Goal: Task Accomplishment & Management: Use online tool/utility

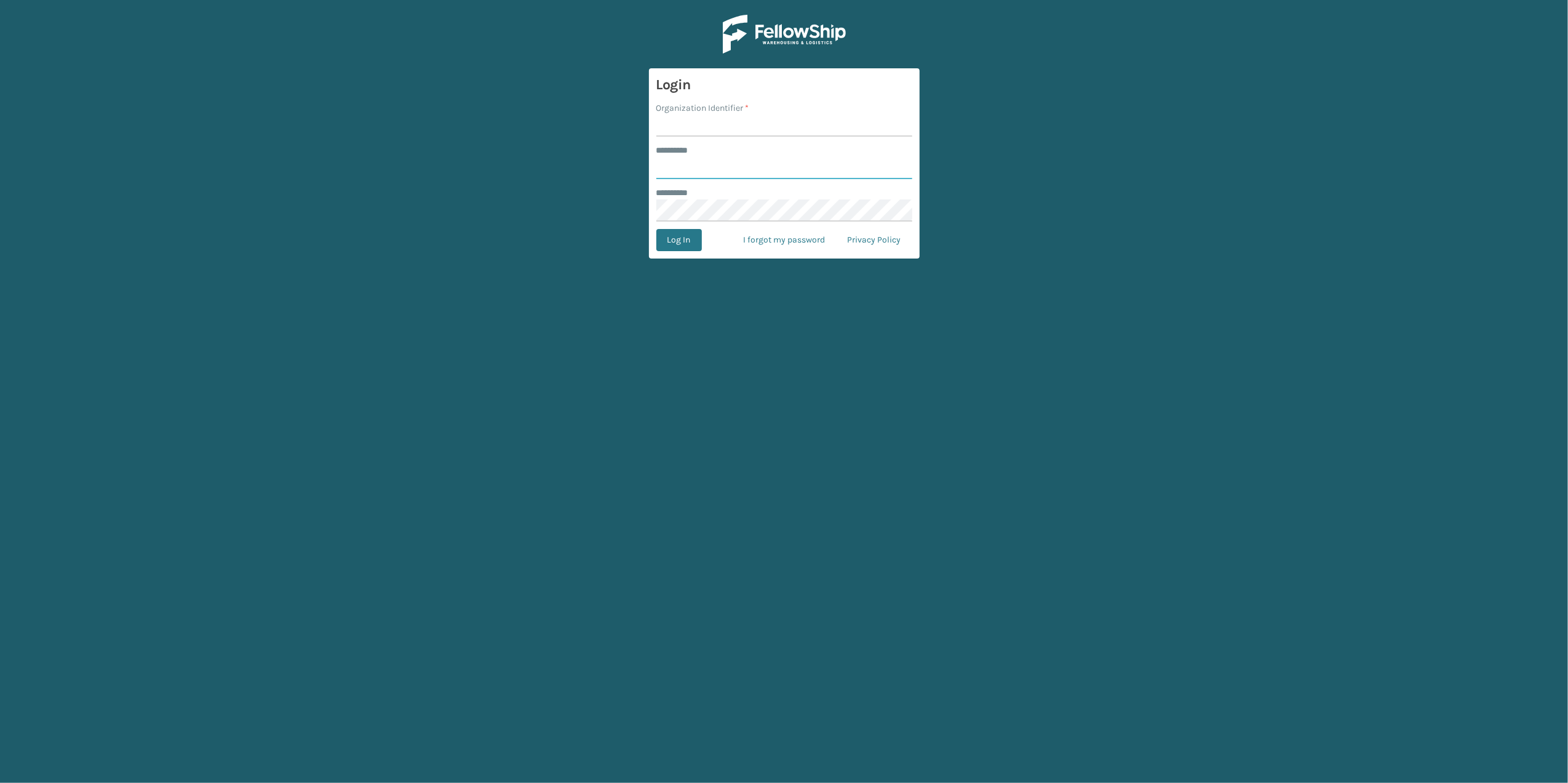
type input "********"
click at [702, 122] on input "Organization Identifier *" at bounding box center [784, 125] width 256 height 22
type input "fellowship - east"
click at [677, 244] on button "Log In" at bounding box center [679, 239] width 46 height 22
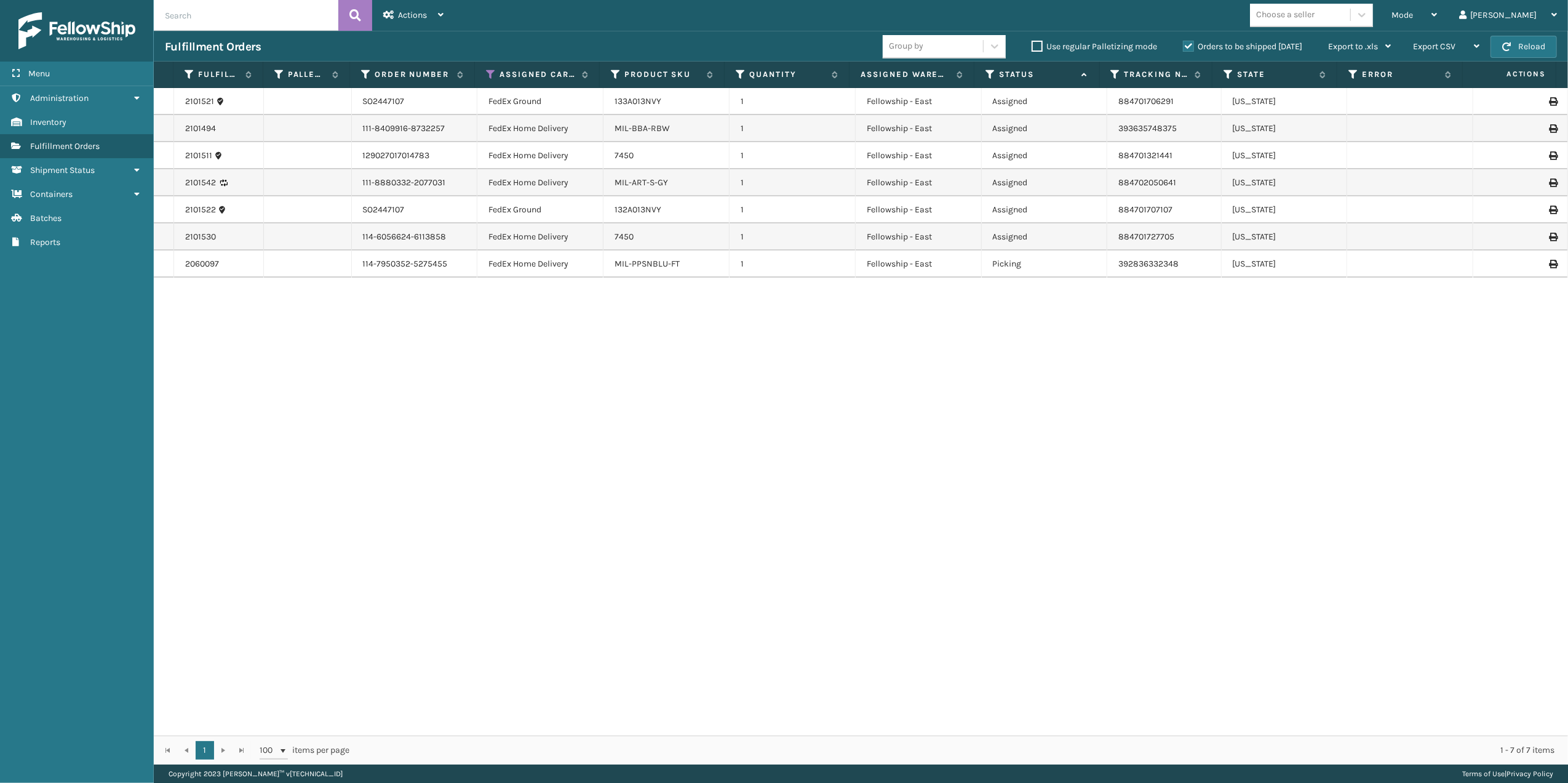
click at [163, 97] on td at bounding box center [164, 102] width 20 height 27
click at [165, 124] on td at bounding box center [164, 129] width 20 height 27
click at [168, 157] on td at bounding box center [164, 156] width 20 height 27
click at [168, 169] on td at bounding box center [164, 183] width 20 height 27
click at [428, 16] on div "Actions" at bounding box center [414, 15] width 60 height 31
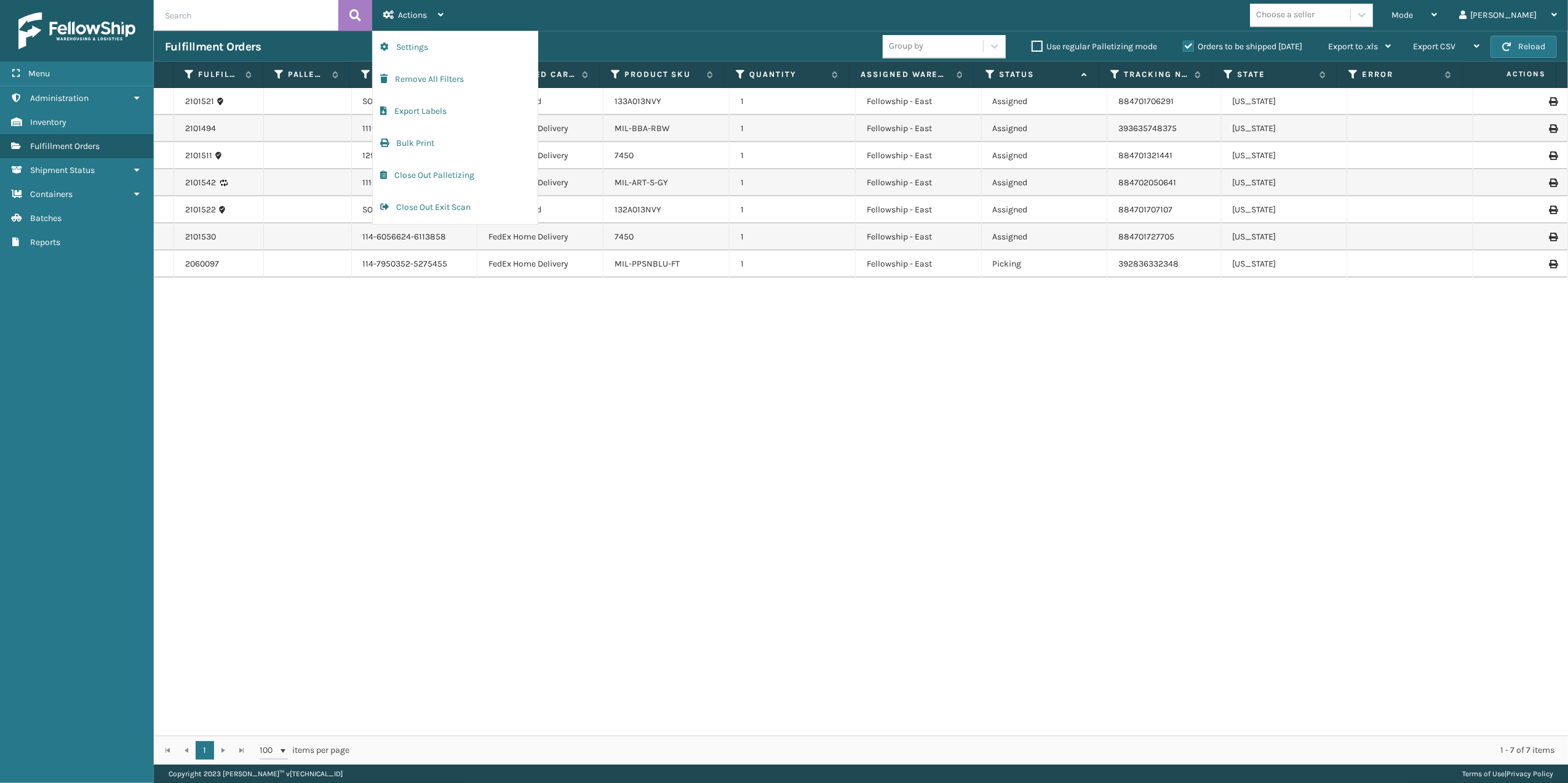
click at [422, 358] on div "2101521 SO2447107 FedEx Ground 133A013NVY 1 Fellowship - East Assigned 88470170…" at bounding box center [861, 411] width 1415 height 648
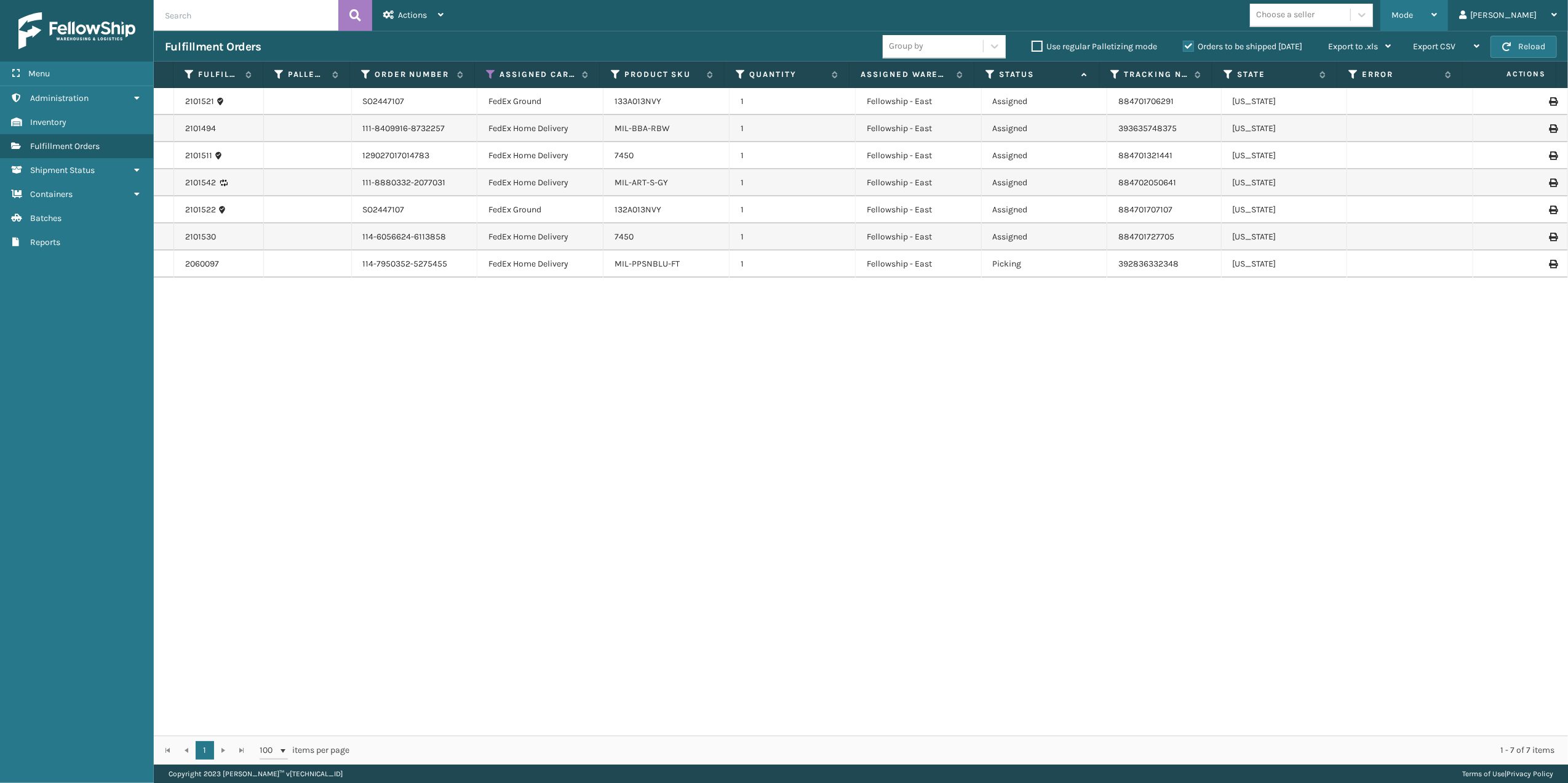
click at [1437, 11] on div "Mode" at bounding box center [1414, 15] width 46 height 31
click at [1335, 81] on li "Picking Mode" at bounding box center [1365, 81] width 165 height 33
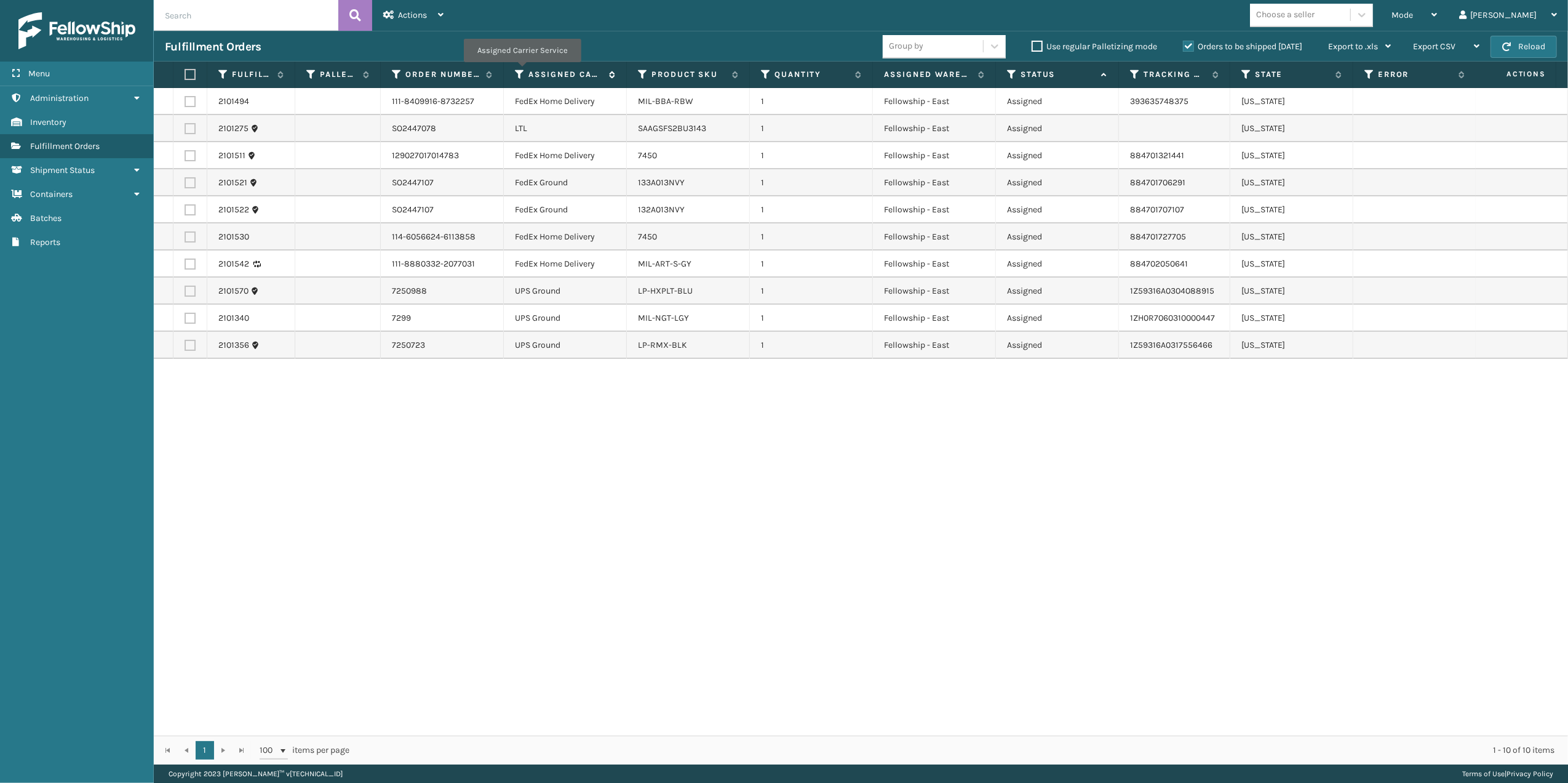
click at [522, 71] on icon at bounding box center [520, 74] width 10 height 11
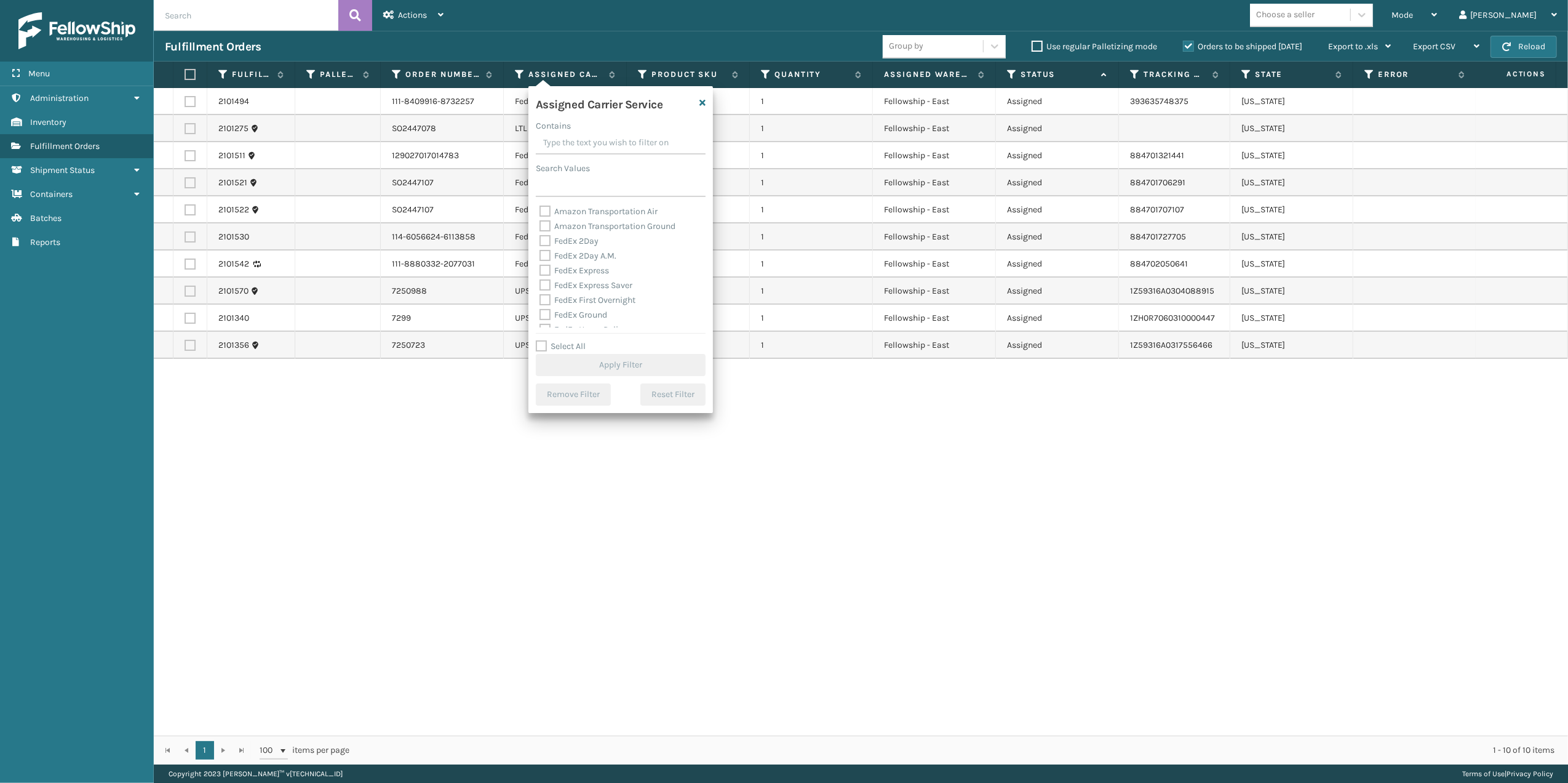
click at [577, 237] on label "FedEx 2Day" at bounding box center [569, 241] width 59 height 11
click at [540, 237] on input "FedEx 2Day" at bounding box center [539, 238] width 1 height 8
checkbox input "true"
click at [567, 256] on label "FedEx 2Day A.M." at bounding box center [578, 256] width 77 height 11
click at [540, 256] on input "FedEx 2Day A.M." at bounding box center [539, 252] width 1 height 8
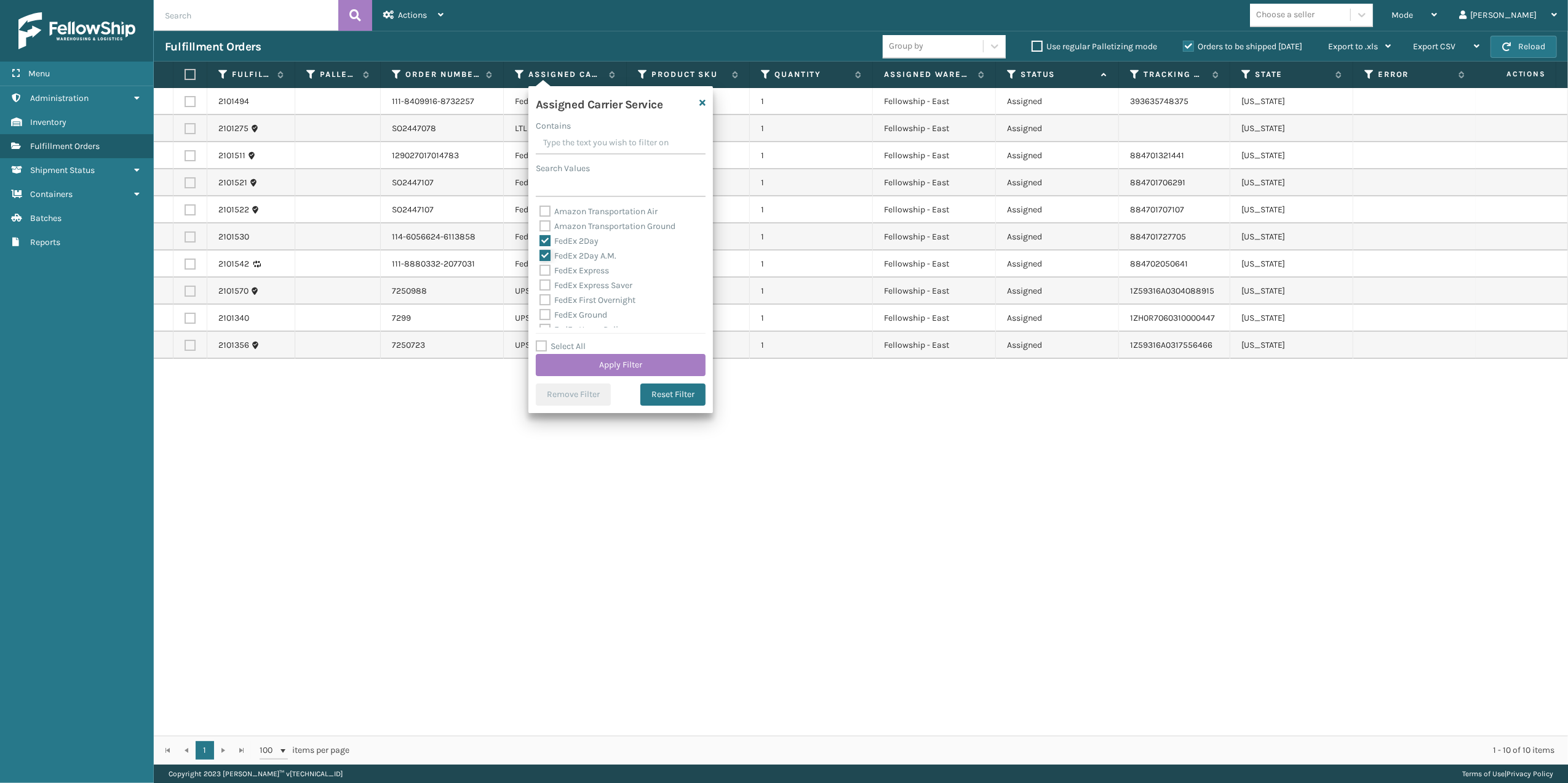
checkbox input "true"
click at [564, 271] on label "FedEx Express" at bounding box center [574, 271] width 69 height 11
click at [540, 271] on input "FedEx Express" at bounding box center [539, 267] width 1 height 8
checkbox input "true"
click at [574, 286] on label "FedEx Express Saver" at bounding box center [586, 285] width 93 height 11
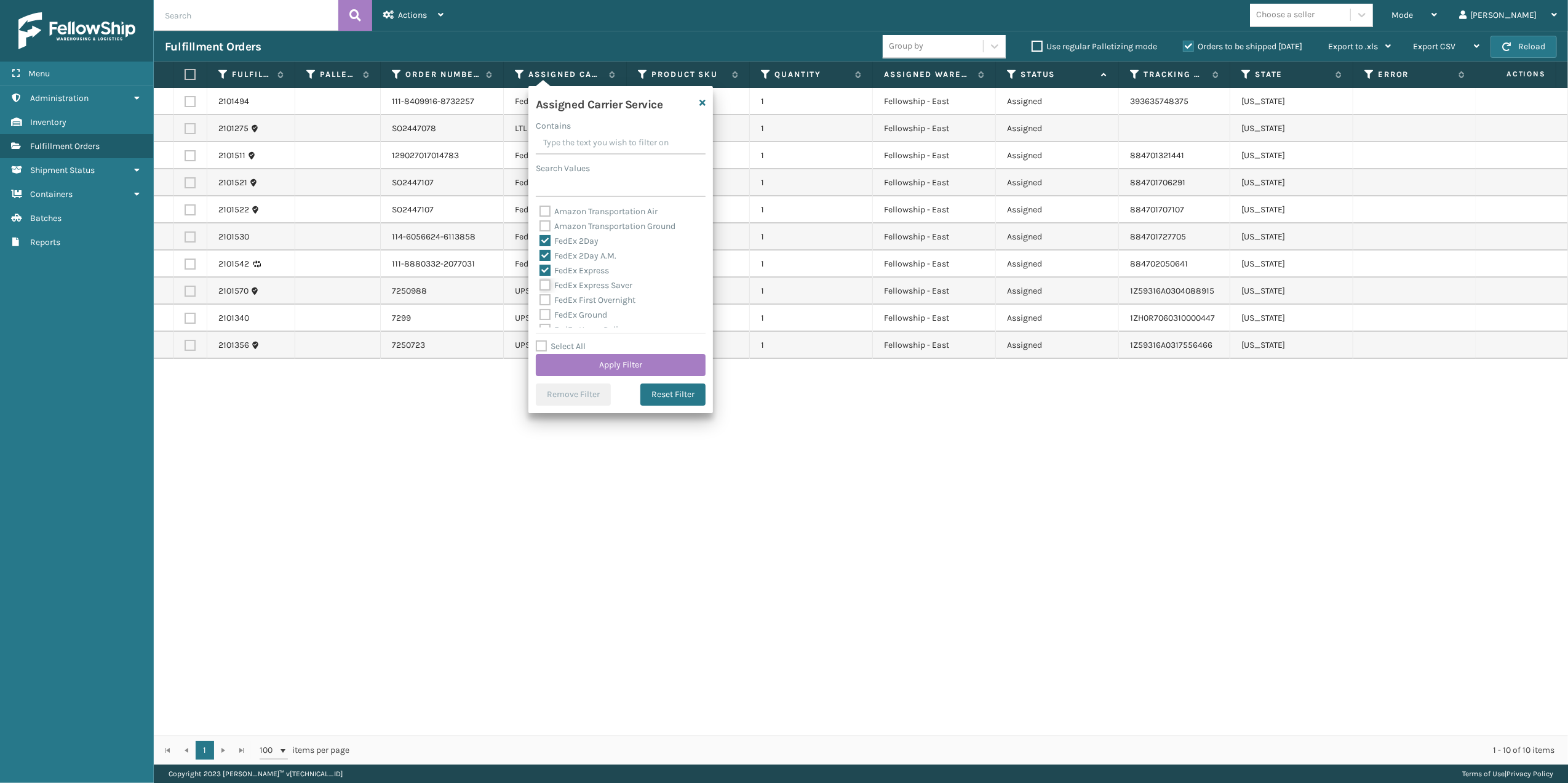
click at [540, 286] on input "FedEx Express Saver" at bounding box center [539, 282] width 1 height 8
checkbox input "true"
click at [572, 296] on label "FedEx First Overnight" at bounding box center [587, 300] width 96 height 11
click at [540, 296] on input "FedEx First Overnight" at bounding box center [539, 296] width 1 height 8
checkbox input "true"
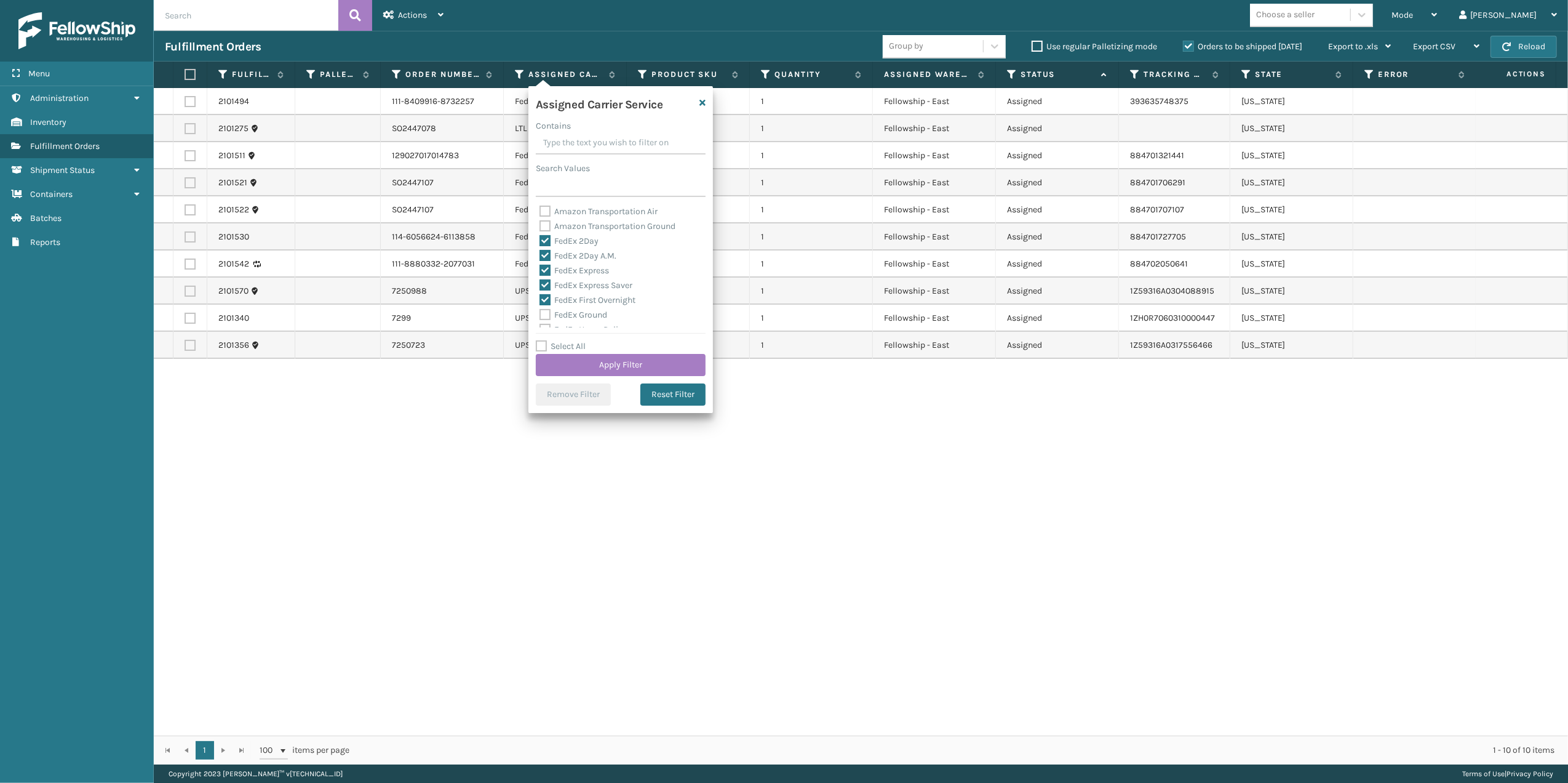
click at [569, 313] on label "FedEx Ground" at bounding box center [573, 314] width 68 height 11
click at [540, 313] on input "FedEx Ground" at bounding box center [539, 311] width 1 height 8
checkbox input "true"
click at [574, 253] on div "FedEx Home Delivery" at bounding box center [620, 248] width 162 height 15
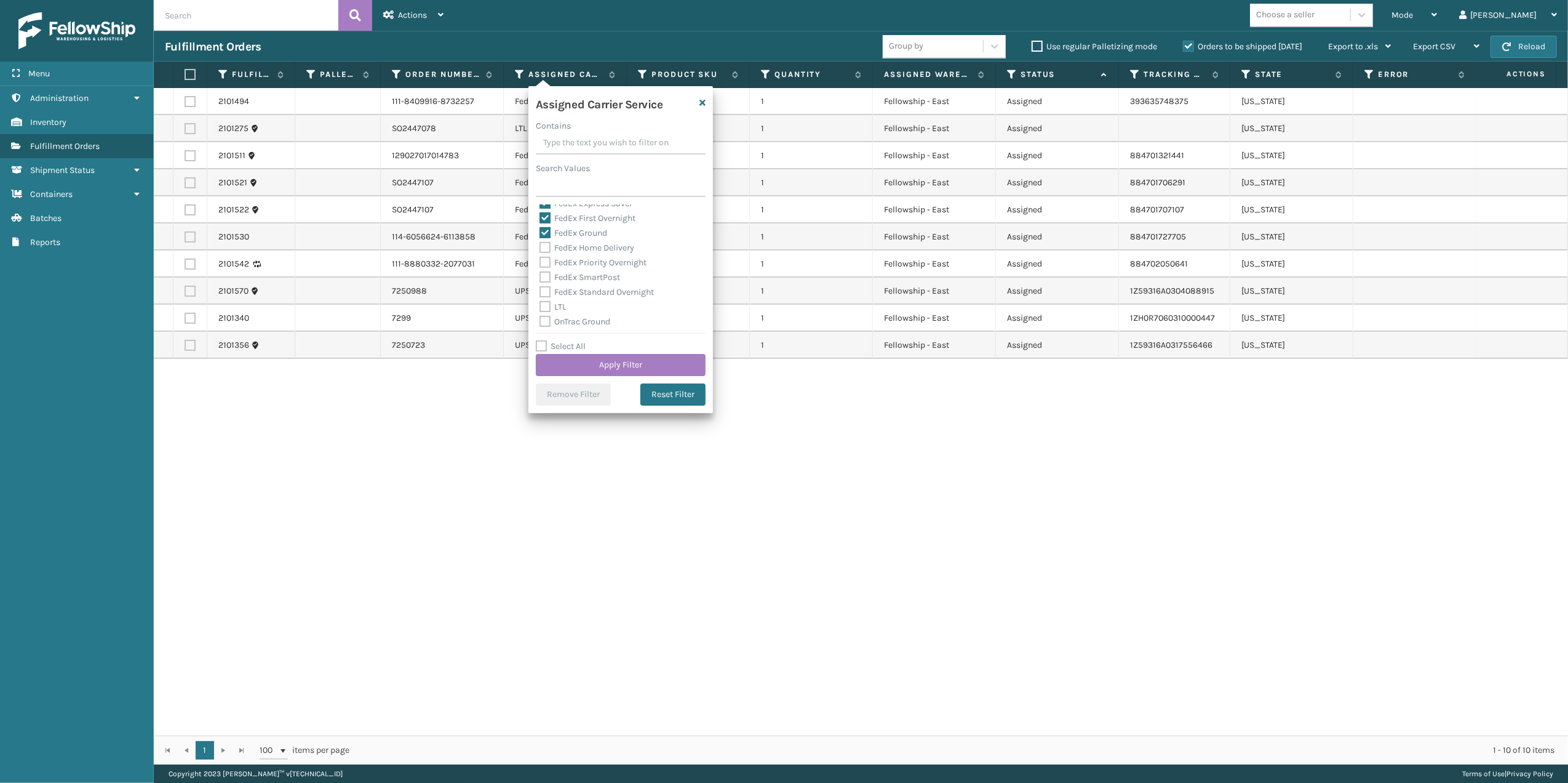
click at [574, 248] on label "FedEx Home Delivery" at bounding box center [587, 247] width 95 height 11
click at [540, 248] on input "FedEx Home Delivery" at bounding box center [539, 244] width 1 height 8
checkbox input "true"
click at [564, 266] on label "FedEx Priority Overnight" at bounding box center [593, 263] width 107 height 11
click at [540, 263] on input "FedEx Priority Overnight" at bounding box center [539, 259] width 1 height 8
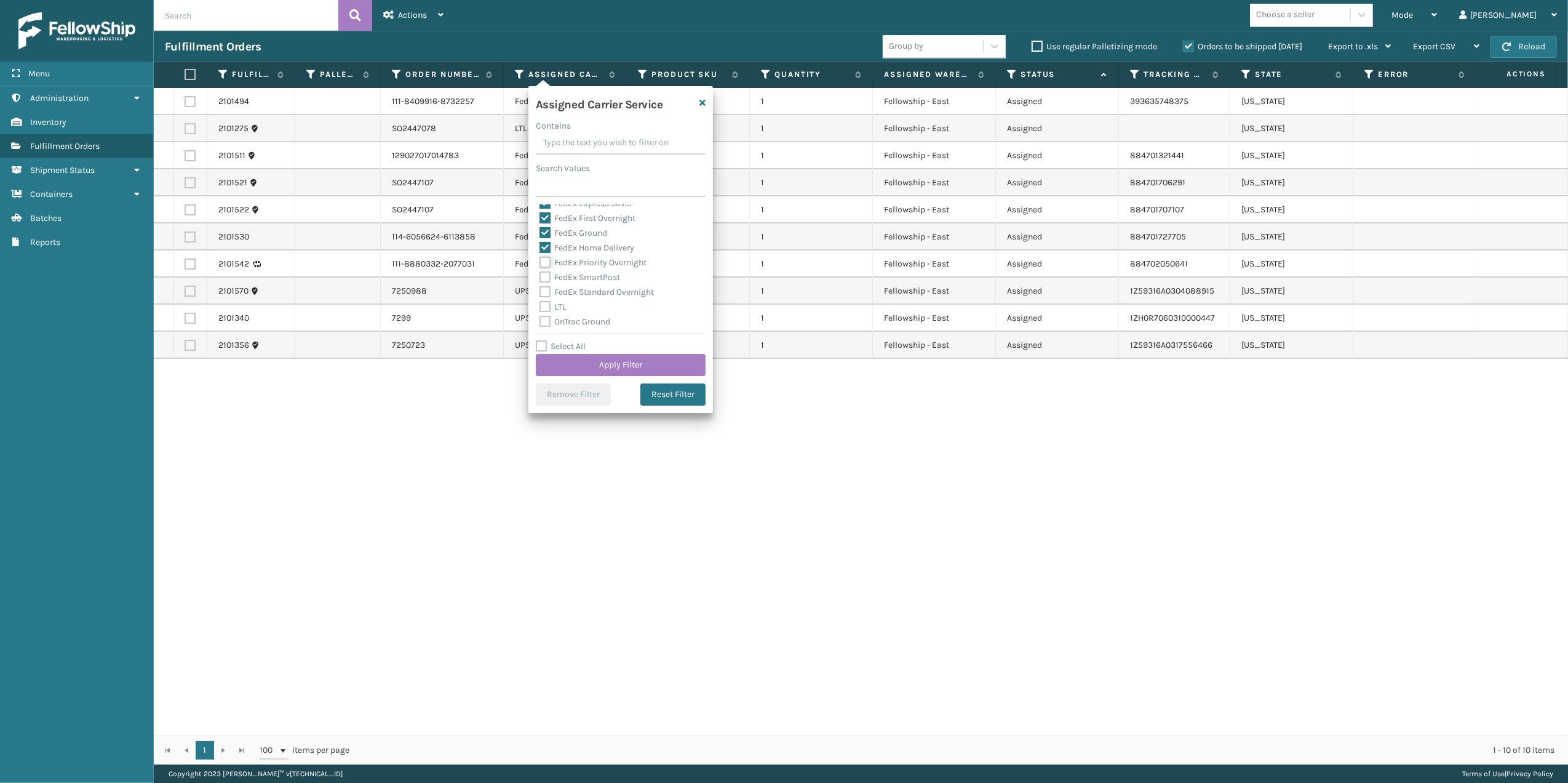
checkbox input "true"
click at [584, 275] on label "FedEx SmartPost" at bounding box center [579, 278] width 80 height 11
click at [540, 275] on input "FedEx SmartPost" at bounding box center [539, 274] width 1 height 8
checkbox input "true"
click at [577, 289] on label "FedEx Standard Overnight" at bounding box center [596, 292] width 114 height 11
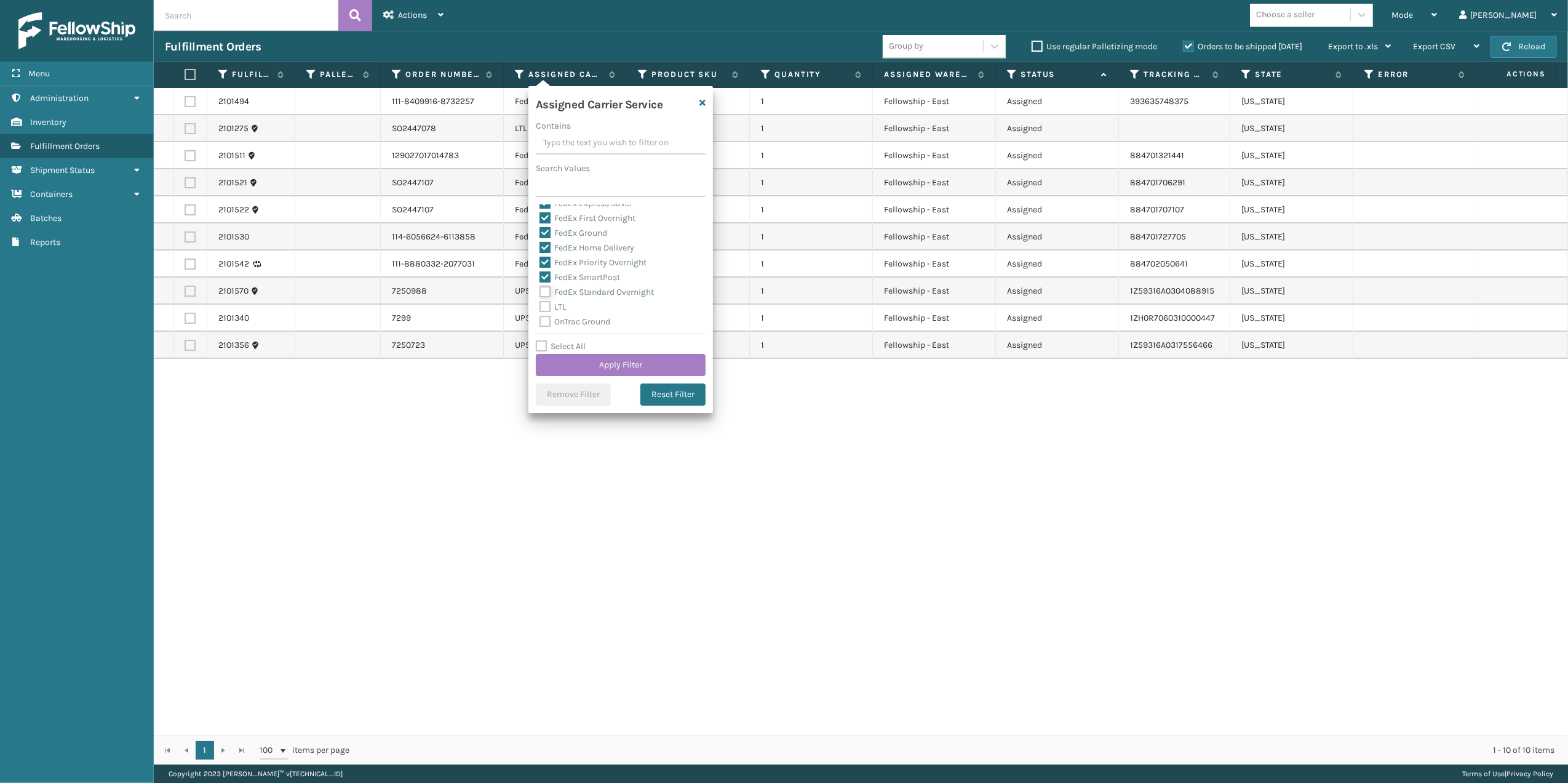
click at [540, 289] on input "FedEx Standard Overnight" at bounding box center [539, 289] width 1 height 8
checkbox input "true"
click at [605, 363] on button "Apply Filter" at bounding box center [621, 364] width 170 height 22
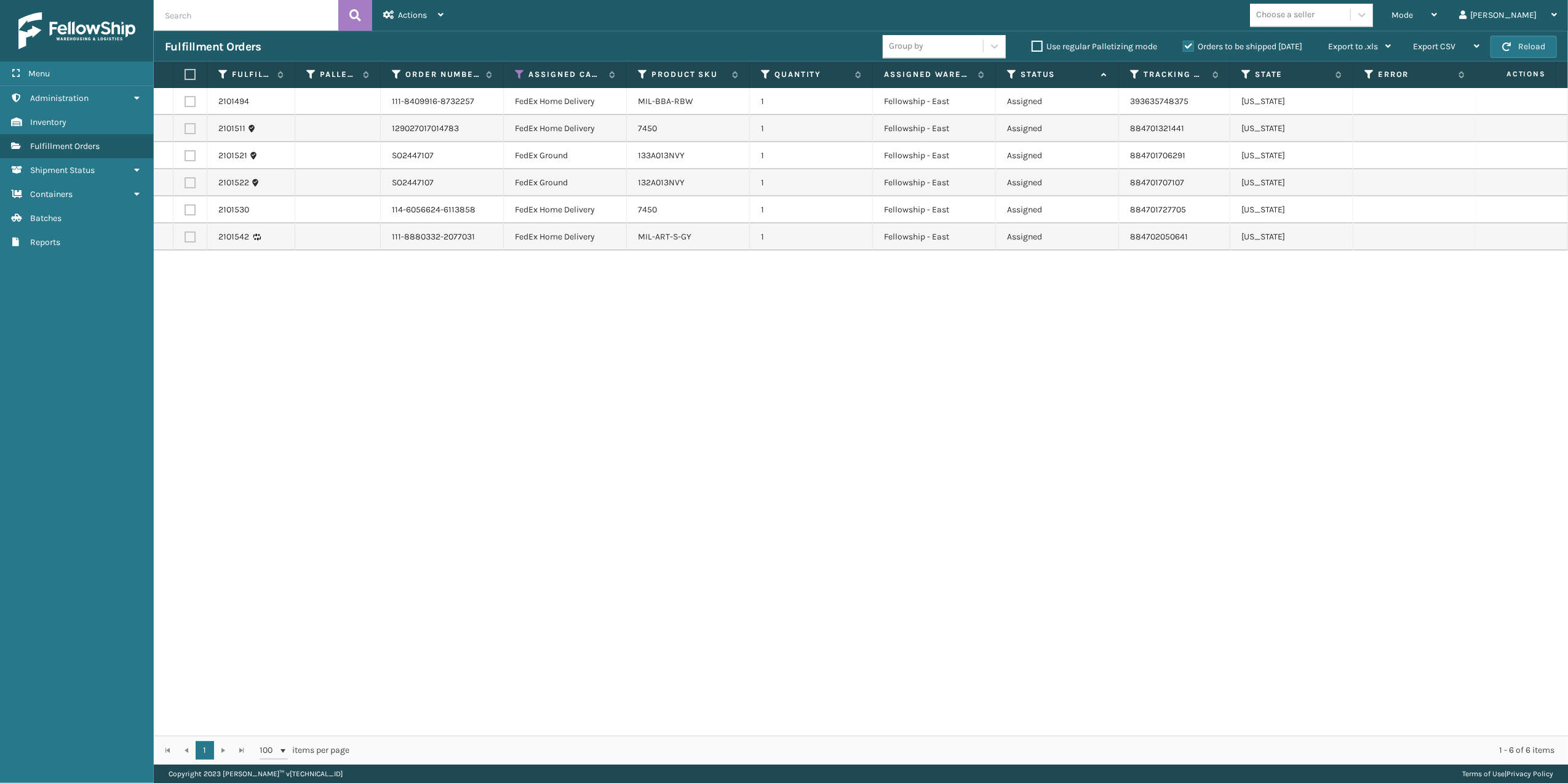
click at [191, 70] on label at bounding box center [188, 74] width 8 height 11
click at [185, 71] on input "checkbox" at bounding box center [184, 74] width 1 height 8
checkbox input "true"
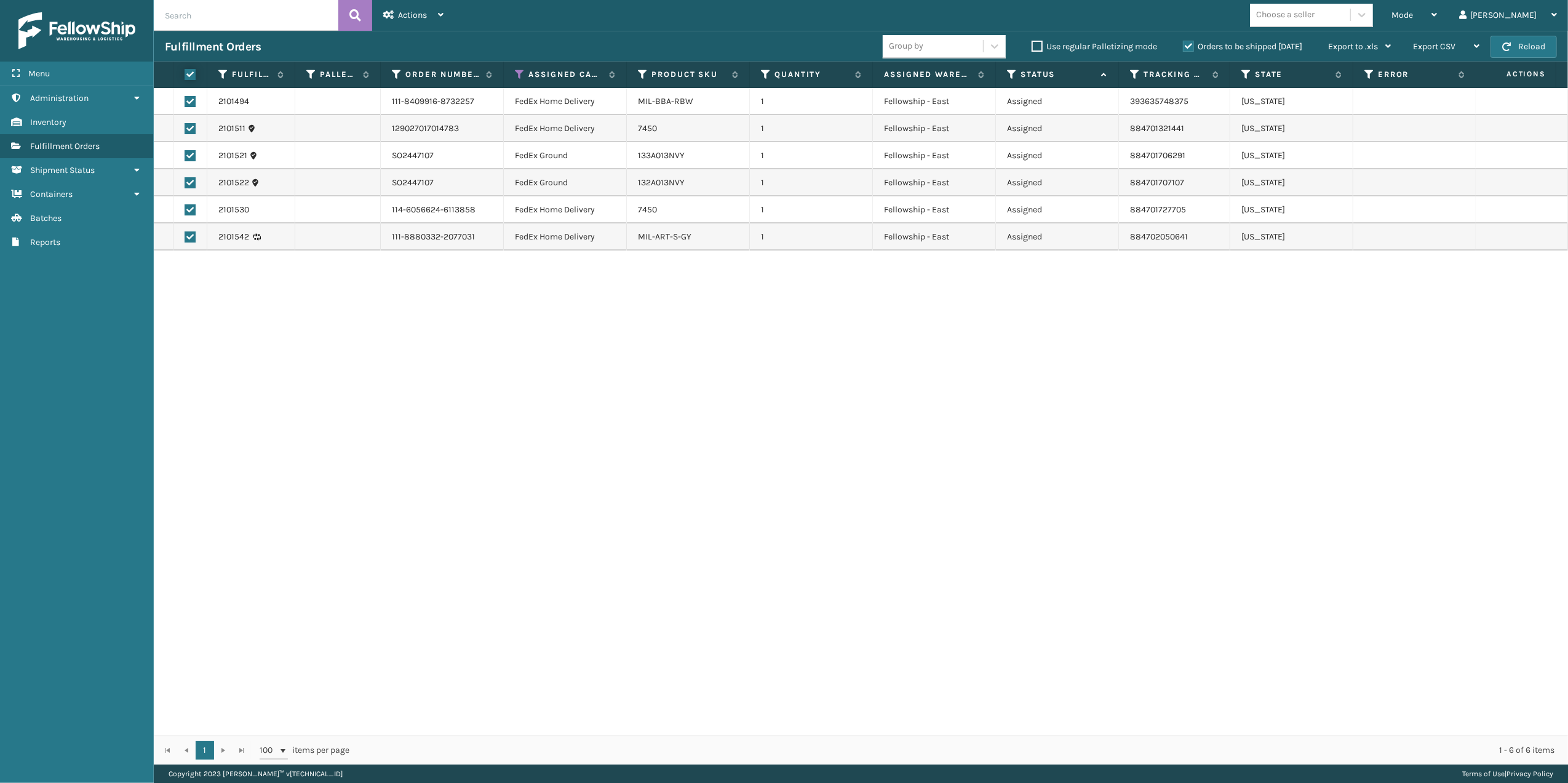
checkbox input "true"
click at [419, 10] on span "Actions" at bounding box center [412, 15] width 29 height 11
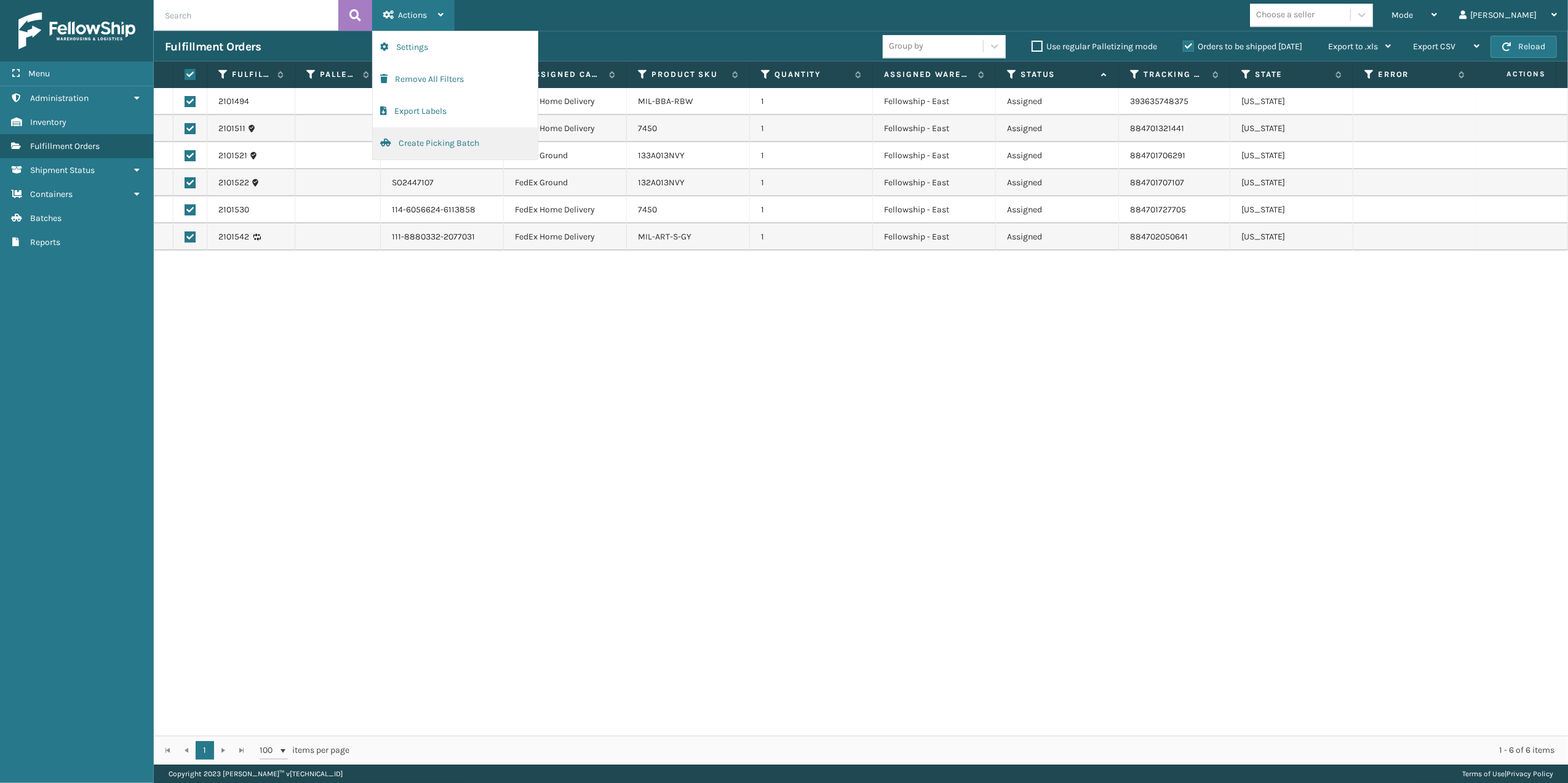
click at [434, 139] on button "Create Picking Batch" at bounding box center [455, 143] width 165 height 32
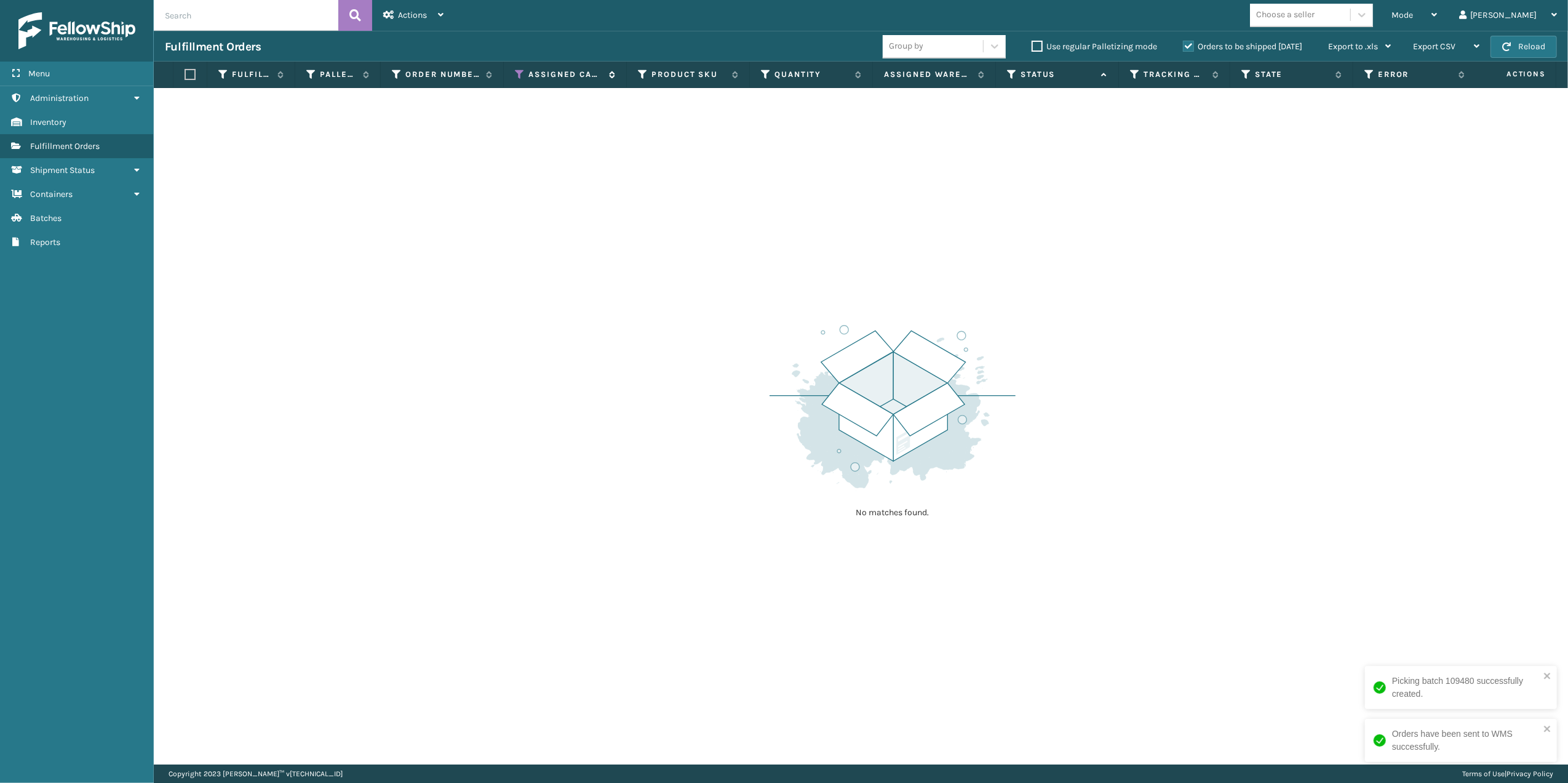
click at [520, 71] on icon at bounding box center [520, 74] width 10 height 11
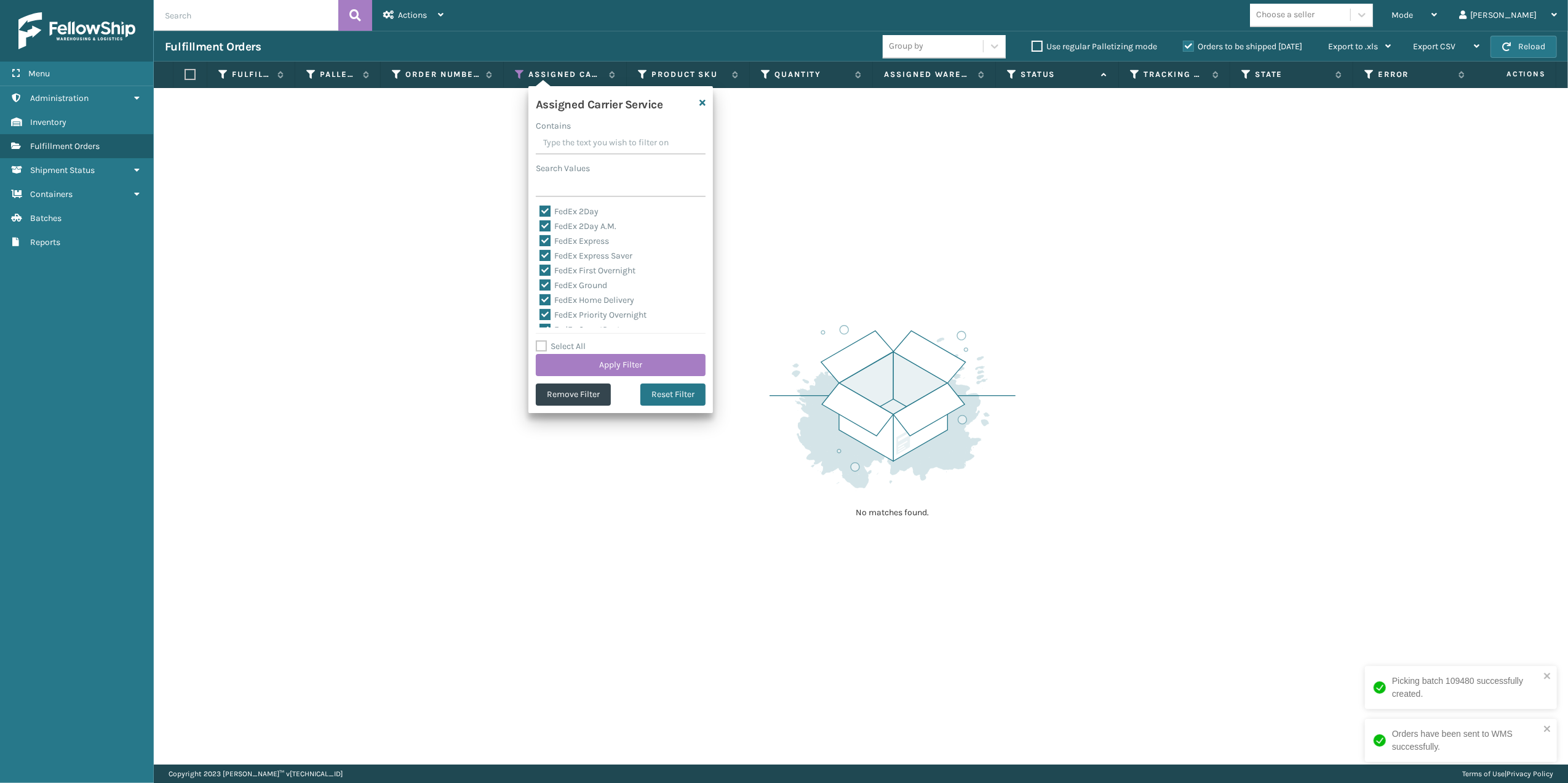
click at [540, 350] on label "Select All" at bounding box center [561, 346] width 50 height 11
click at [540, 340] on input "Select All" at bounding box center [628, 340] width 184 height 2
checkbox input "true"
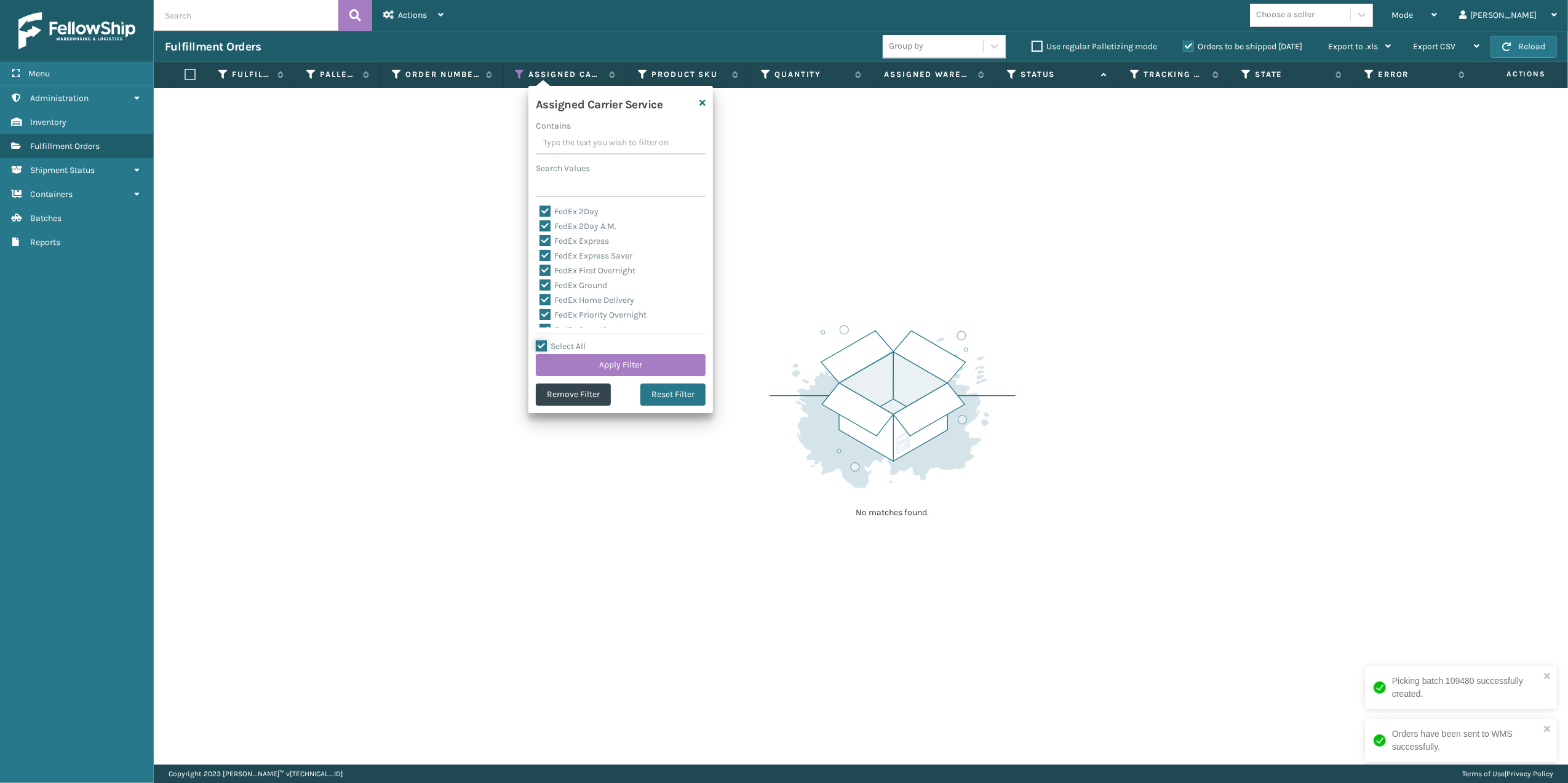
checkbox input "true"
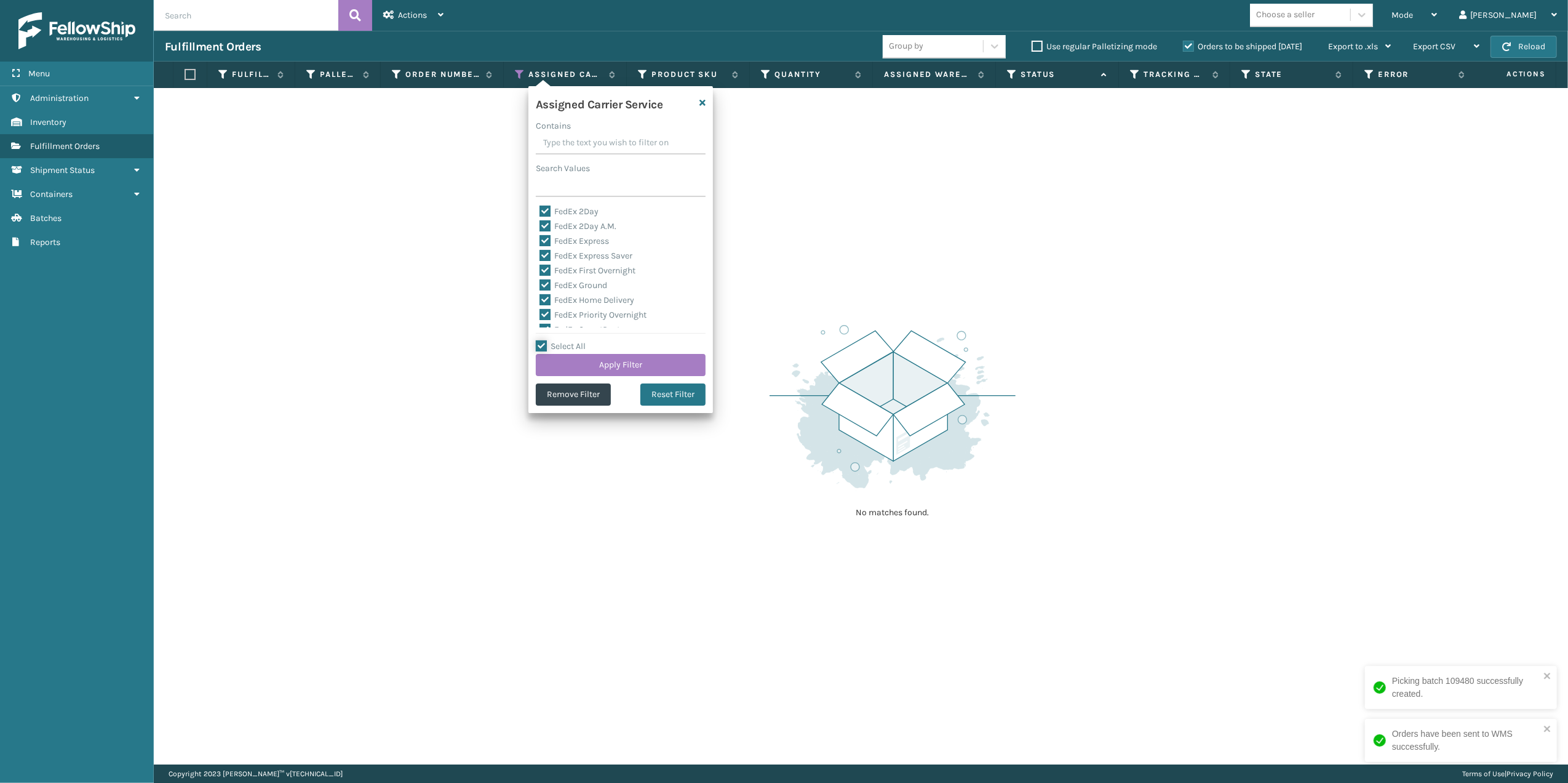
checkbox input "true"
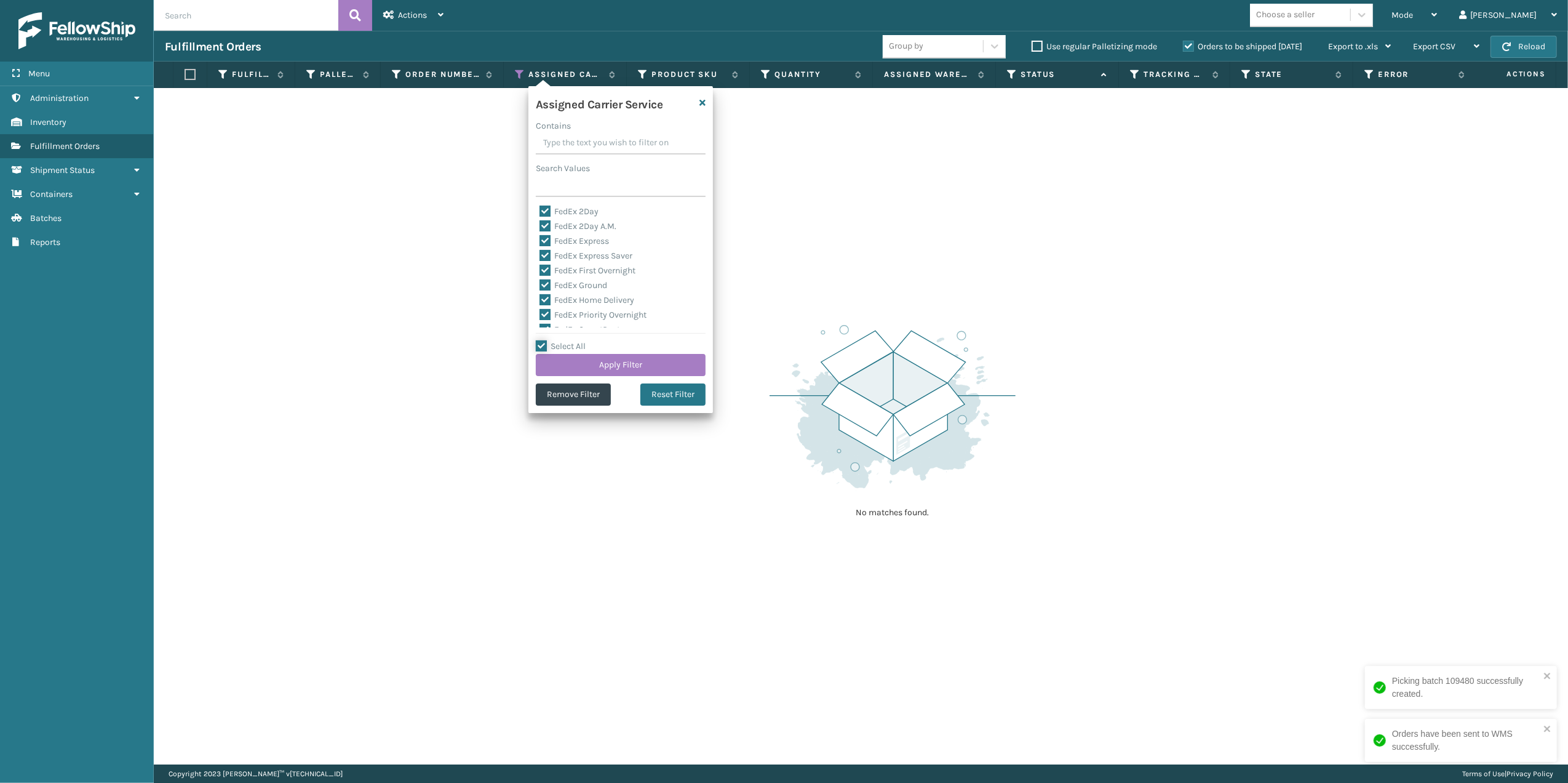
checkbox input "true"
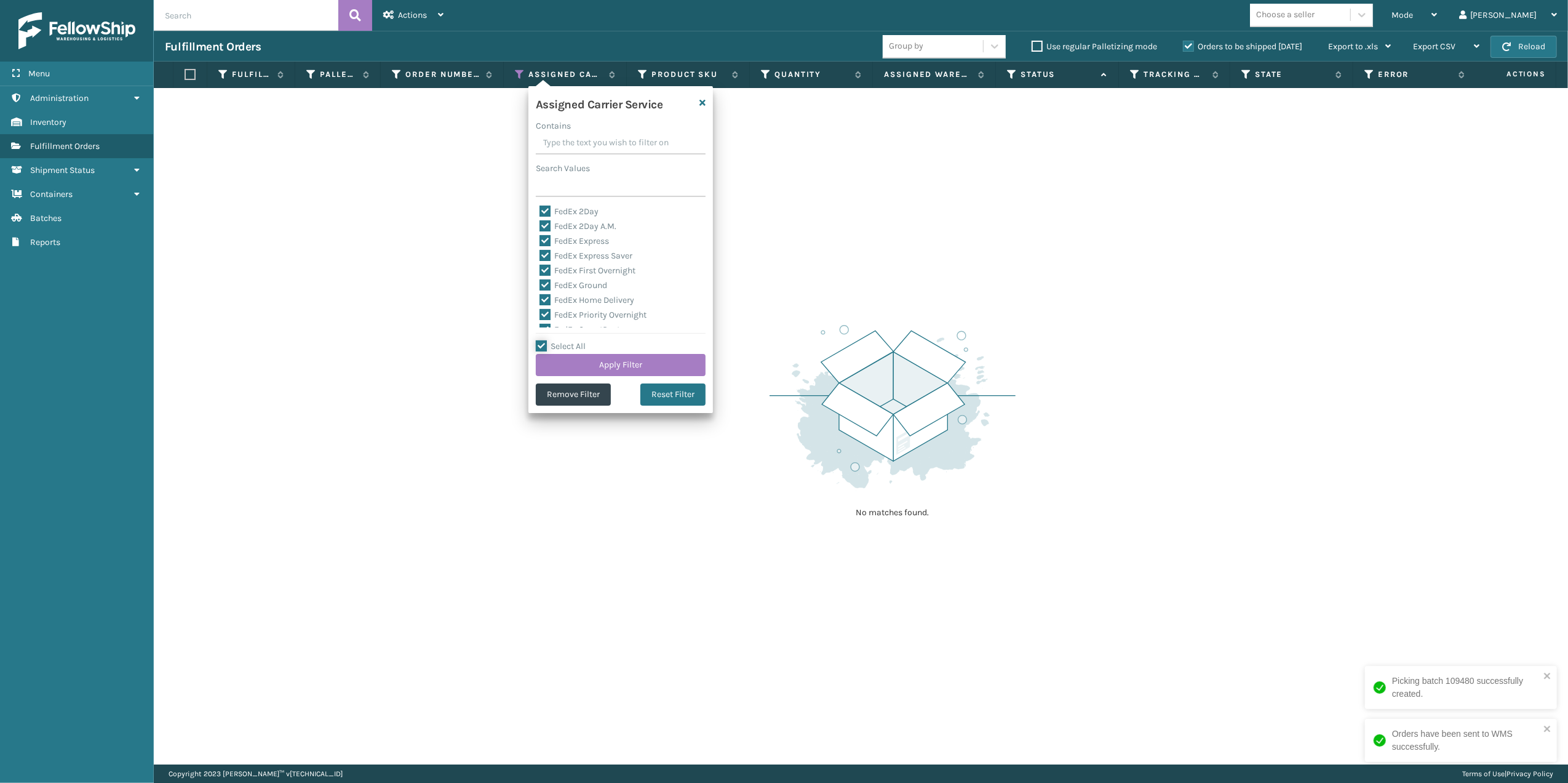
checkbox input "true"
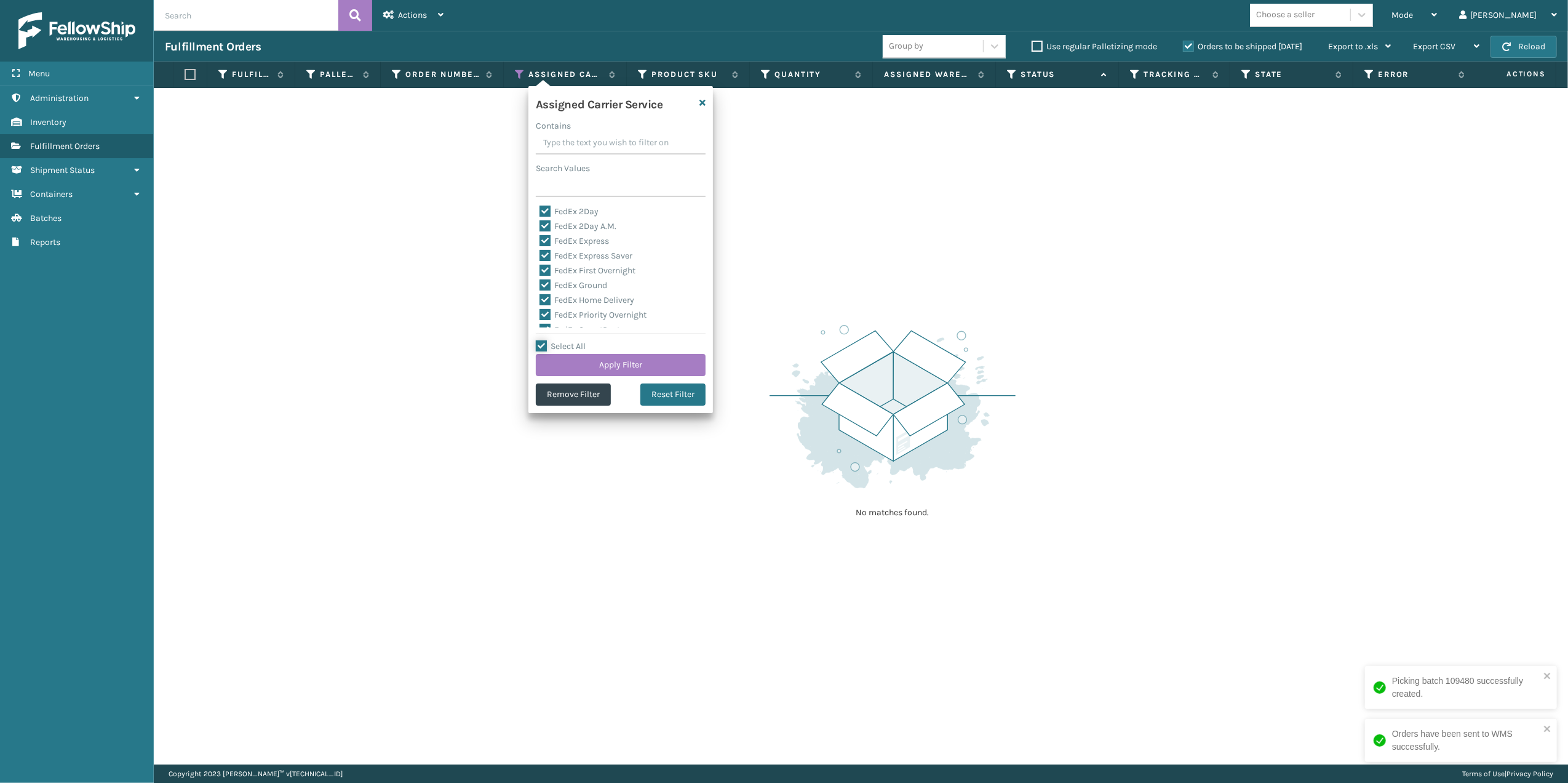
checkbox input "true"
click at [540, 344] on label "Select All" at bounding box center [561, 346] width 50 height 11
click at [540, 340] on input "Select All" at bounding box center [628, 340] width 184 height 2
checkbox input "false"
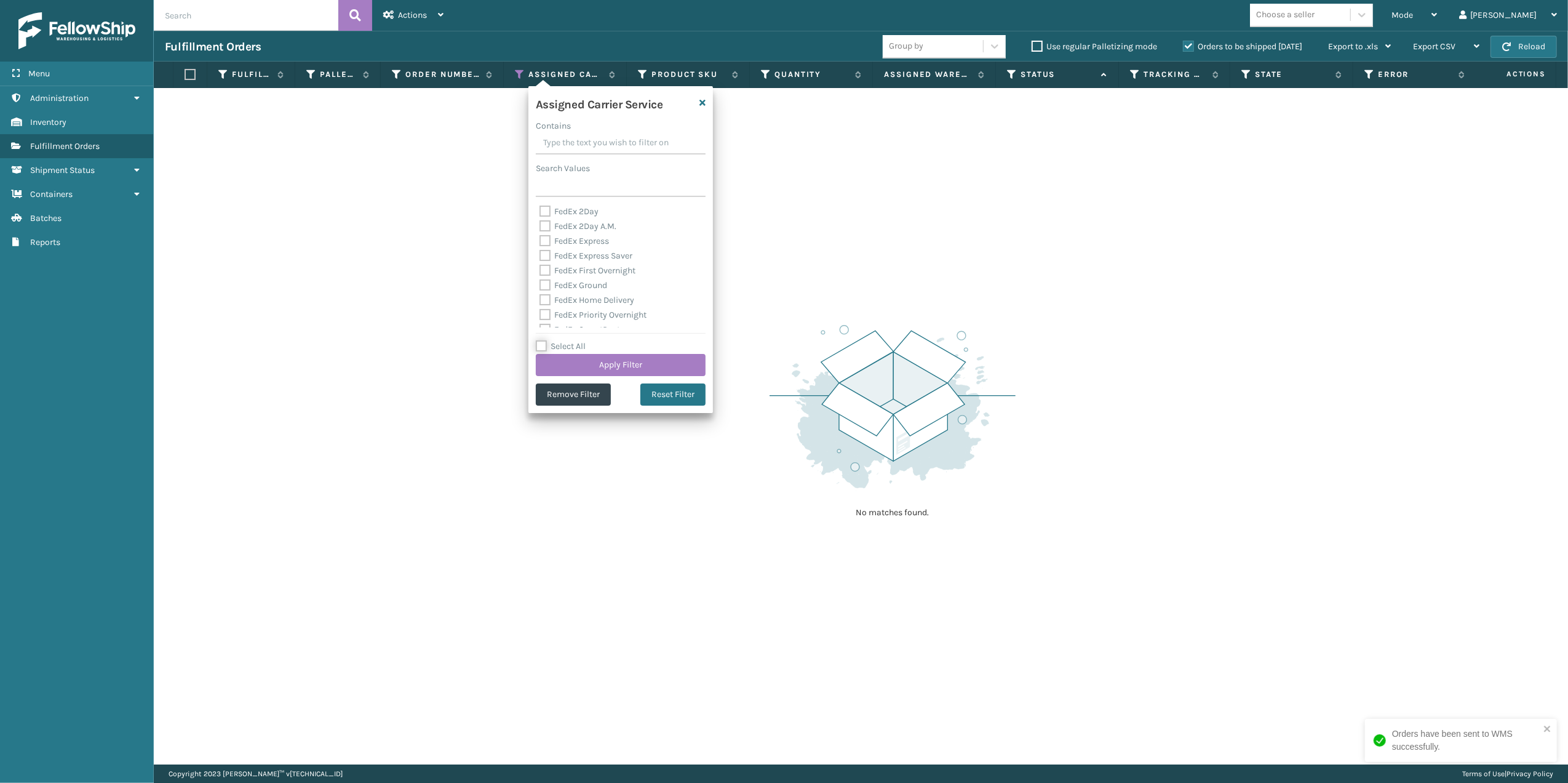
checkbox input "false"
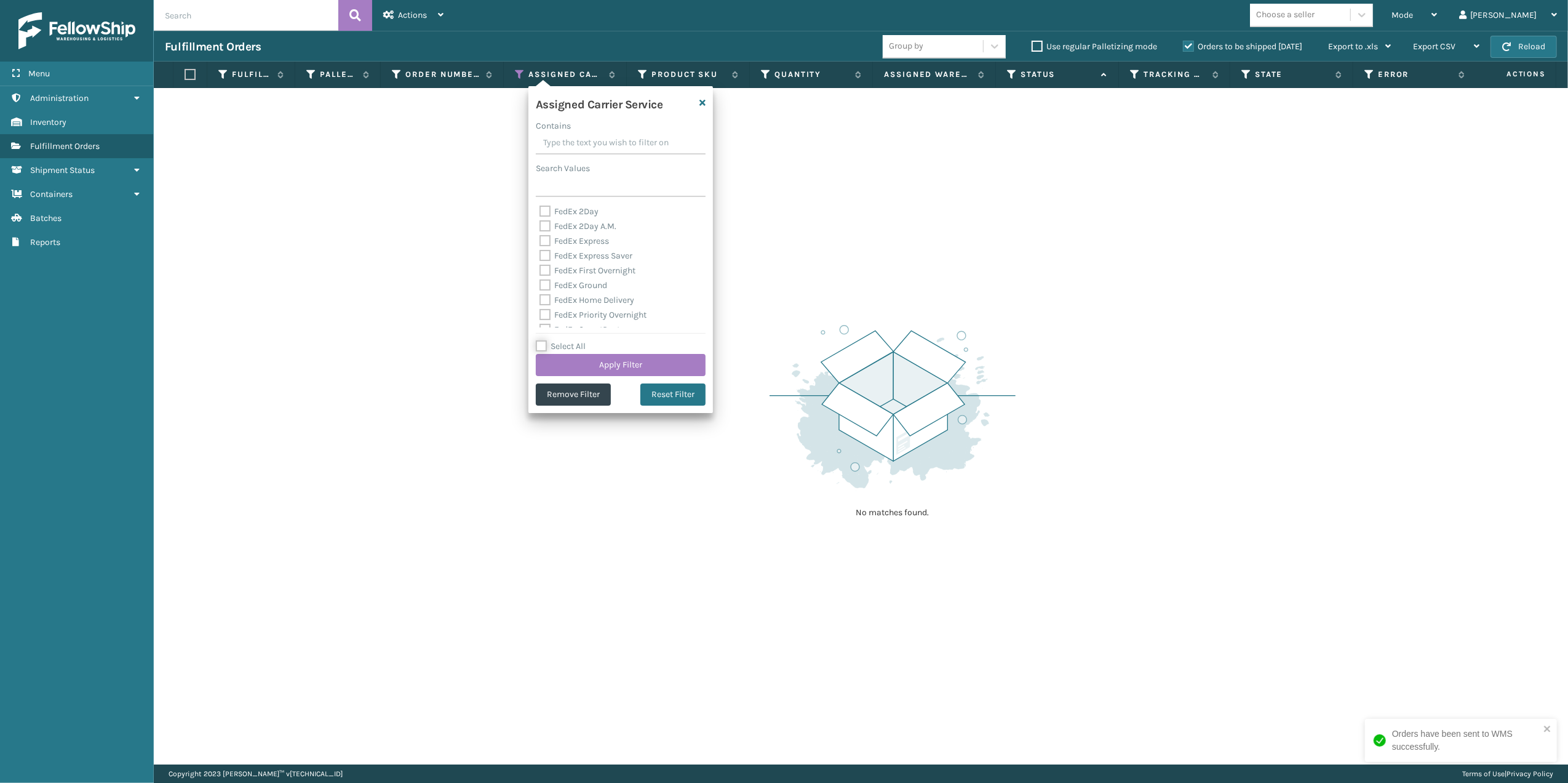
checkbox input "false"
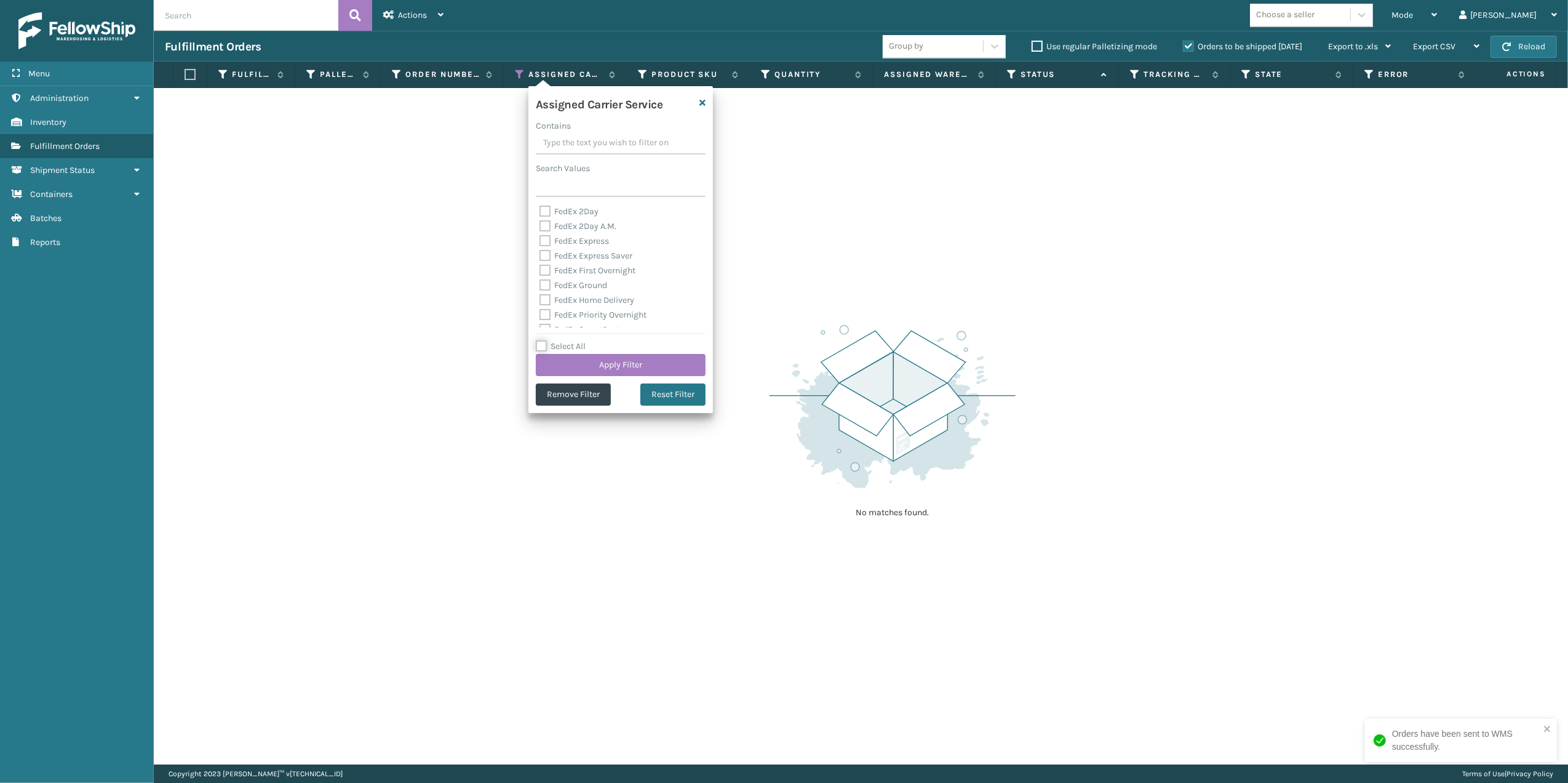
checkbox input "false"
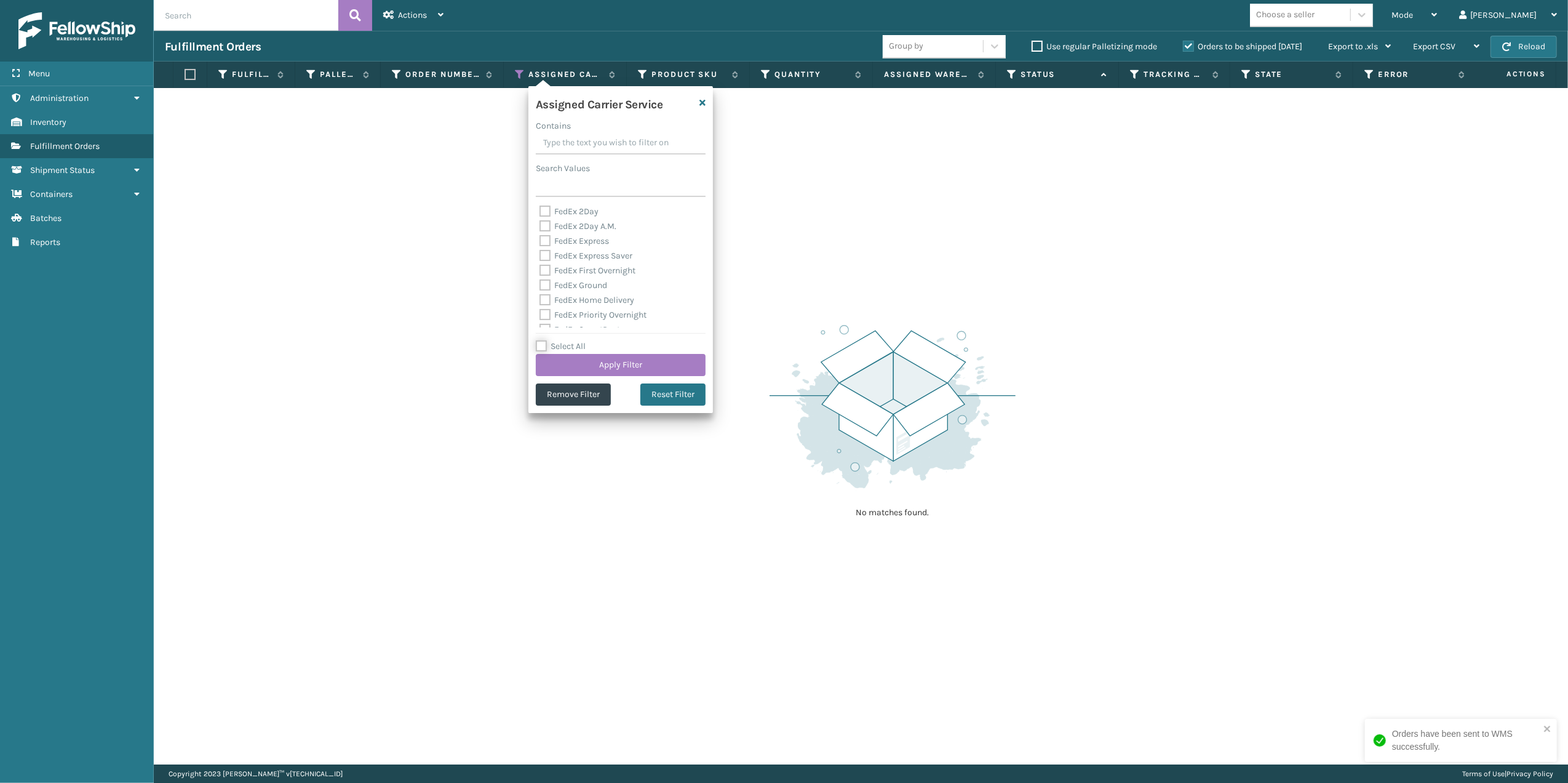
checkbox input "false"
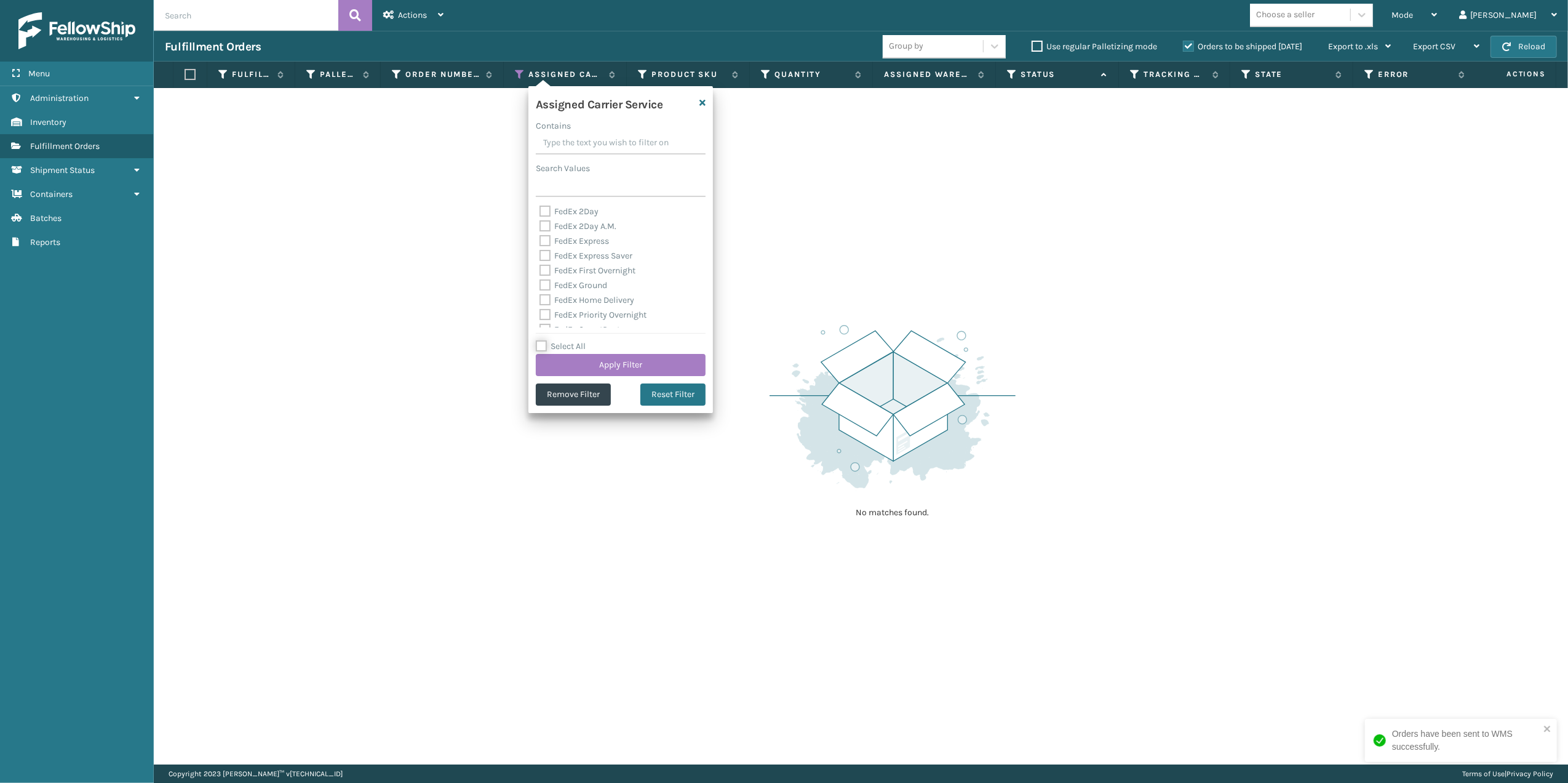
checkbox input "false"
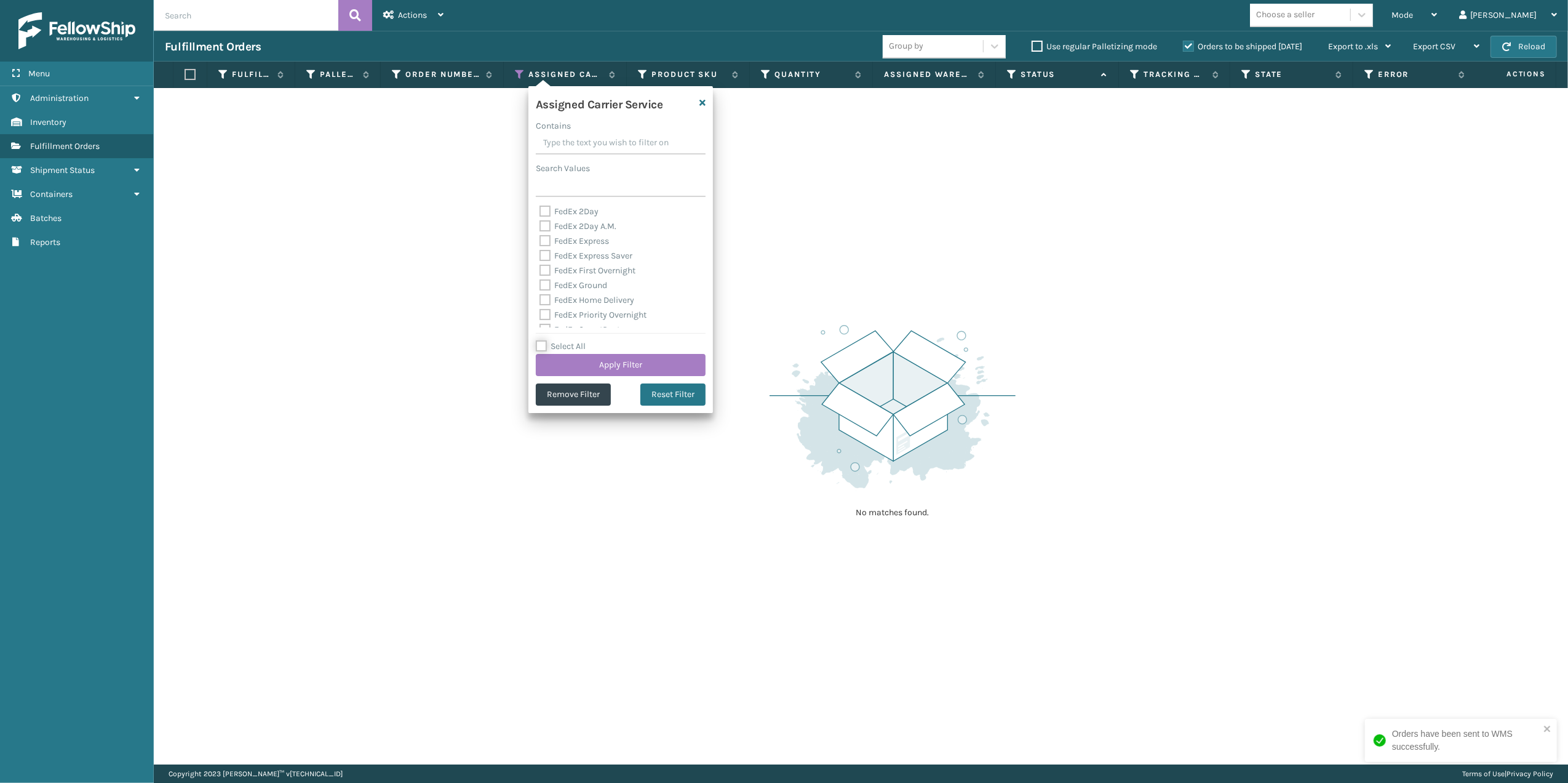
checkbox input "false"
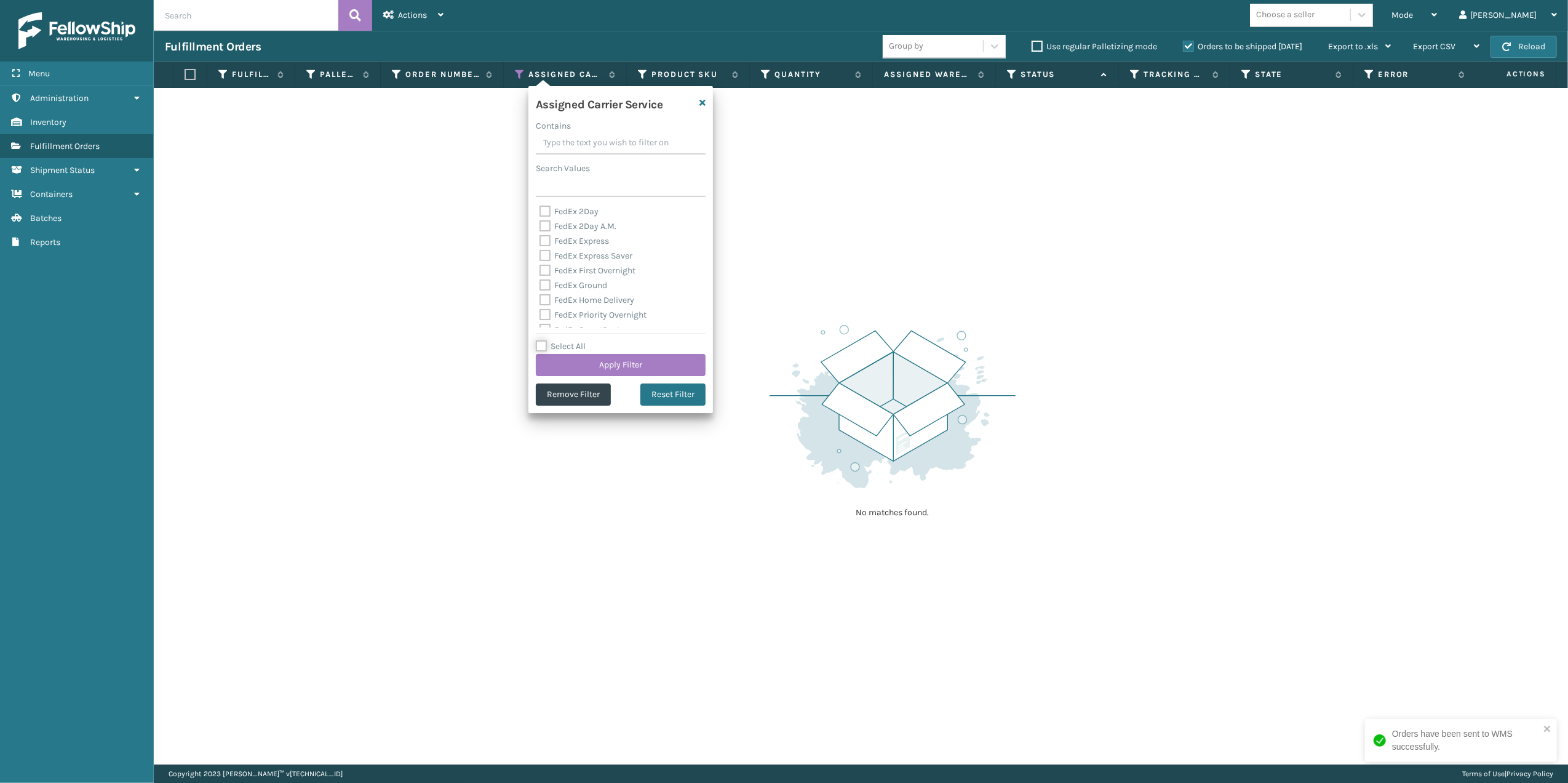
checkbox input "false"
click at [586, 241] on label "OnTrac Ground" at bounding box center [575, 240] width 71 height 11
click at [540, 241] on input "OnTrac Ground" at bounding box center [539, 236] width 1 height 8
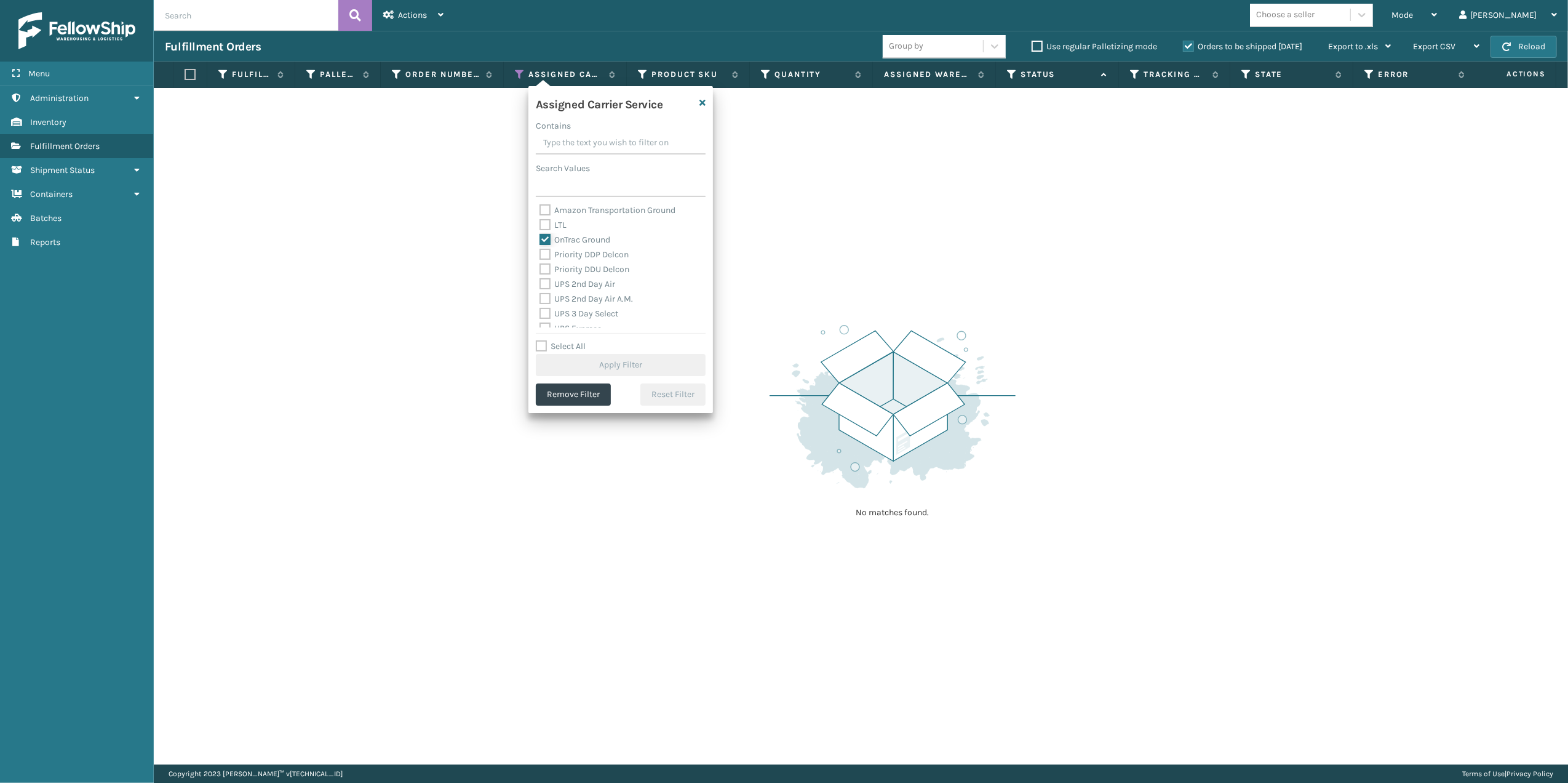
checkbox input "true"
click at [574, 256] on label "Priority DDP Delcon" at bounding box center [584, 254] width 89 height 11
click at [540, 255] on input "Priority DDP Delcon" at bounding box center [539, 251] width 1 height 8
checkbox input "true"
click at [567, 269] on label "Priority DDU Delcon" at bounding box center [584, 269] width 89 height 11
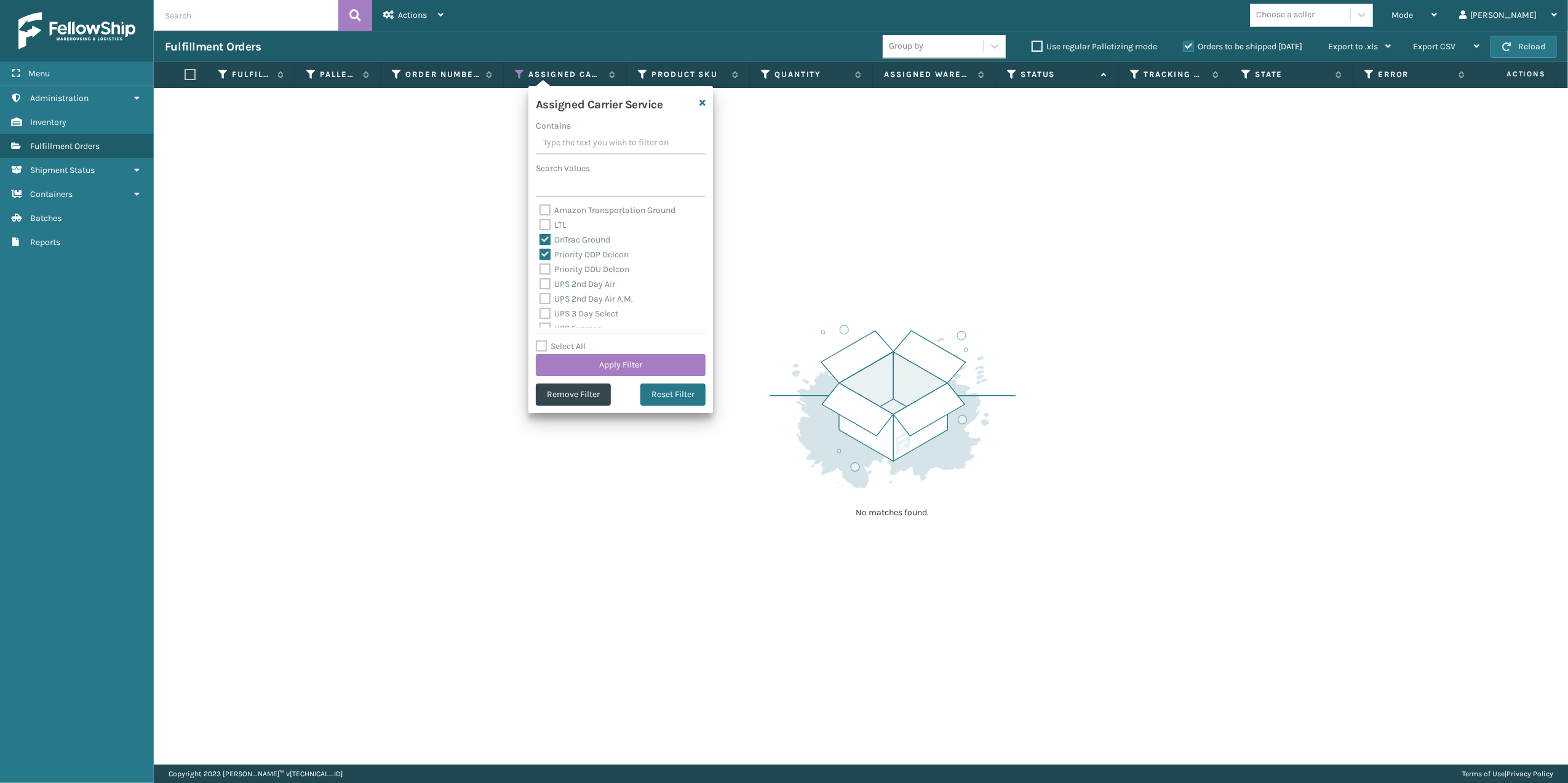
click at [540, 269] on input "Priority DDU Delcon" at bounding box center [539, 266] width 1 height 8
checkbox input "true"
click at [569, 282] on label "UPS 2nd Day Air" at bounding box center [577, 284] width 76 height 11
click at [540, 282] on input "UPS 2nd Day Air" at bounding box center [539, 281] width 1 height 8
checkbox input "true"
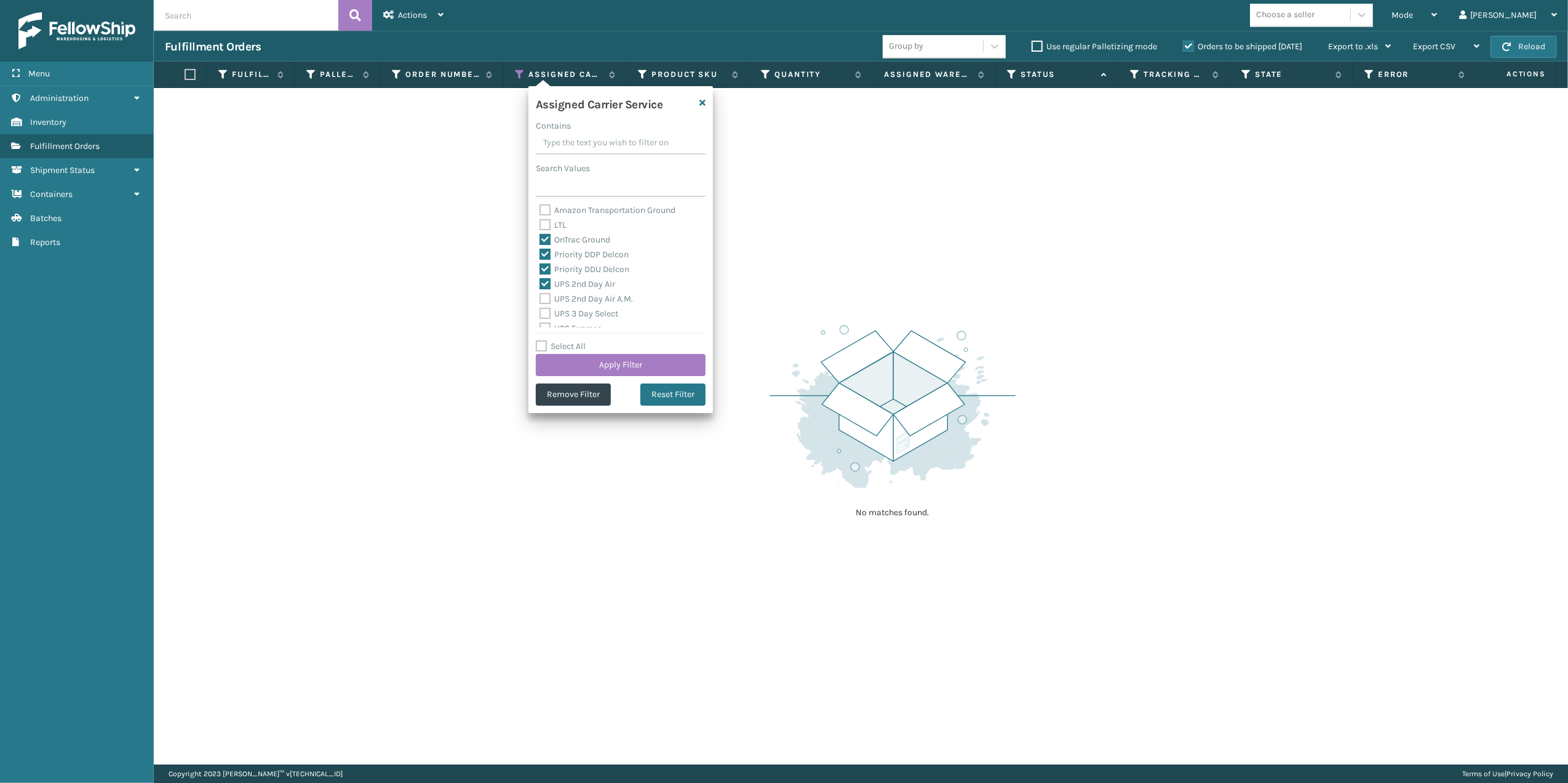
click at [573, 292] on div "UPS 2nd Day Air A.M." at bounding box center [620, 299] width 162 height 15
click at [572, 300] on label "UPS 2nd Day Air A.M." at bounding box center [586, 299] width 93 height 11
click at [540, 299] on input "UPS 2nd Day Air A.M." at bounding box center [539, 296] width 1 height 8
checkbox input "true"
click at [570, 311] on label "UPS 3 Day Select" at bounding box center [578, 314] width 79 height 11
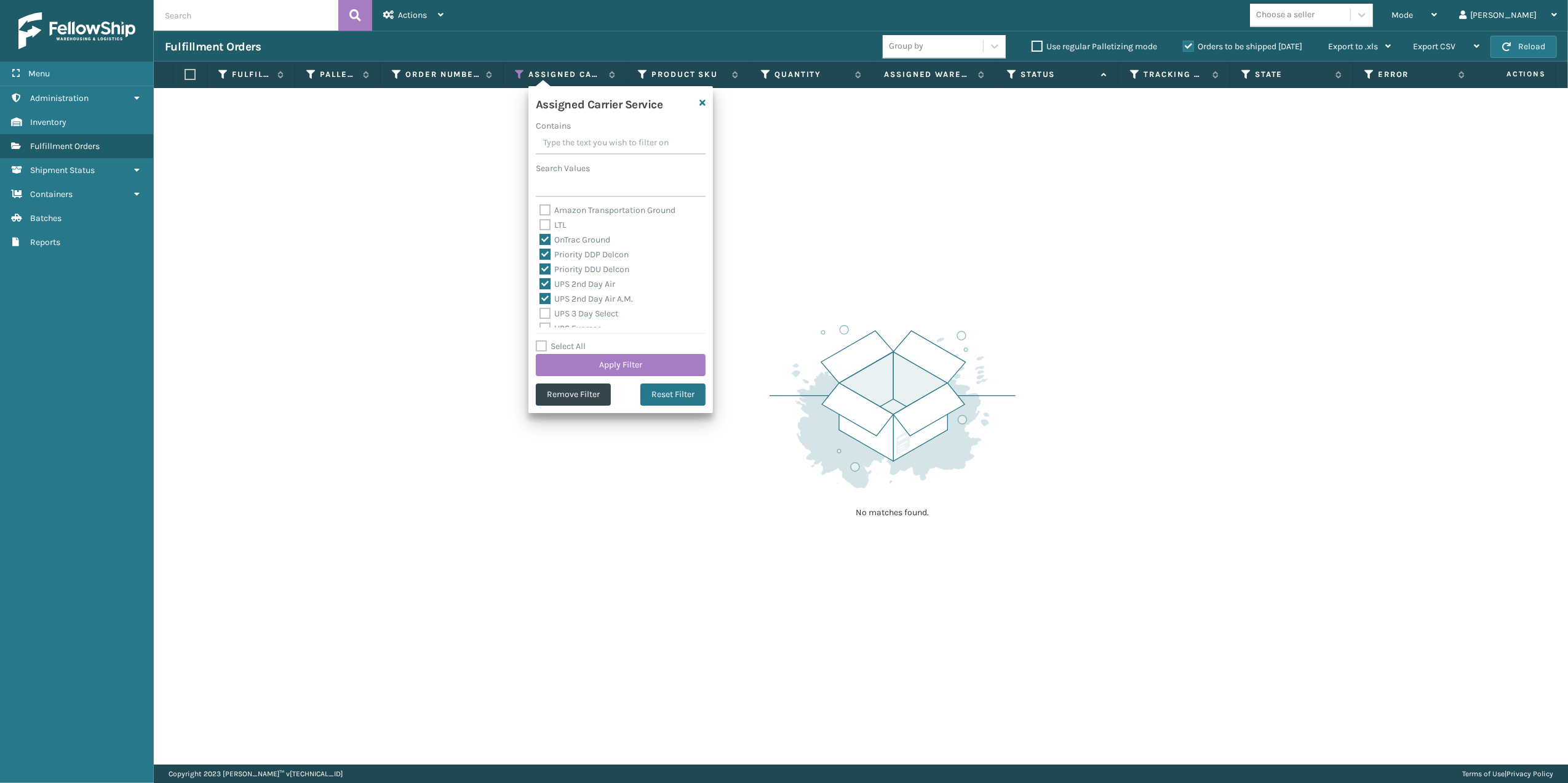
click at [540, 311] on input "UPS 3 Day Select" at bounding box center [539, 310] width 1 height 8
checkbox input "true"
click at [572, 246] on label "UPS Express" at bounding box center [570, 246] width 62 height 11
click at [540, 246] on input "UPS Express" at bounding box center [539, 242] width 1 height 8
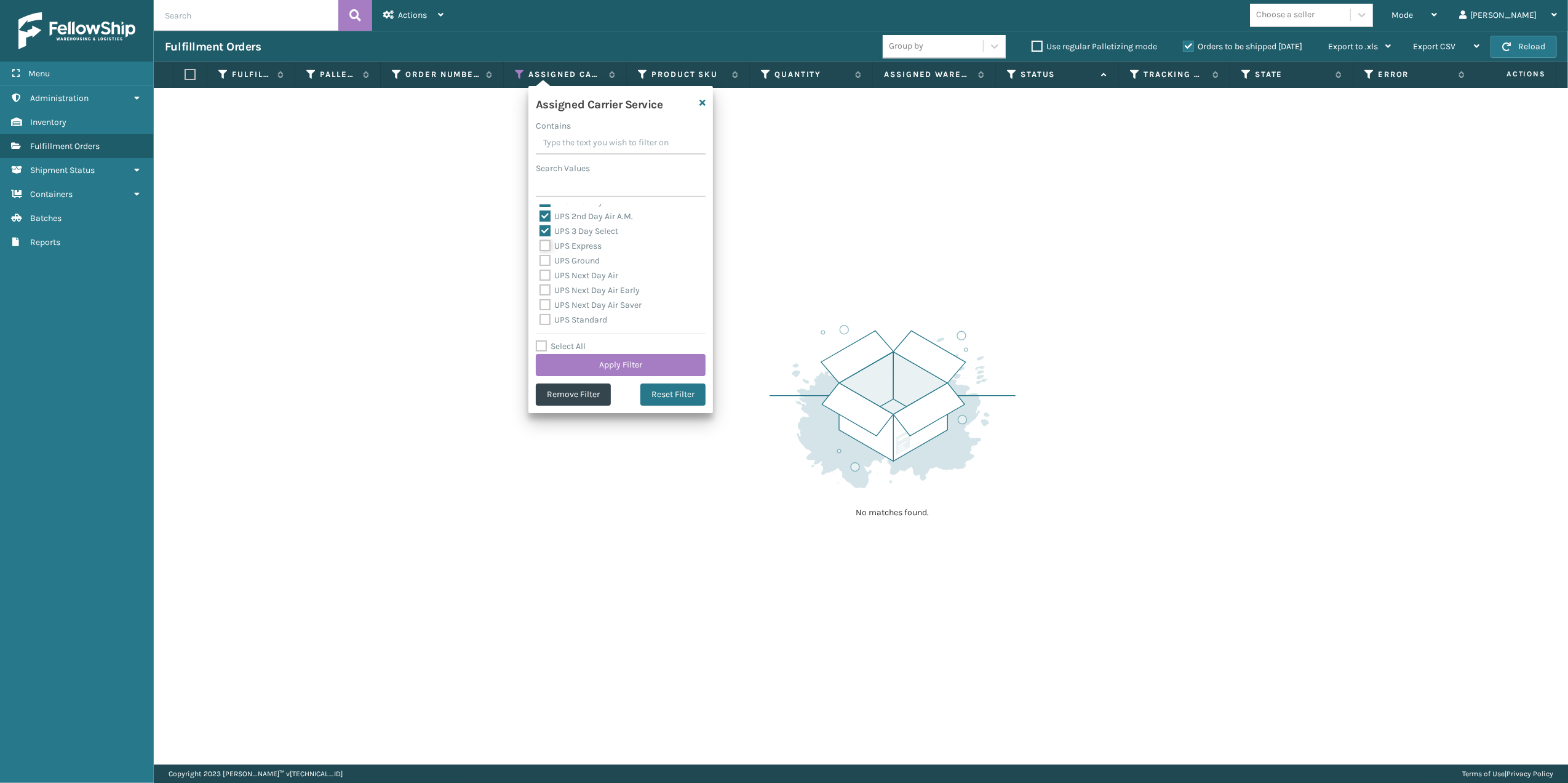
checkbox input "true"
click at [571, 259] on label "UPS Ground" at bounding box center [569, 260] width 60 height 11
click at [540, 259] on input "UPS Ground" at bounding box center [539, 257] width 1 height 8
checkbox input "true"
click at [563, 273] on label "UPS Next Day Air" at bounding box center [578, 275] width 79 height 11
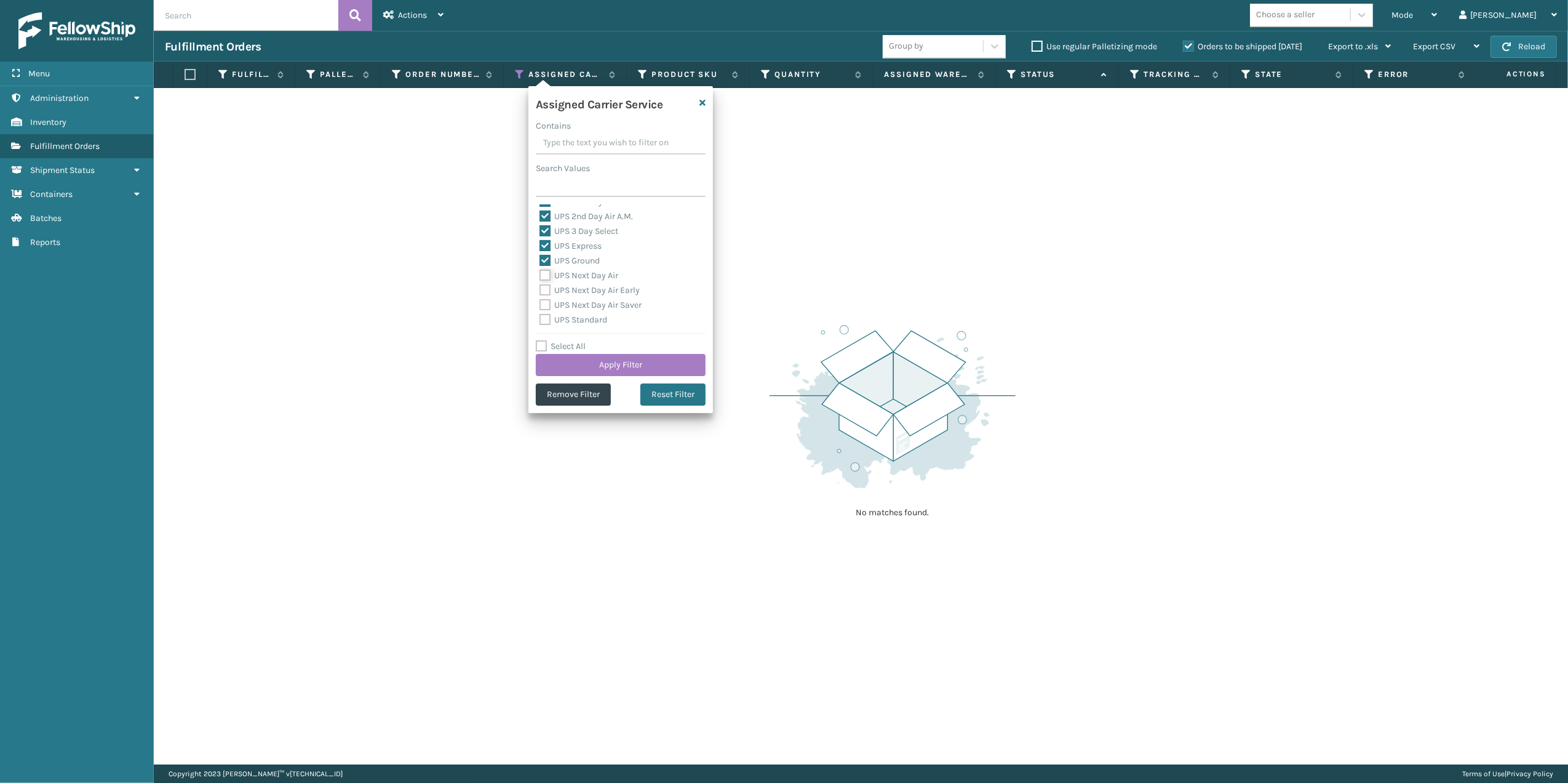
click at [540, 273] on input "UPS Next Day Air" at bounding box center [539, 272] width 1 height 8
checkbox input "true"
click at [559, 288] on label "UPS Next Day Air Early" at bounding box center [589, 290] width 100 height 11
click at [540, 288] on input "UPS Next Day Air Early" at bounding box center [539, 287] width 1 height 8
checkbox input "true"
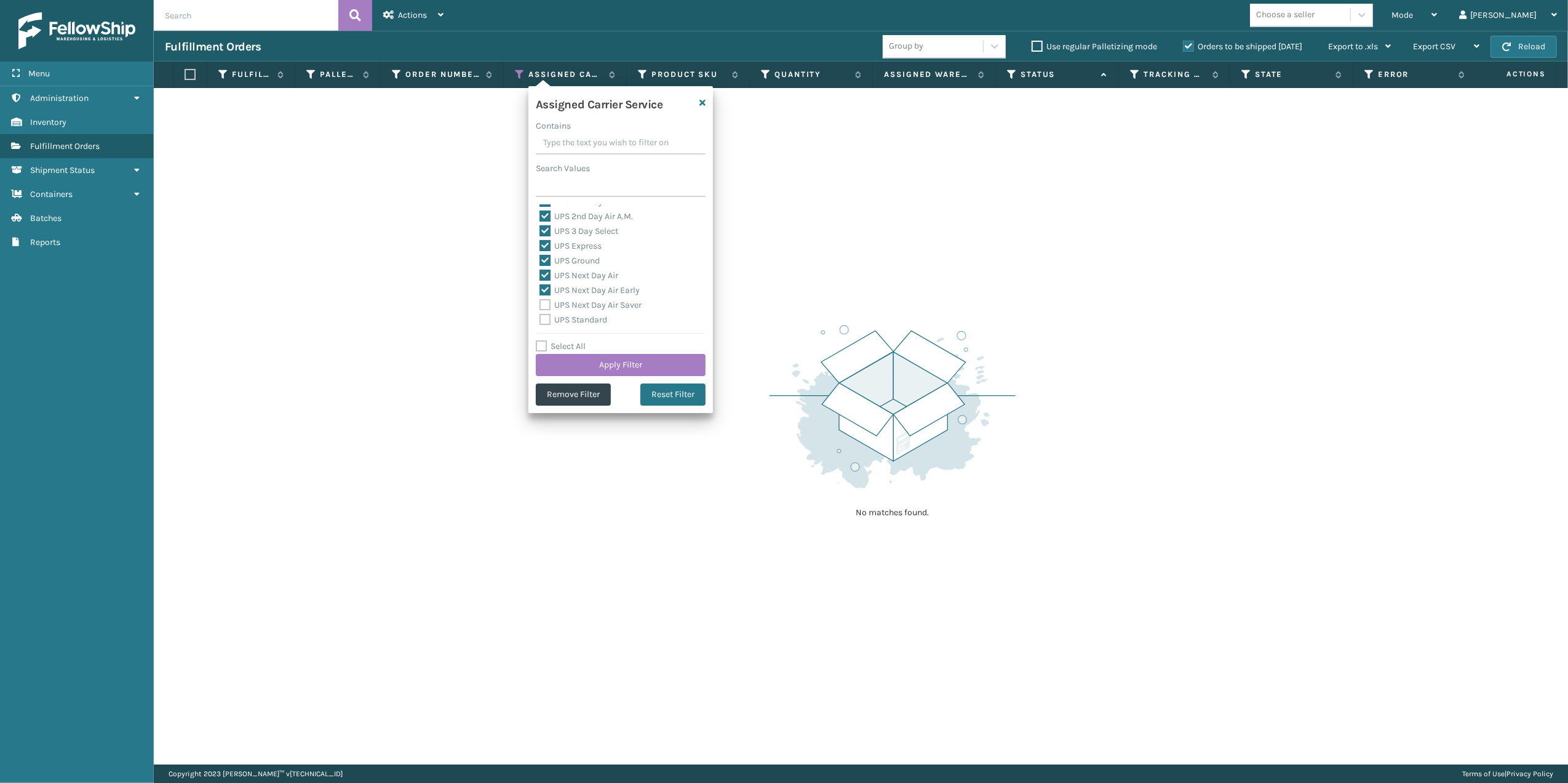
click at [549, 303] on label "UPS Next Day Air Saver" at bounding box center [590, 305] width 102 height 11
click at [540, 303] on input "UPS Next Day Air Saver" at bounding box center [539, 302] width 1 height 8
checkbox input "true"
click at [544, 323] on label "UPS Standard" at bounding box center [573, 320] width 68 height 11
click at [540, 320] on input "UPS Standard" at bounding box center [539, 317] width 1 height 8
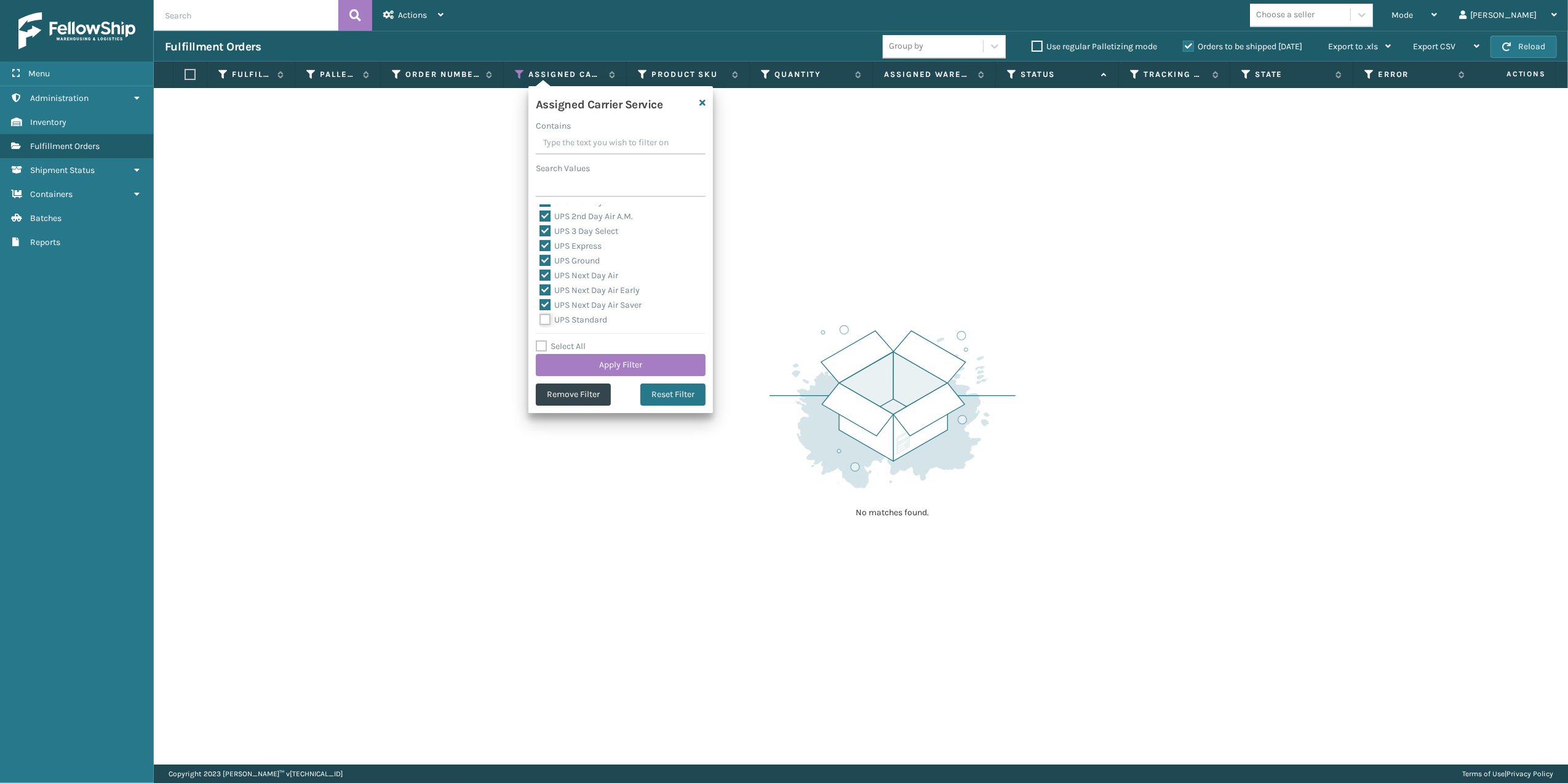
checkbox input "true"
drag, startPoint x: 564, startPoint y: 266, endPoint x: 561, endPoint y: 278, distance: 12.4
click at [564, 267] on label "UPS SurePost 1LB or Greater" at bounding box center [599, 269] width 121 height 11
click at [540, 267] on input "UPS SurePost 1LB or Greater" at bounding box center [539, 266] width 1 height 8
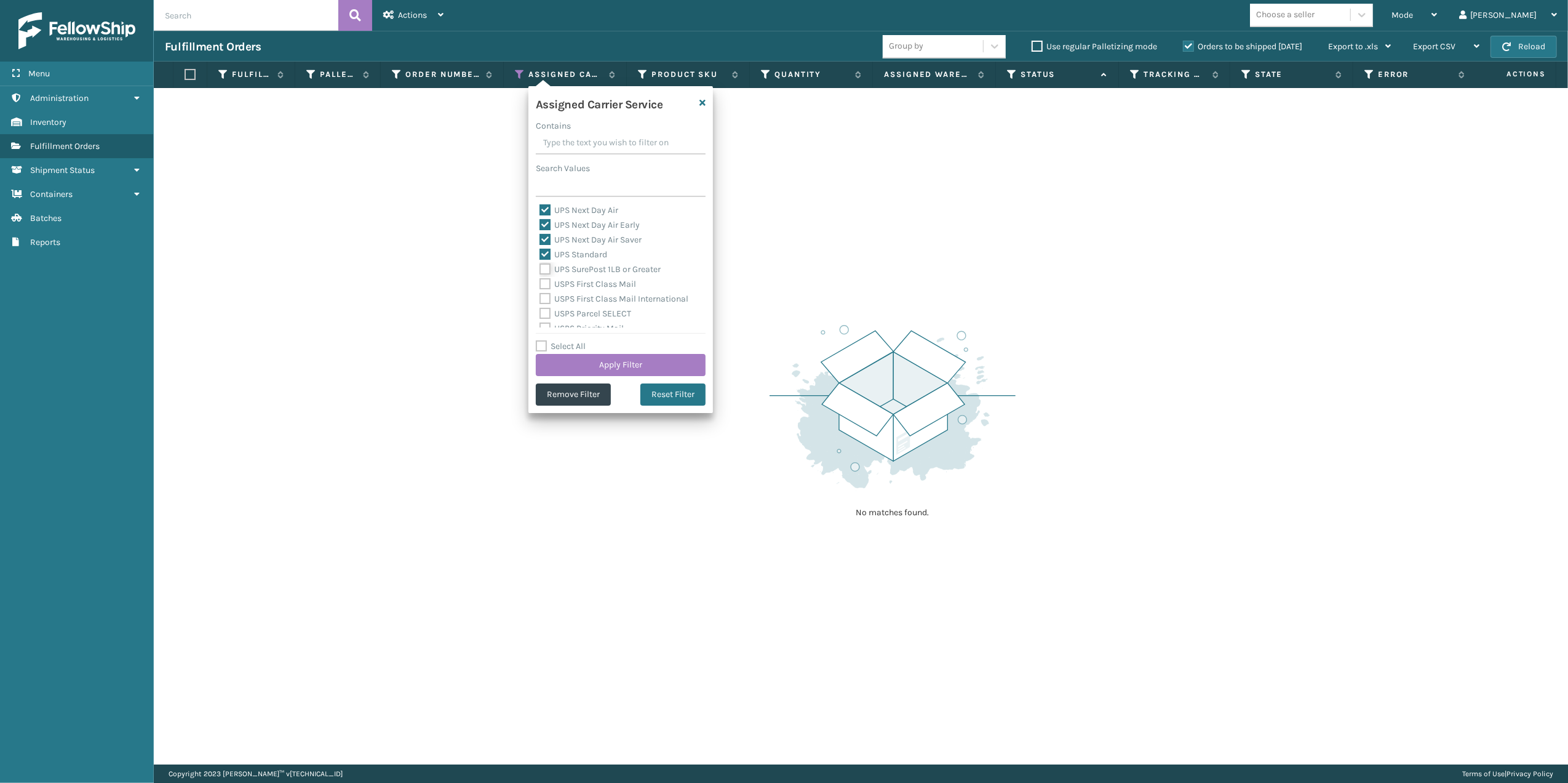
checkbox input "true"
click at [557, 288] on label "USPS First Class Mail" at bounding box center [587, 284] width 96 height 11
click at [540, 285] on input "USPS First Class Mail" at bounding box center [539, 281] width 1 height 8
checkbox input "true"
click at [550, 298] on label "USPS First Class Mail International" at bounding box center [614, 299] width 149 height 11
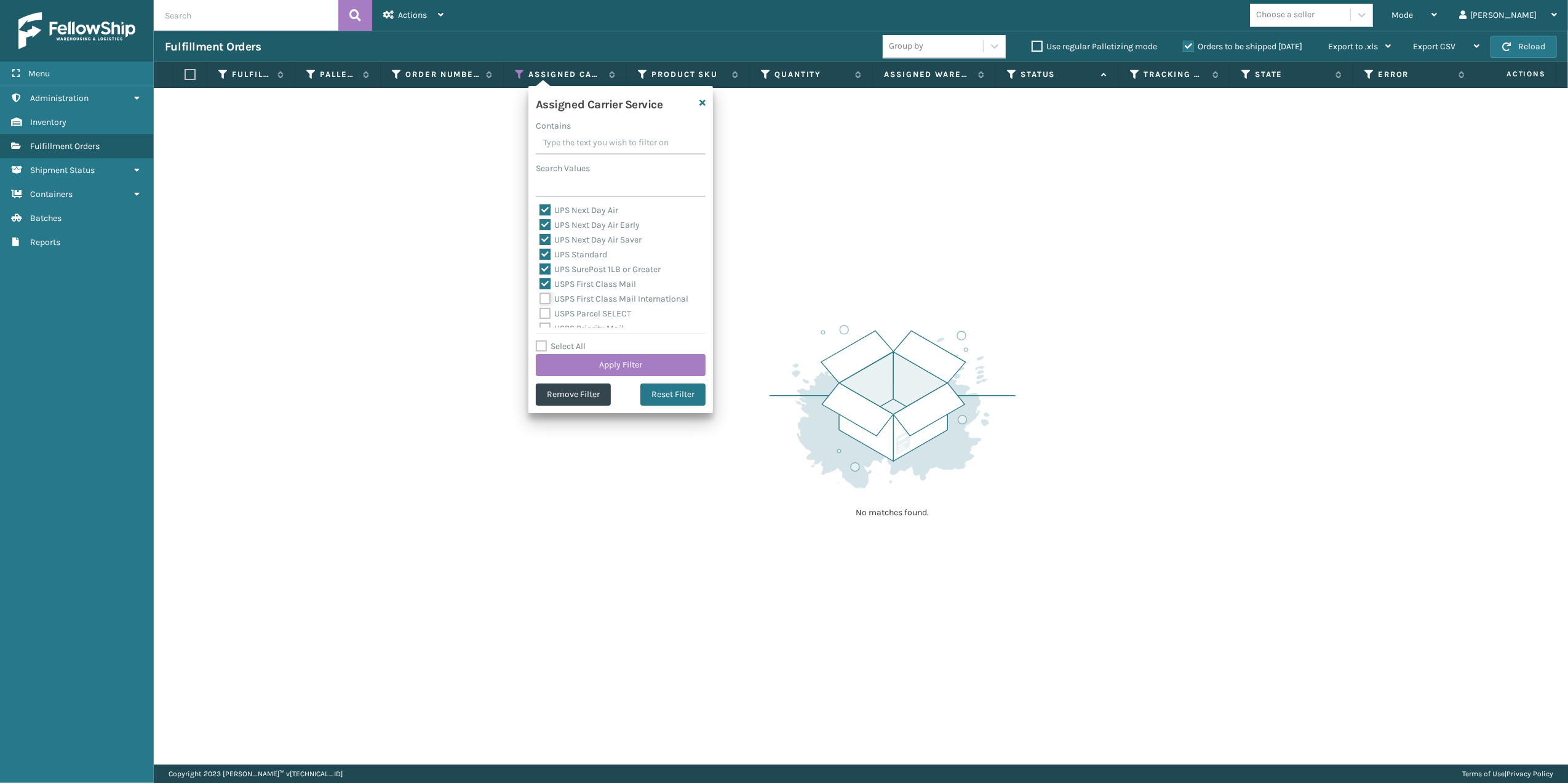
click at [540, 298] on input "USPS First Class Mail International" at bounding box center [539, 296] width 1 height 8
checkbox input "true"
click at [573, 245] on label "USPS Parcel SELECT" at bounding box center [585, 246] width 92 height 11
click at [540, 245] on input "USPS Parcel SELECT" at bounding box center [539, 242] width 1 height 8
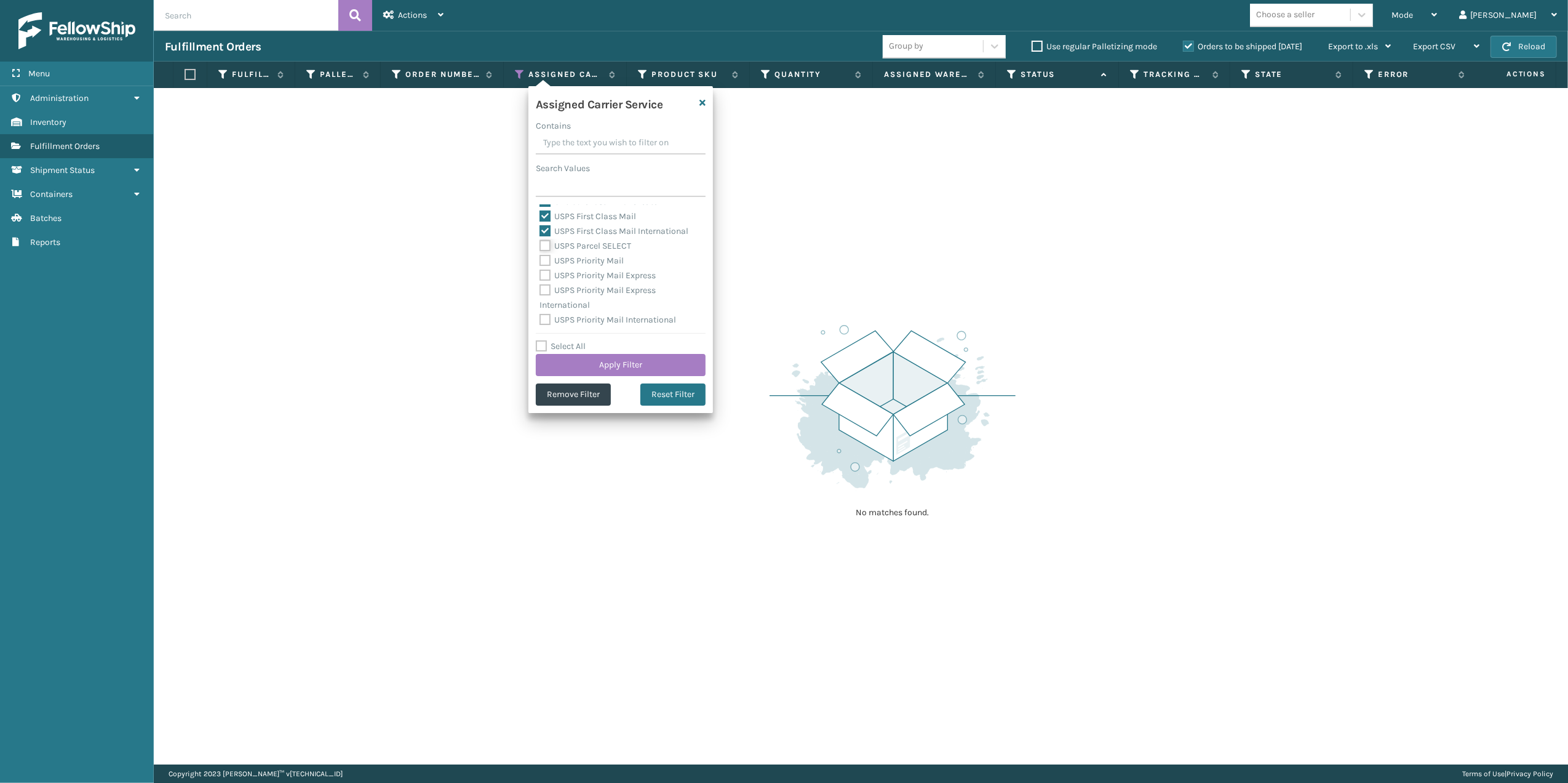
checkbox input "true"
click at [569, 259] on label "USPS Priority Mail" at bounding box center [581, 260] width 84 height 11
click at [540, 259] on input "USPS Priority Mail" at bounding box center [539, 257] width 1 height 8
checkbox input "true"
click at [569, 266] on div "USPS Priority Mail" at bounding box center [620, 261] width 162 height 15
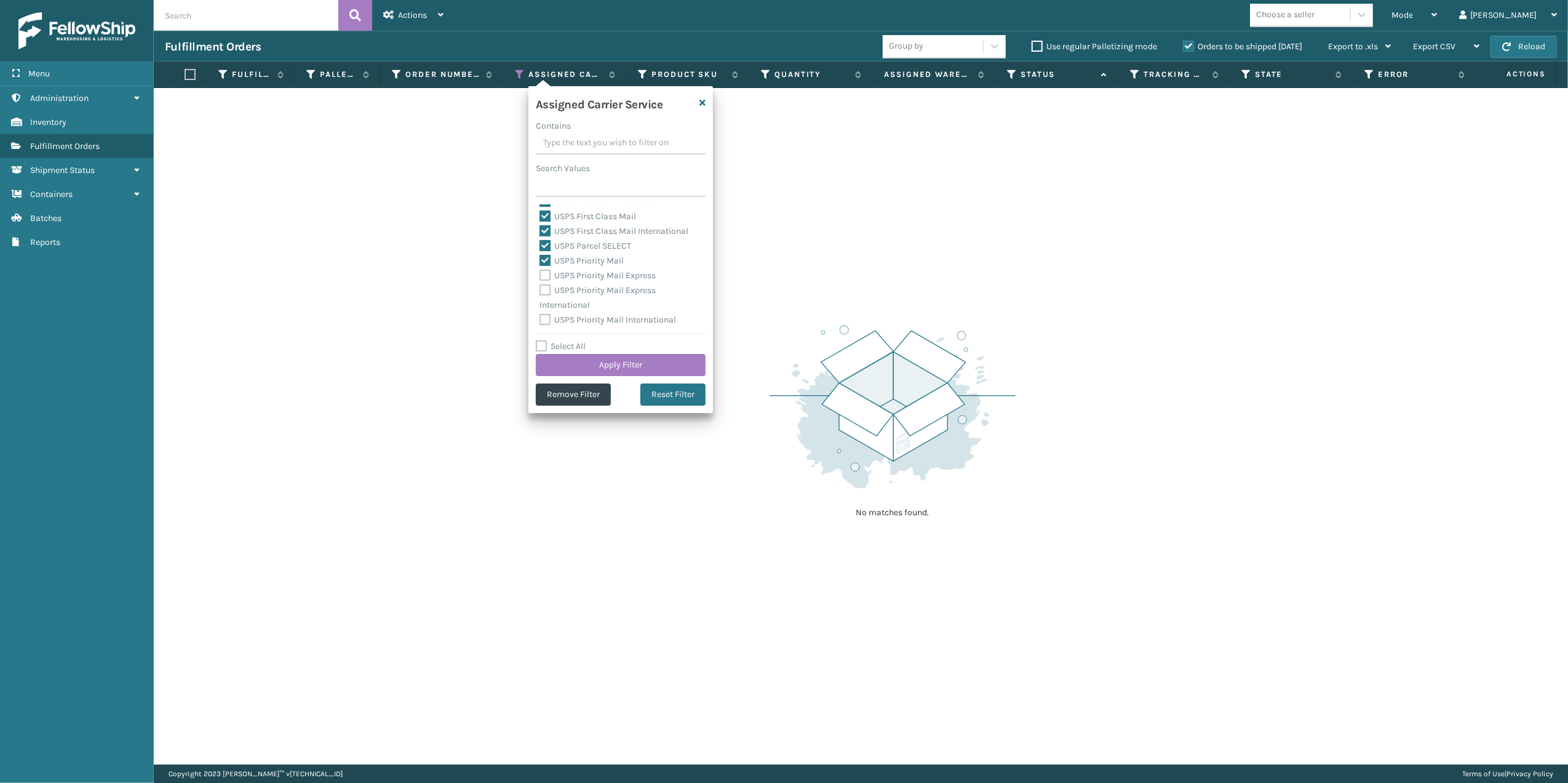
click at [560, 278] on label "USPS Priority Mail Express" at bounding box center [597, 275] width 117 height 11
click at [540, 276] on input "USPS Priority Mail Express" at bounding box center [539, 272] width 1 height 8
checkbox input "true"
click at [559, 291] on label "USPS Priority Mail Express International" at bounding box center [597, 298] width 117 height 26
click at [540, 291] on input "USPS Priority Mail Express International" at bounding box center [539, 287] width 1 height 8
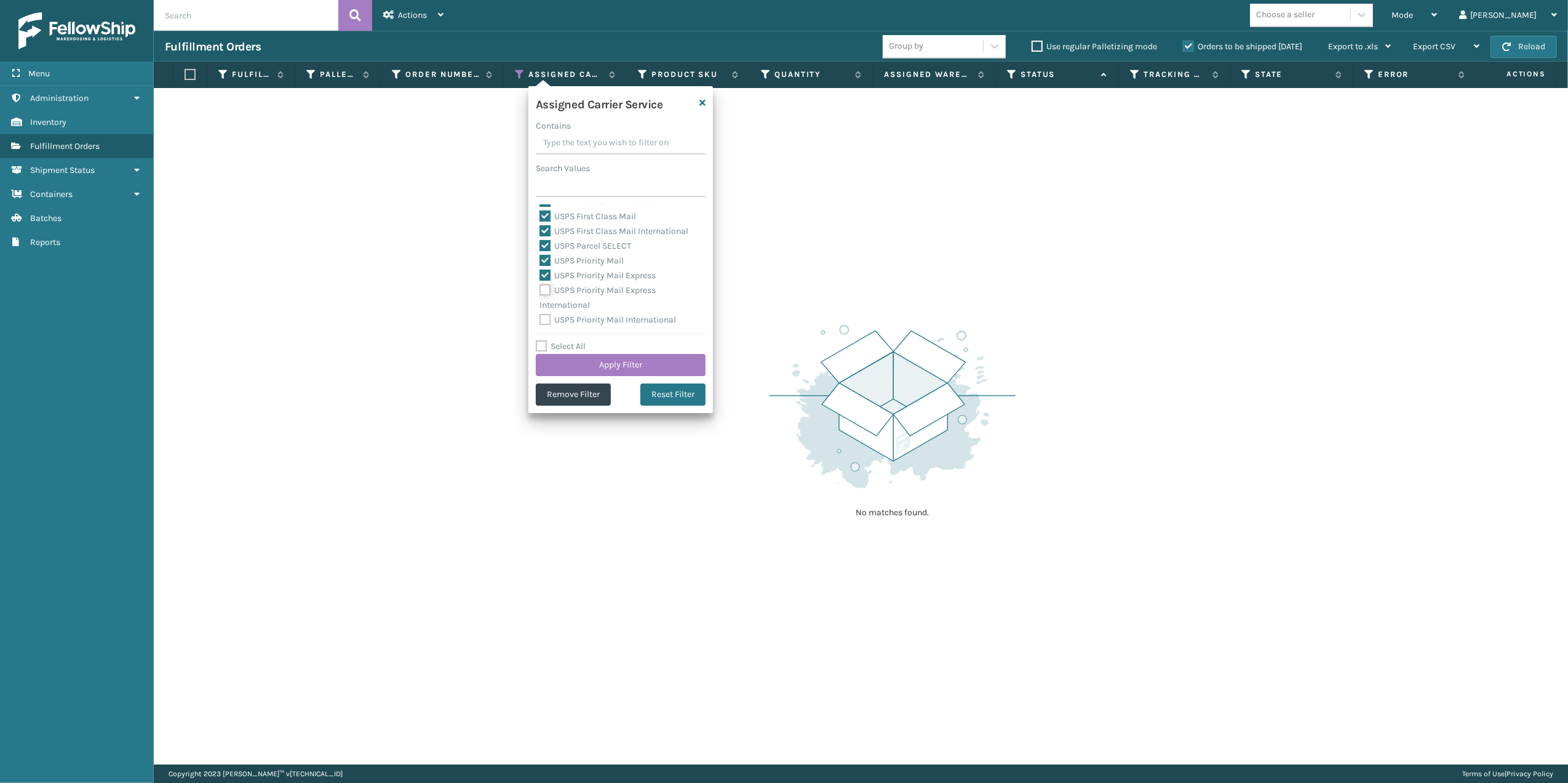
checkbox input "true"
click at [563, 311] on div "USPS Priority Mail Express International" at bounding box center [620, 297] width 162 height 29
click at [541, 326] on div "USPS Priority Mail International" at bounding box center [620, 320] width 162 height 15
click at [544, 318] on label "USPS Priority Mail International" at bounding box center [608, 320] width 137 height 11
click at [540, 318] on input "USPS Priority Mail International" at bounding box center [539, 317] width 1 height 8
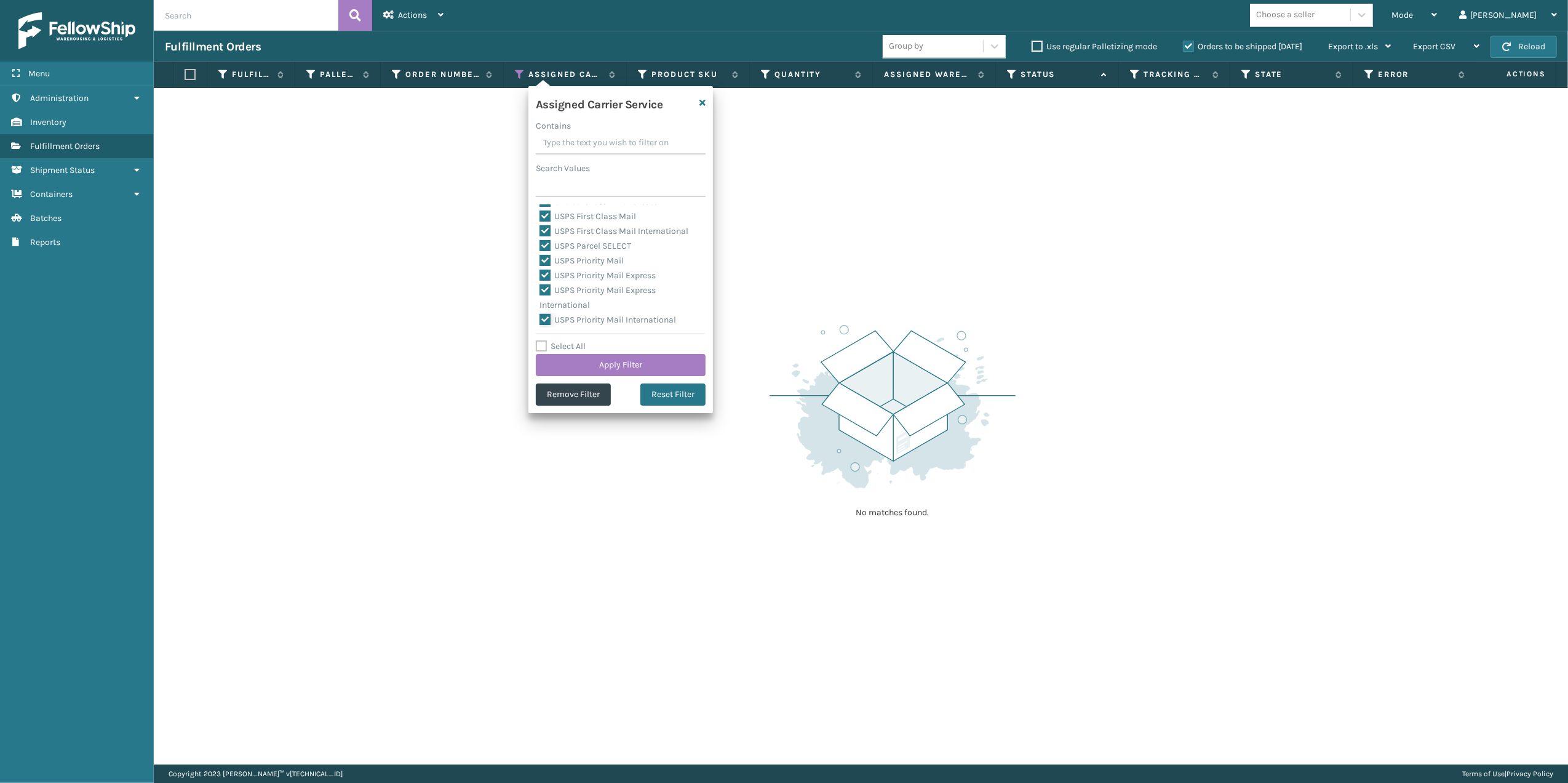
checkbox input "true"
click at [614, 362] on button "Apply Filter" at bounding box center [621, 364] width 170 height 22
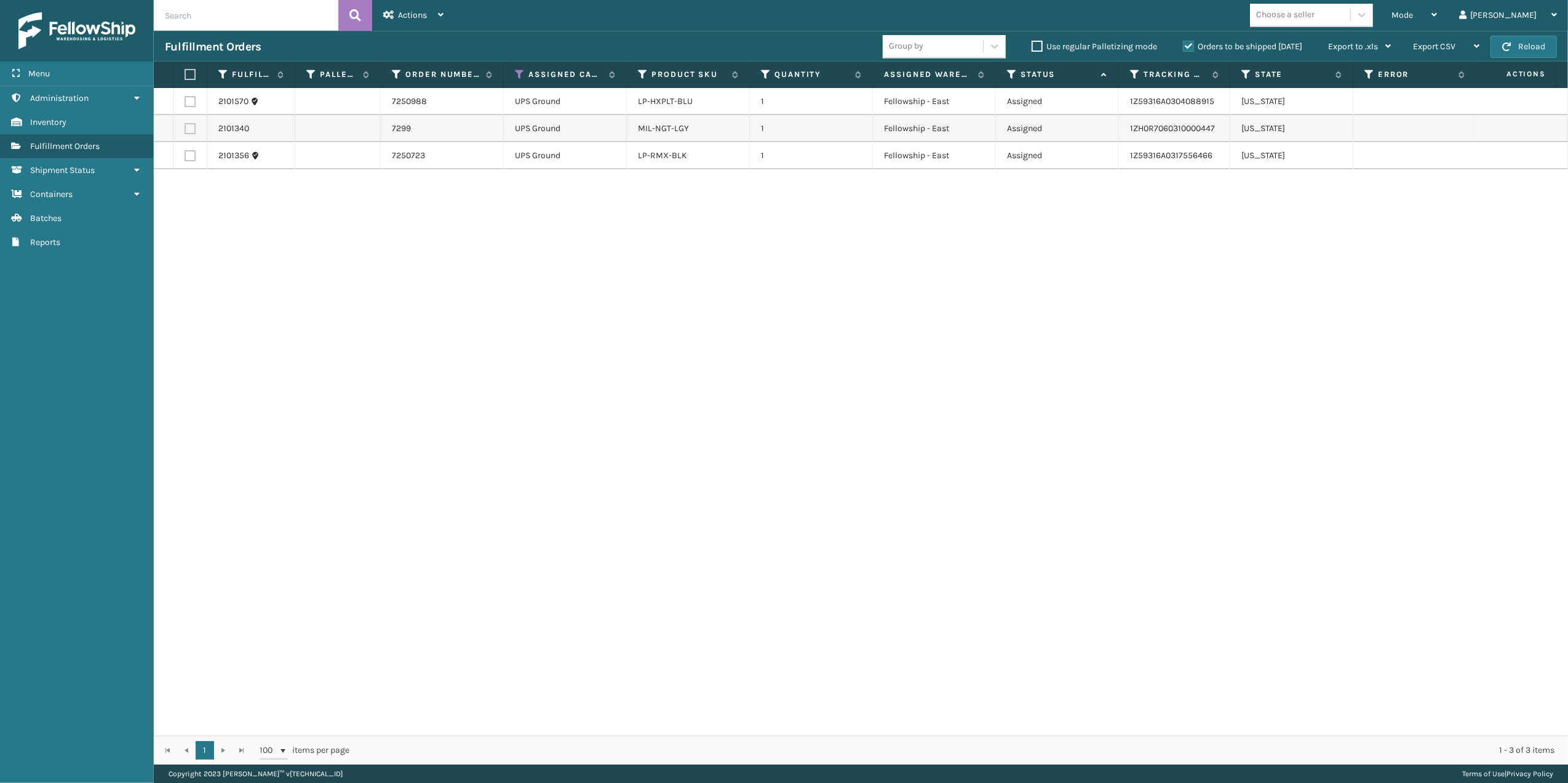
click at [183, 70] on th at bounding box center [190, 74] width 34 height 26
click at [188, 76] on label at bounding box center [188, 74] width 8 height 11
click at [185, 76] on input "checkbox" at bounding box center [184, 74] width 1 height 8
checkbox input "true"
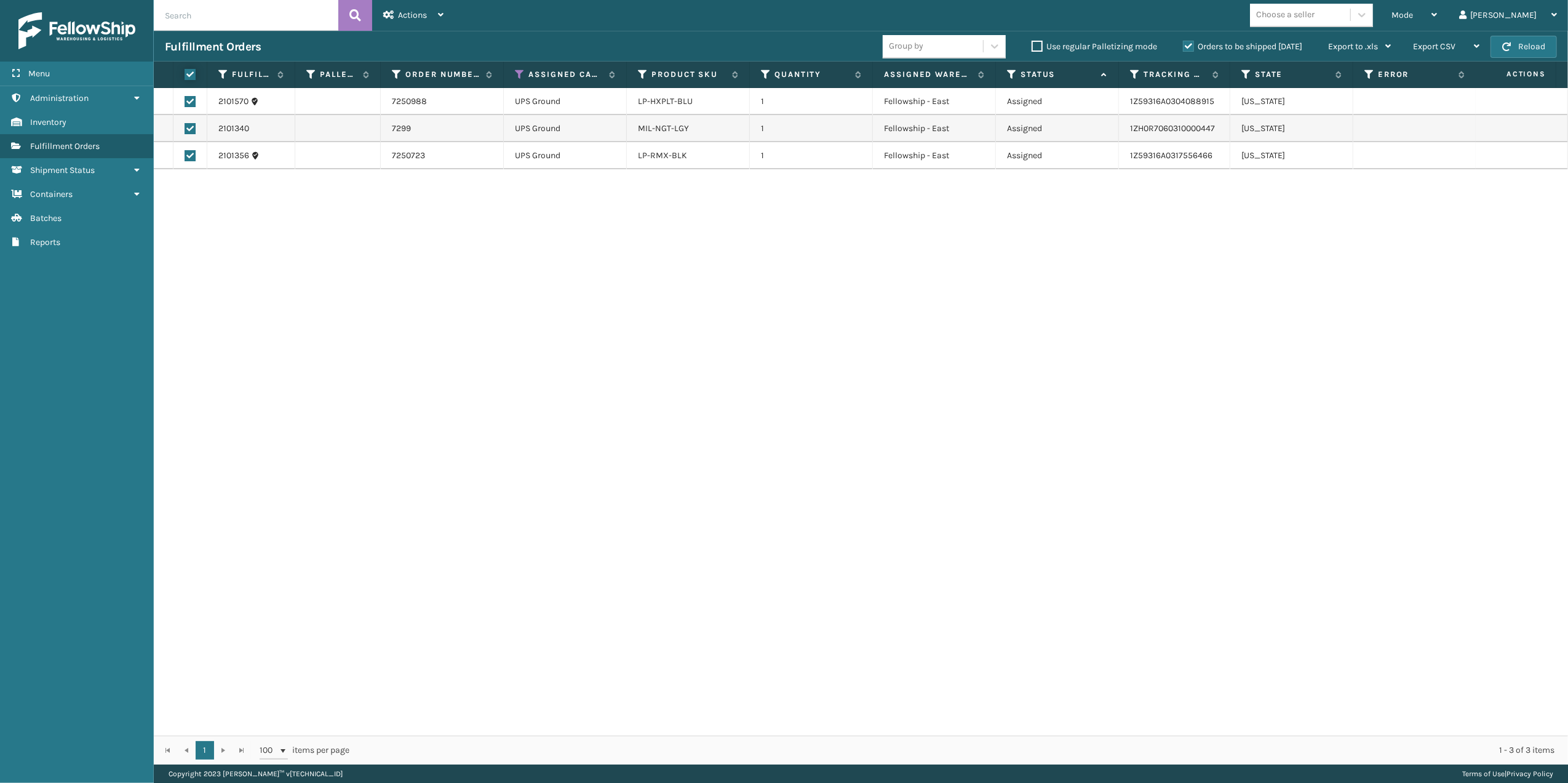
checkbox input "true"
click at [434, 13] on div "Actions" at bounding box center [414, 15] width 60 height 31
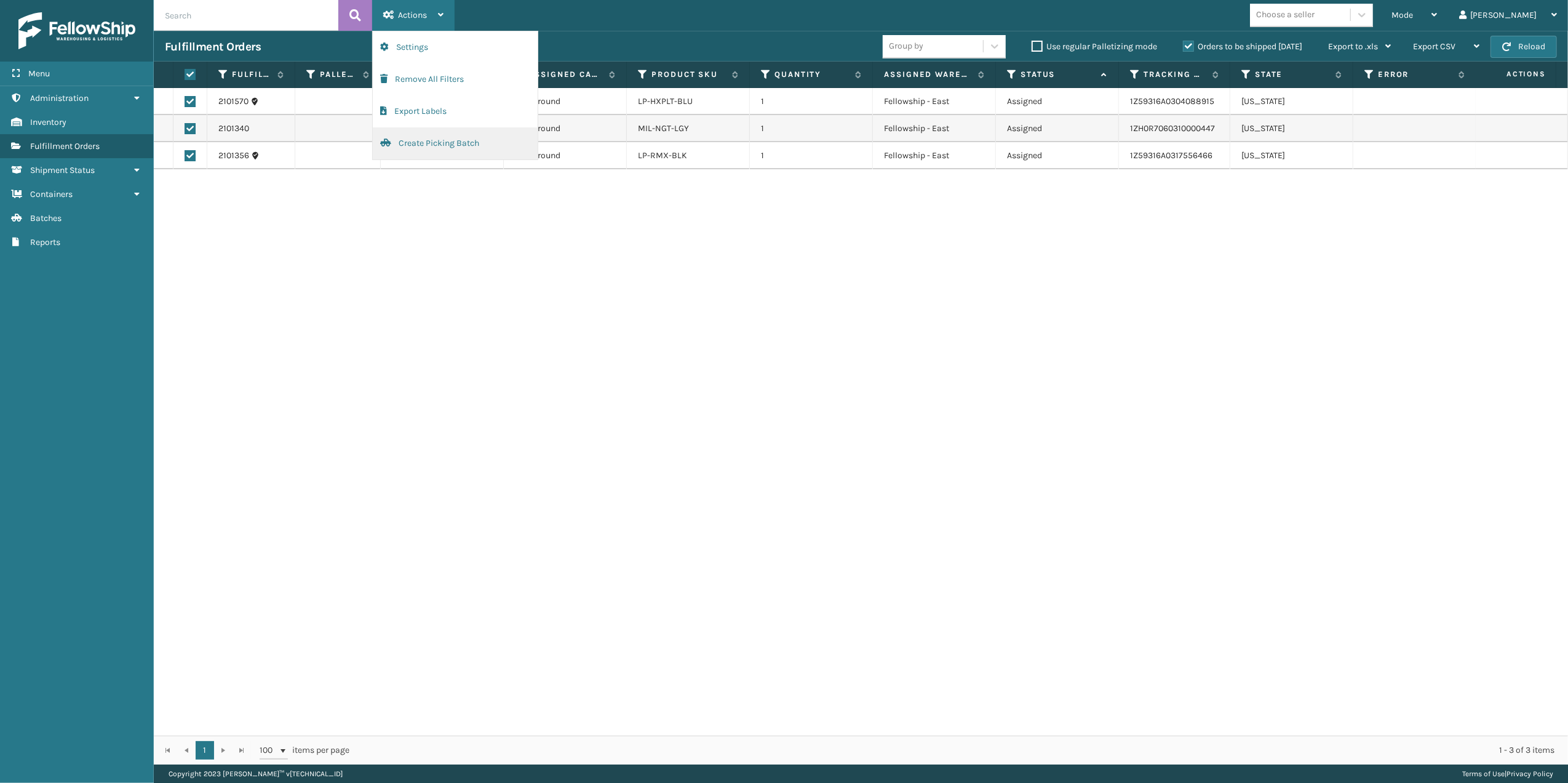
click at [439, 146] on button "Create Picking Batch" at bounding box center [455, 143] width 165 height 32
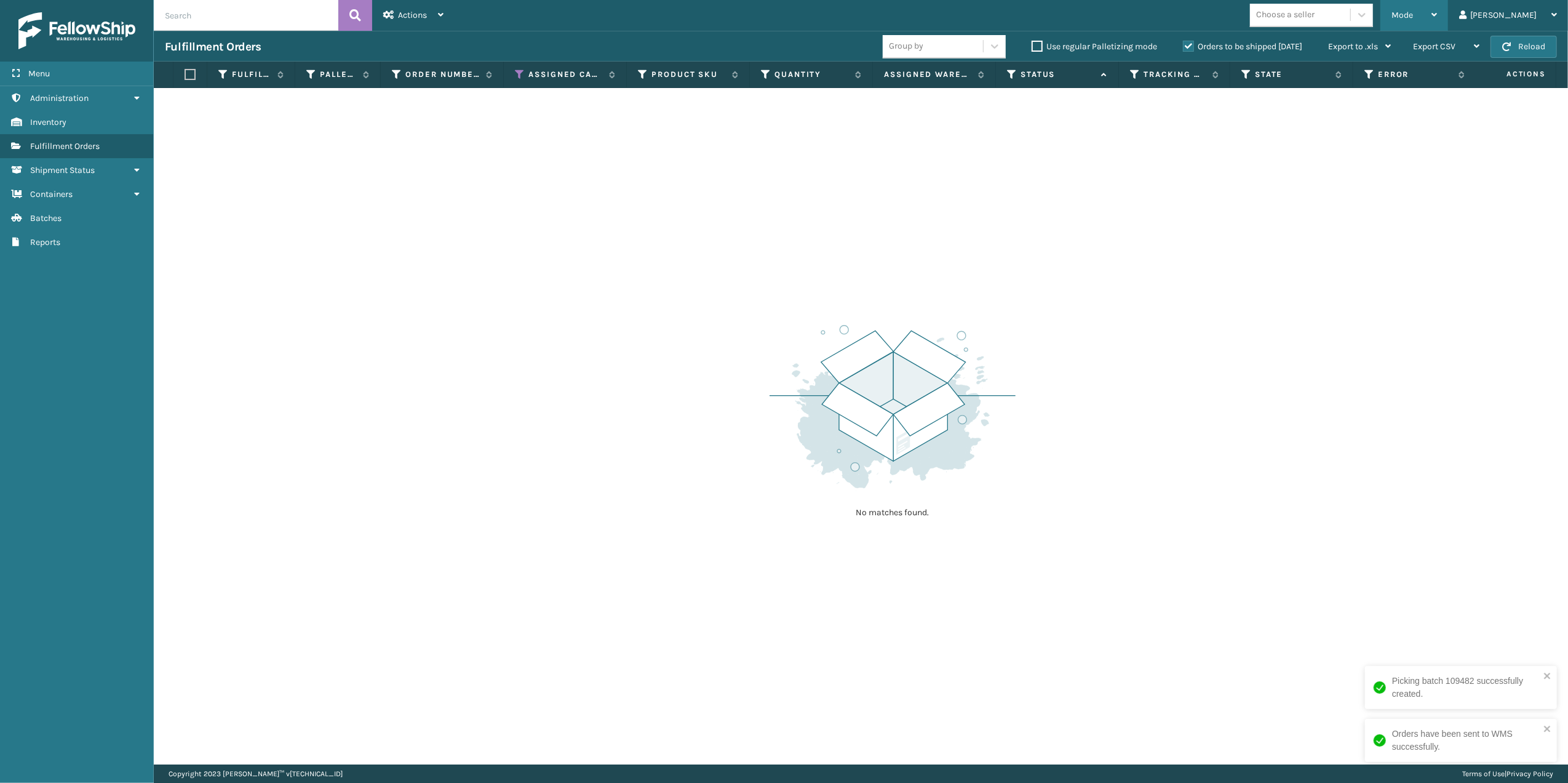
click at [1429, 8] on div "Mode" at bounding box center [1414, 15] width 46 height 31
click at [1352, 49] on li "Regular Mode" at bounding box center [1365, 48] width 165 height 33
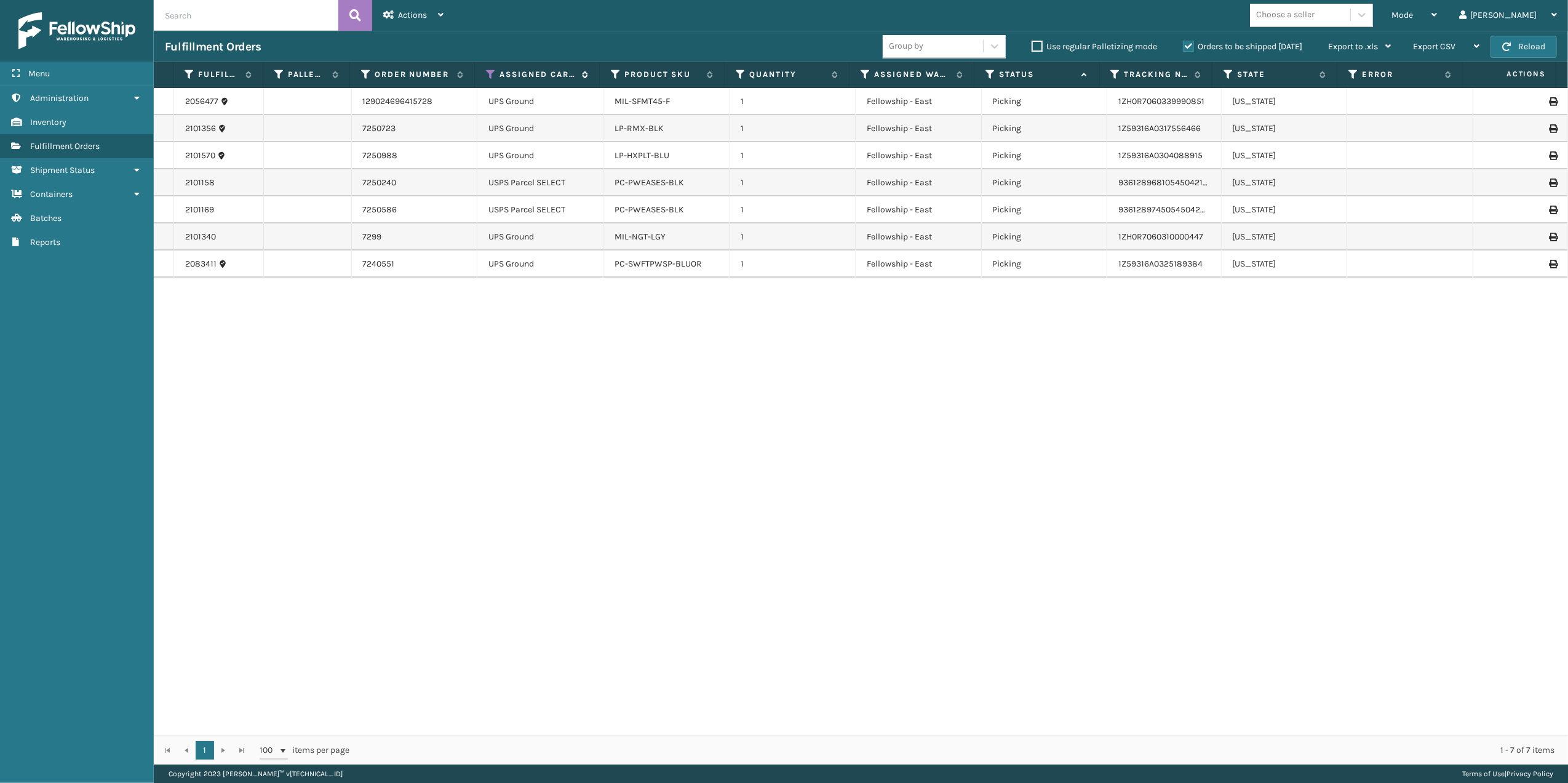
click at [488, 73] on icon at bounding box center [490, 74] width 10 height 11
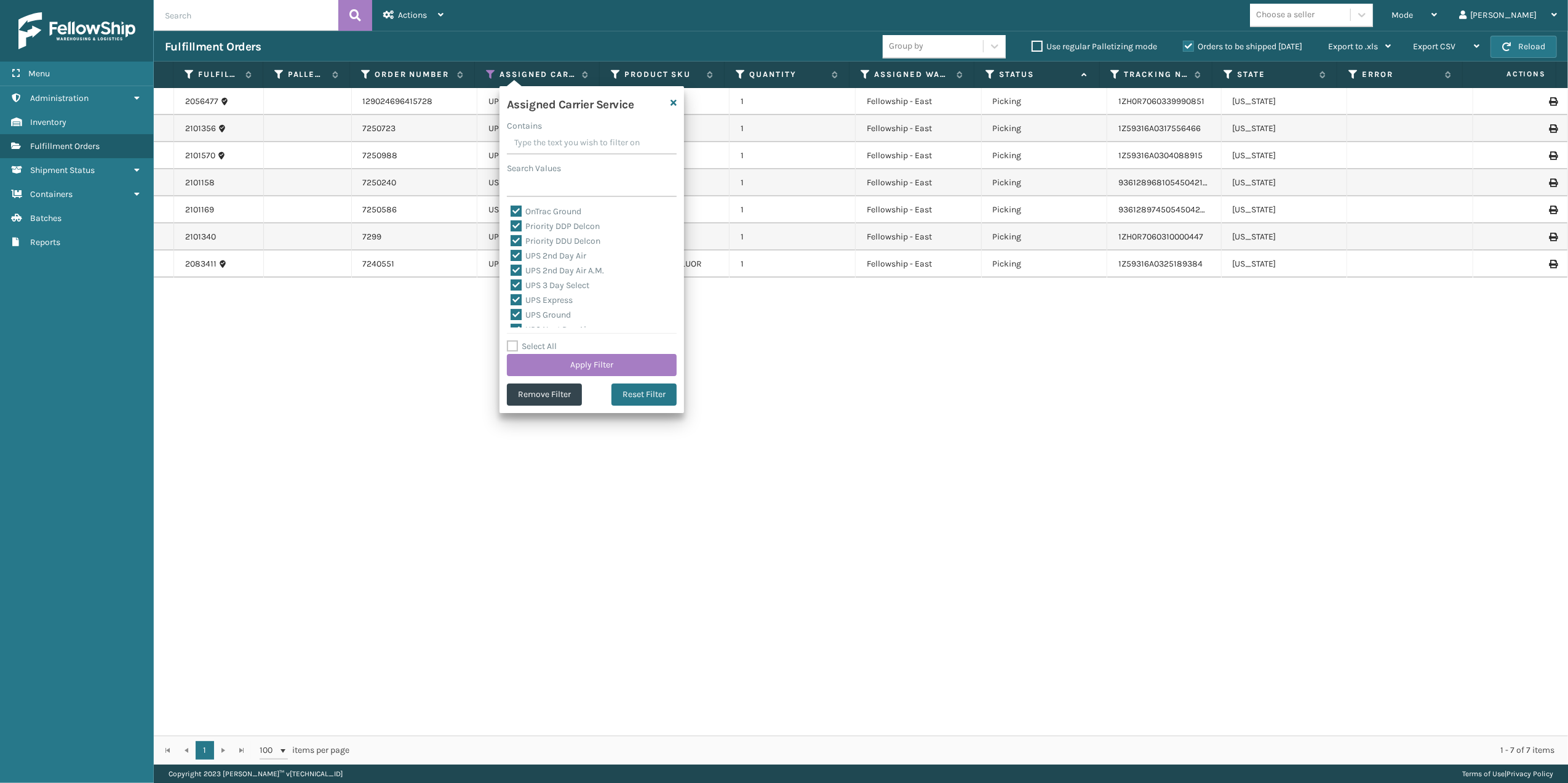
click at [514, 343] on label "Select All" at bounding box center [532, 346] width 50 height 11
click at [514, 340] on input "Select All" at bounding box center [599, 340] width 184 height 2
checkbox input "true"
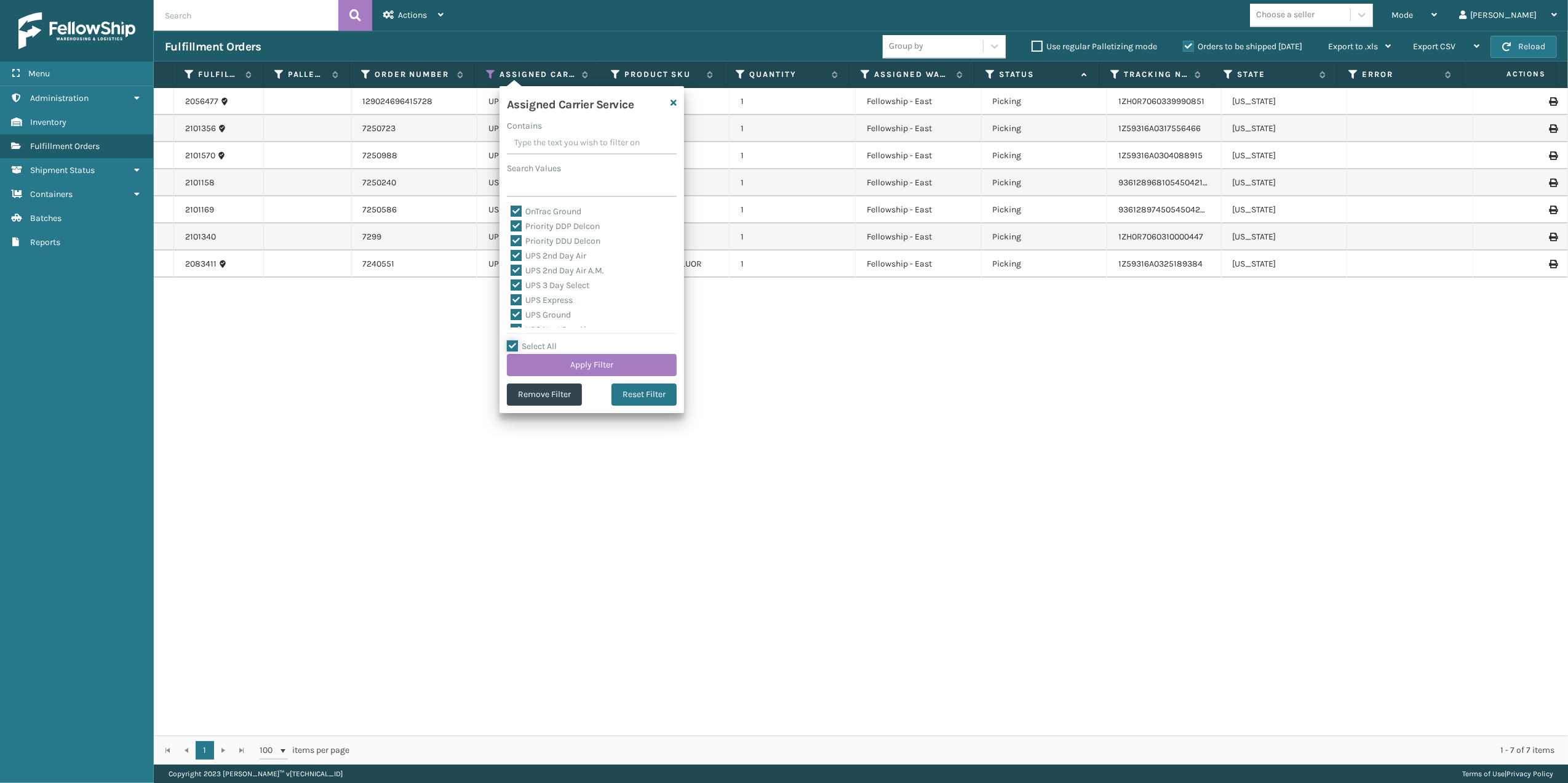
checkbox input "true"
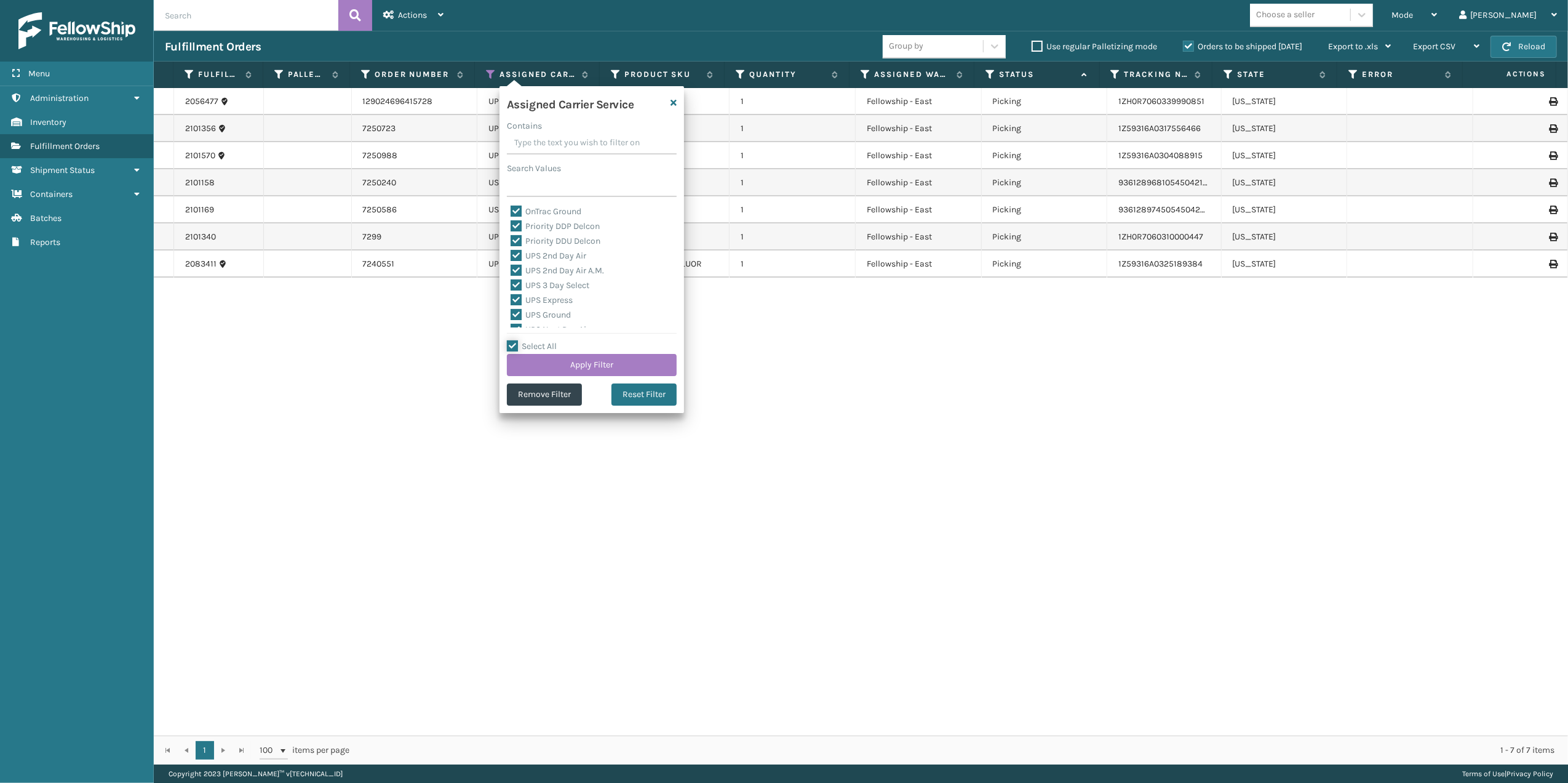
checkbox input "true"
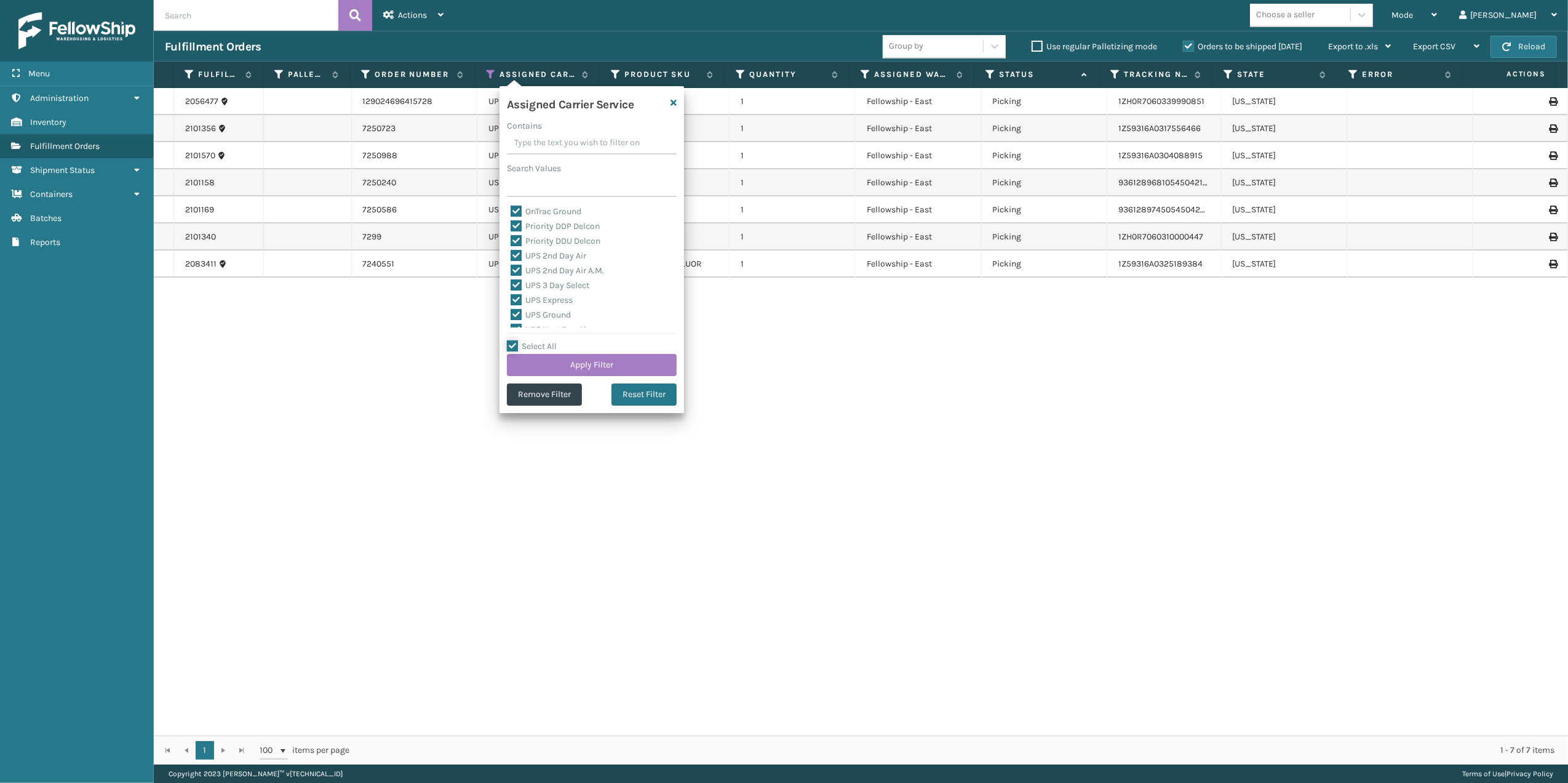
checkbox input "true"
click at [514, 343] on label "Select All" at bounding box center [532, 346] width 50 height 11
click at [514, 340] on input "Select All" at bounding box center [599, 340] width 184 height 2
checkbox input "false"
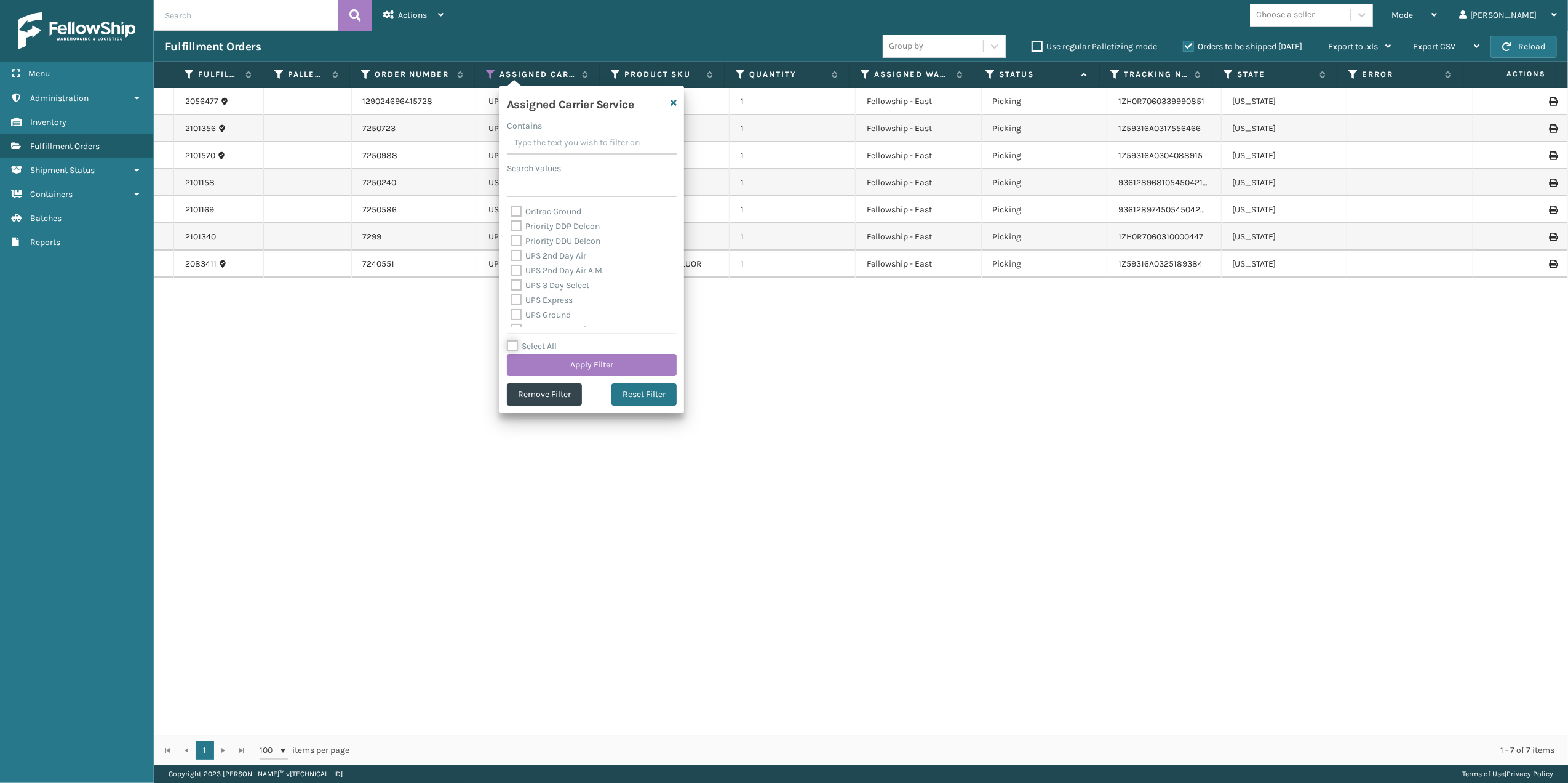
checkbox input "false"
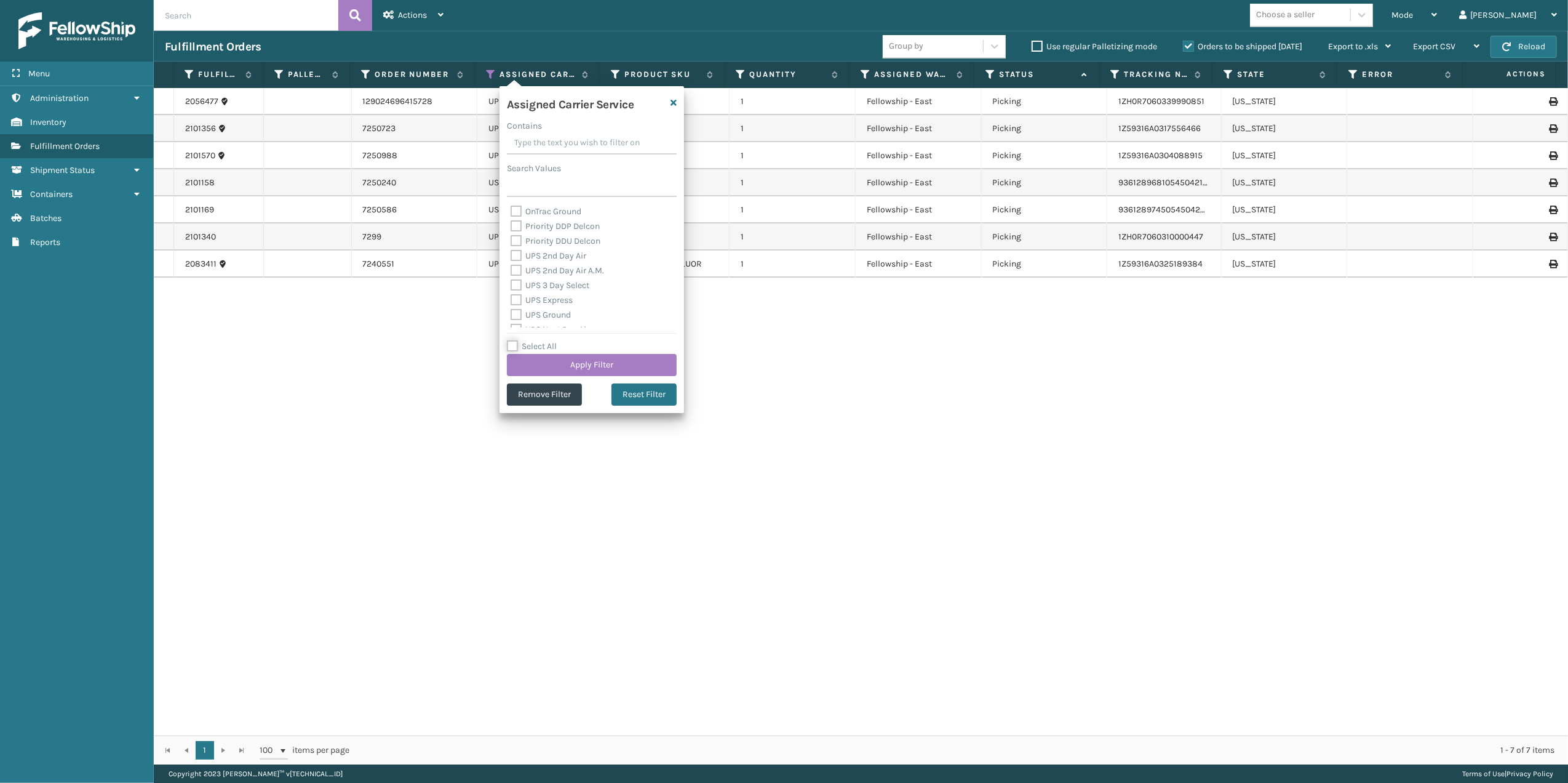
checkbox input "false"
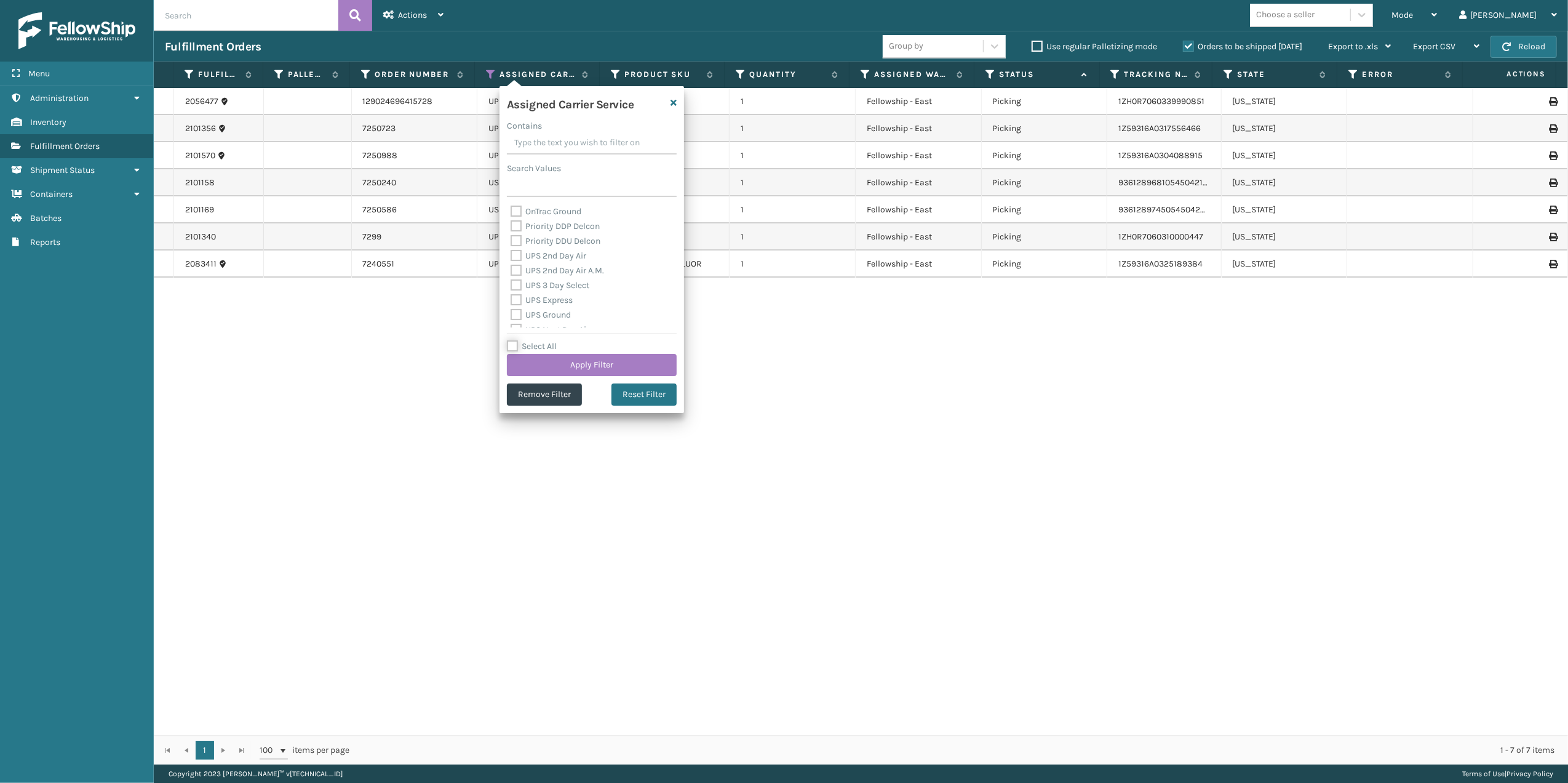
checkbox input "false"
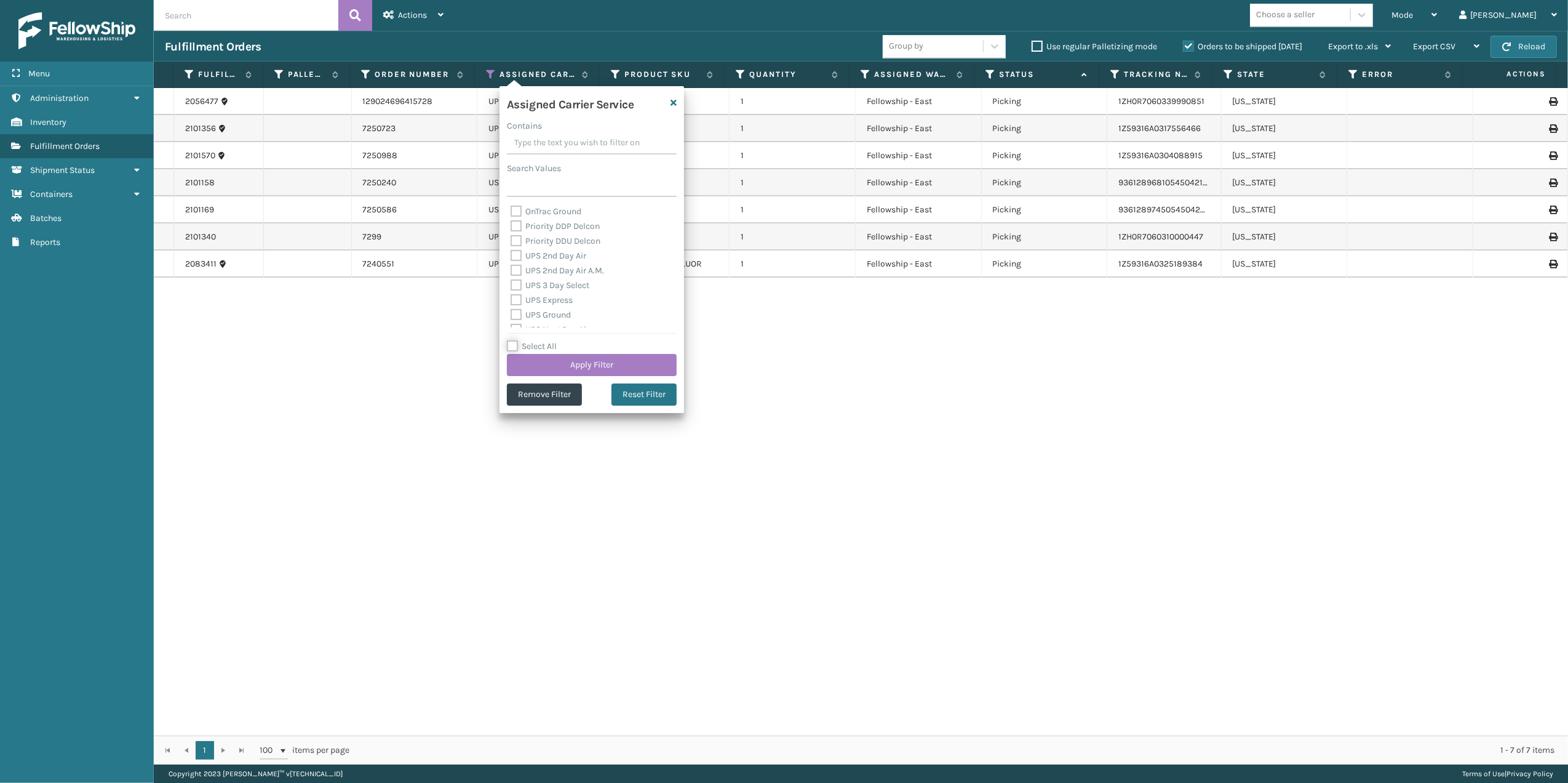
checkbox input "false"
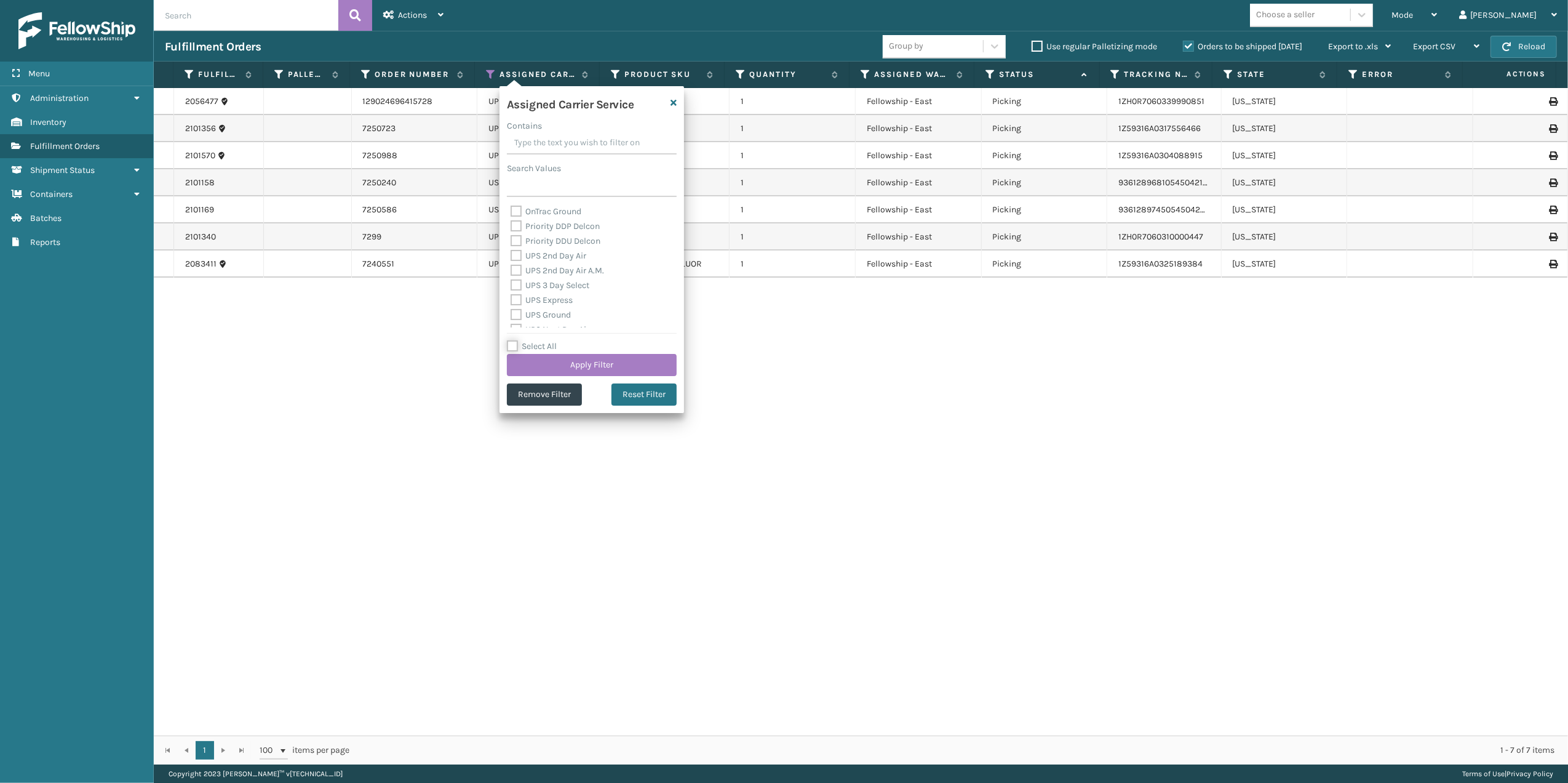
checkbox input "false"
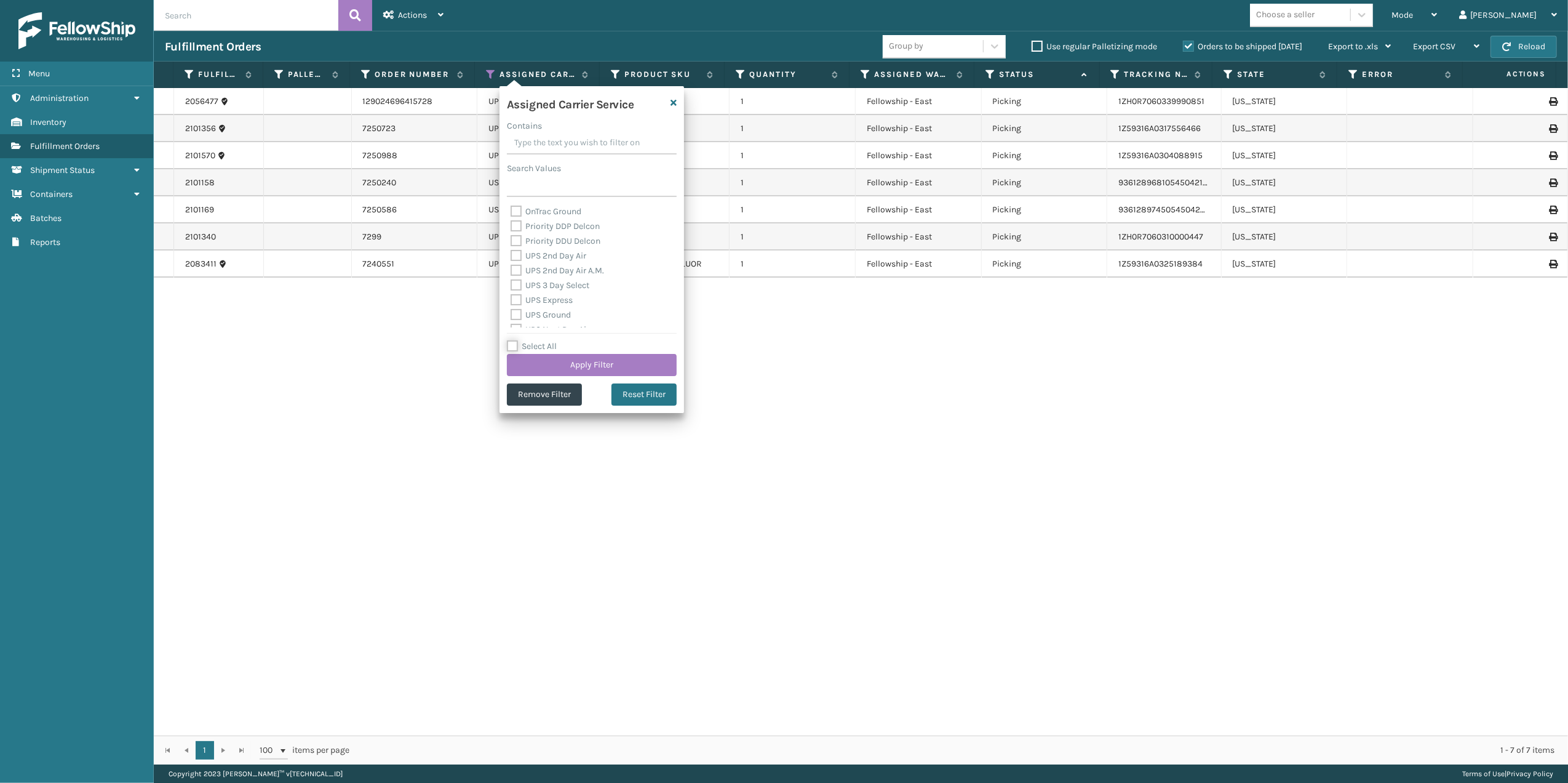
checkbox input "false"
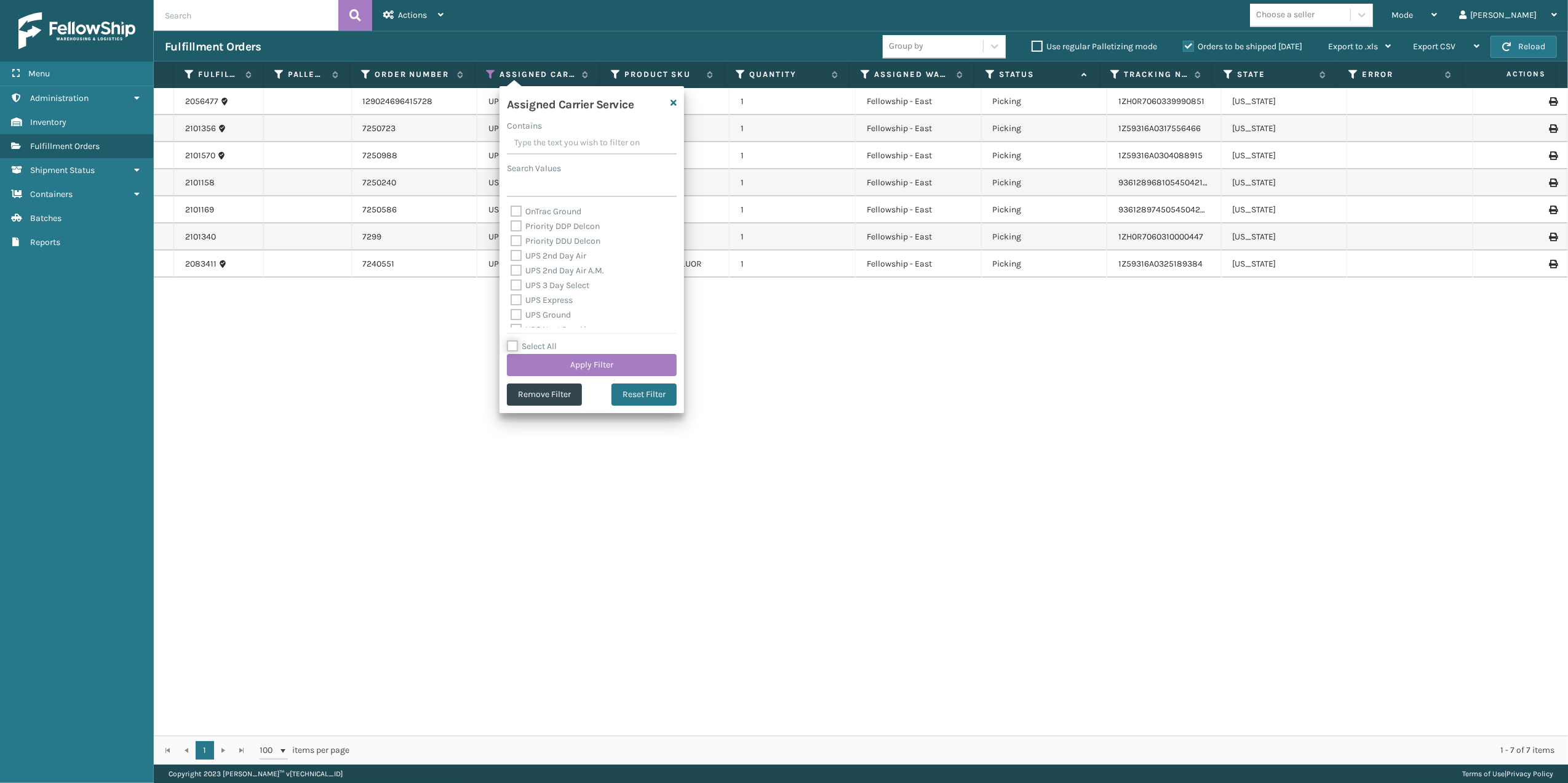
checkbox input "false"
click at [514, 343] on label "Select All" at bounding box center [532, 346] width 50 height 11
click at [514, 340] on input "Select All" at bounding box center [599, 340] width 184 height 2
checkbox input "true"
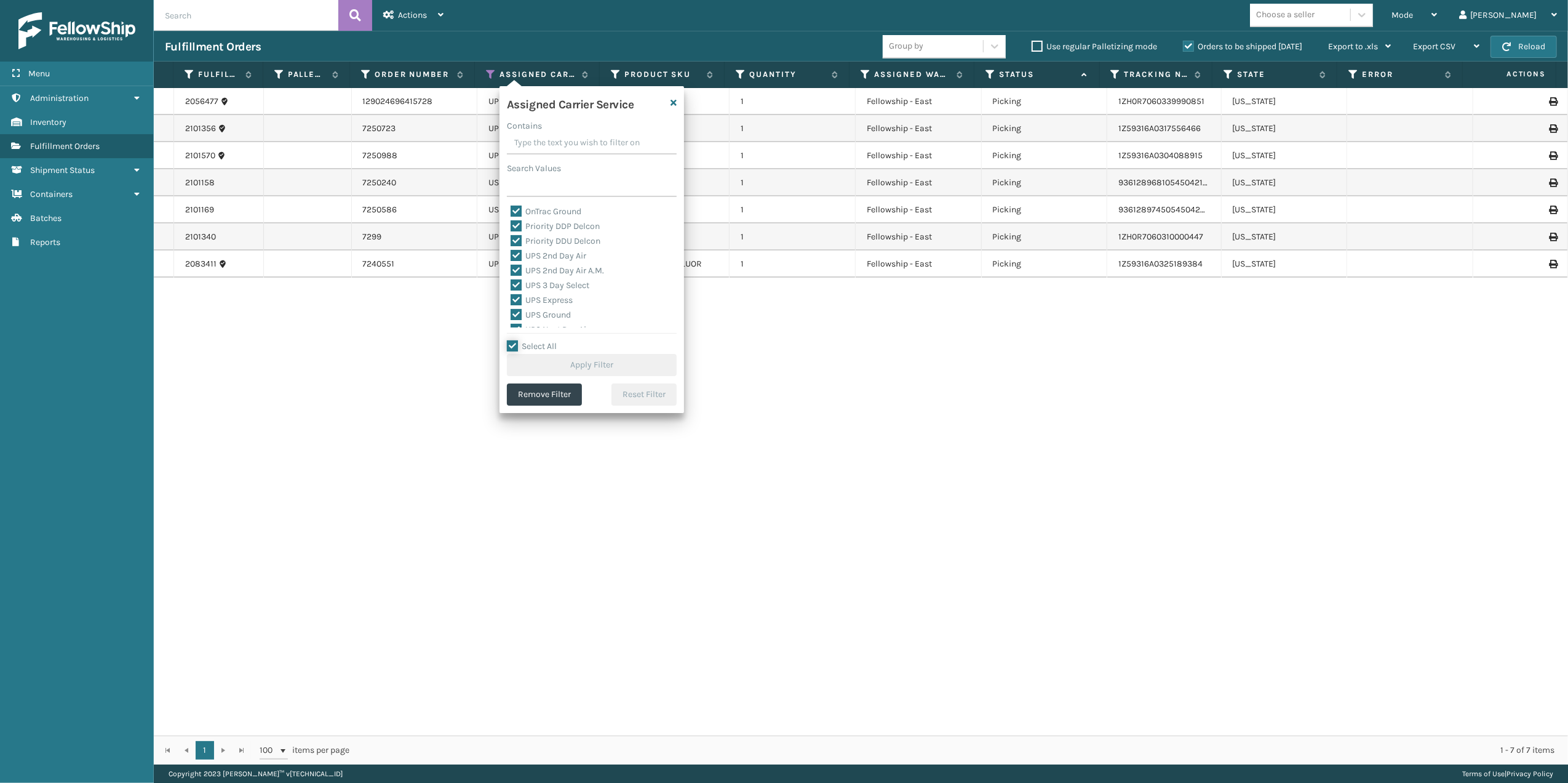
checkbox input "true"
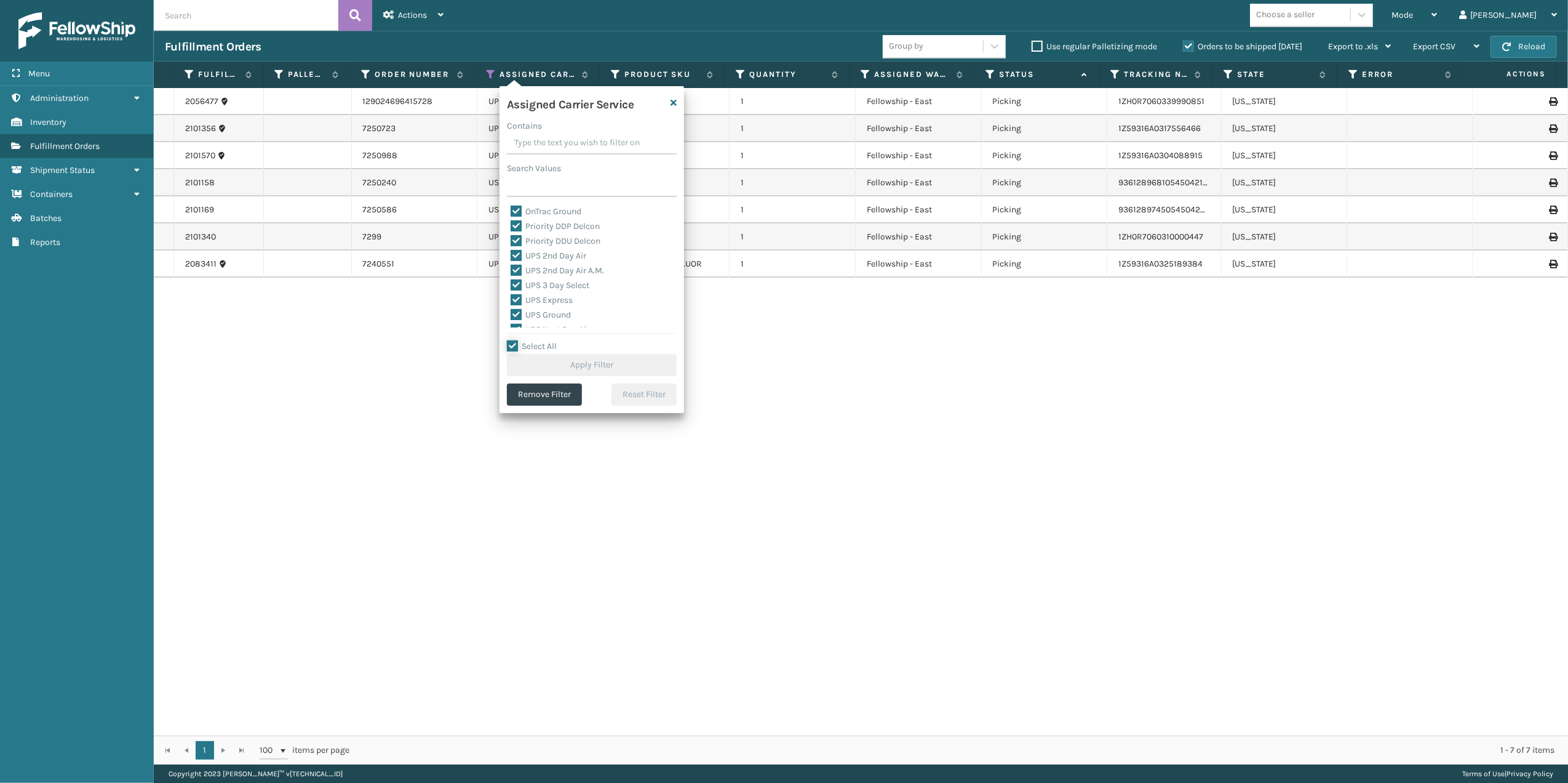
checkbox input "true"
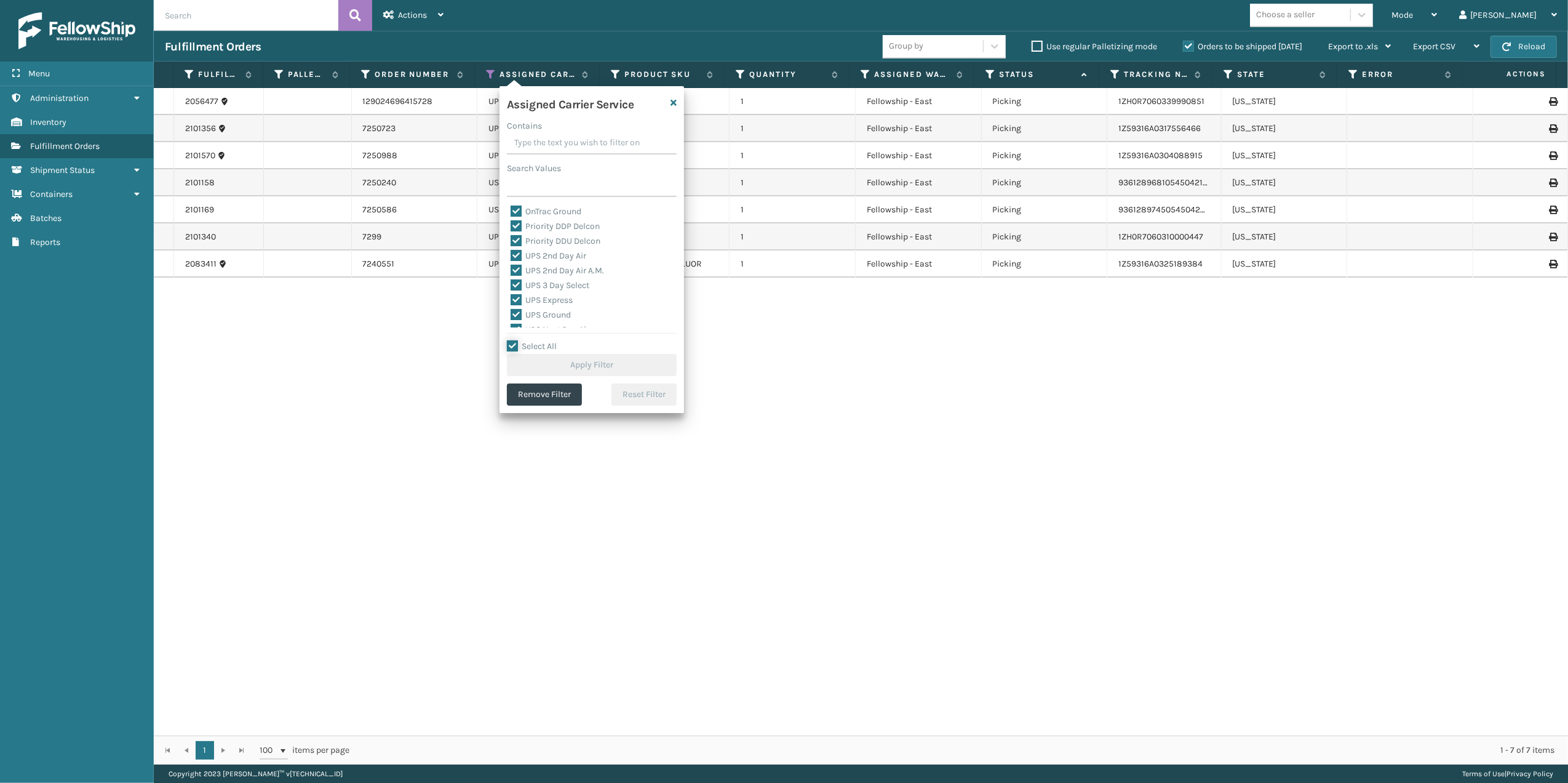
checkbox input "true"
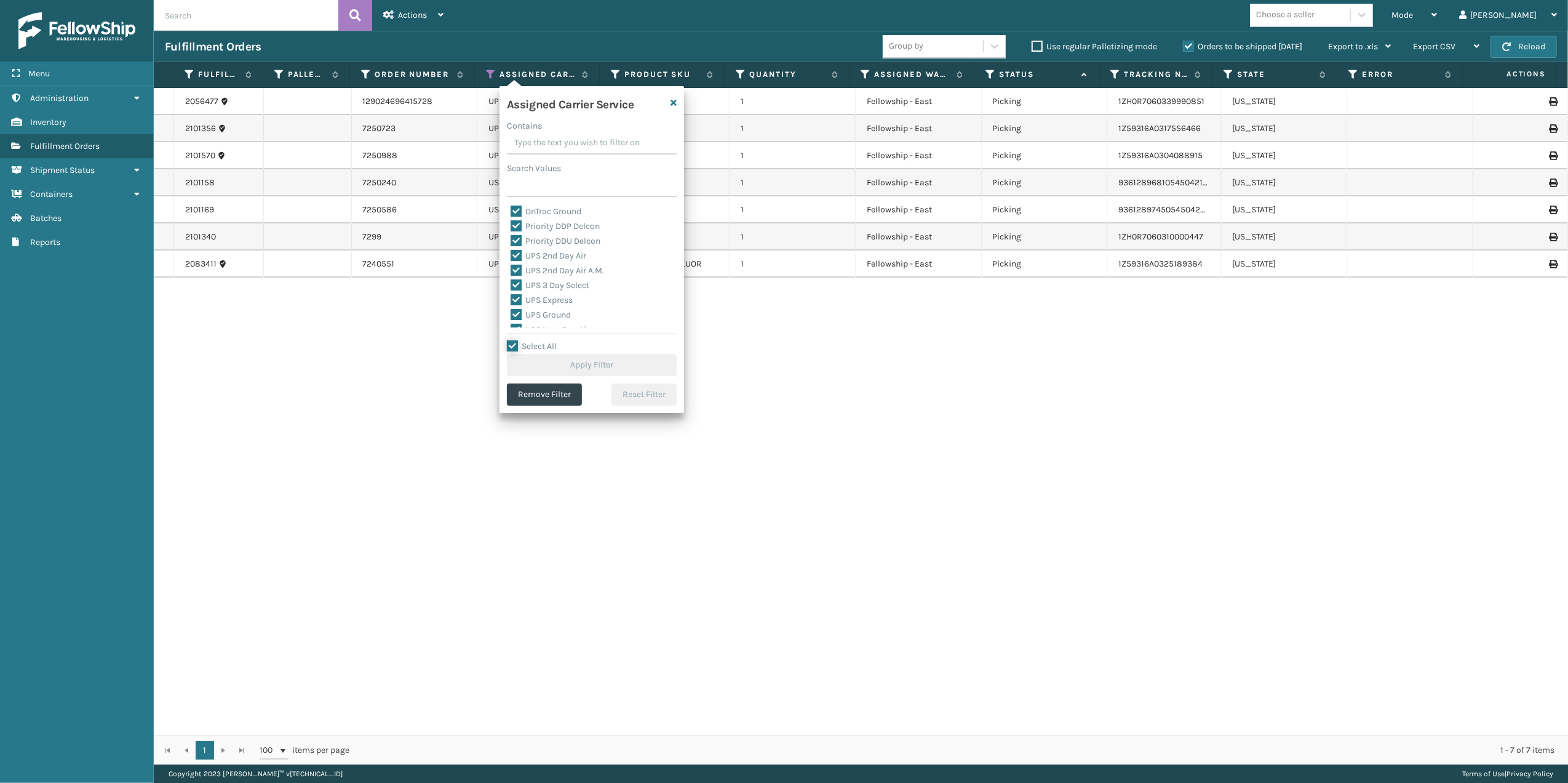
checkbox input "true"
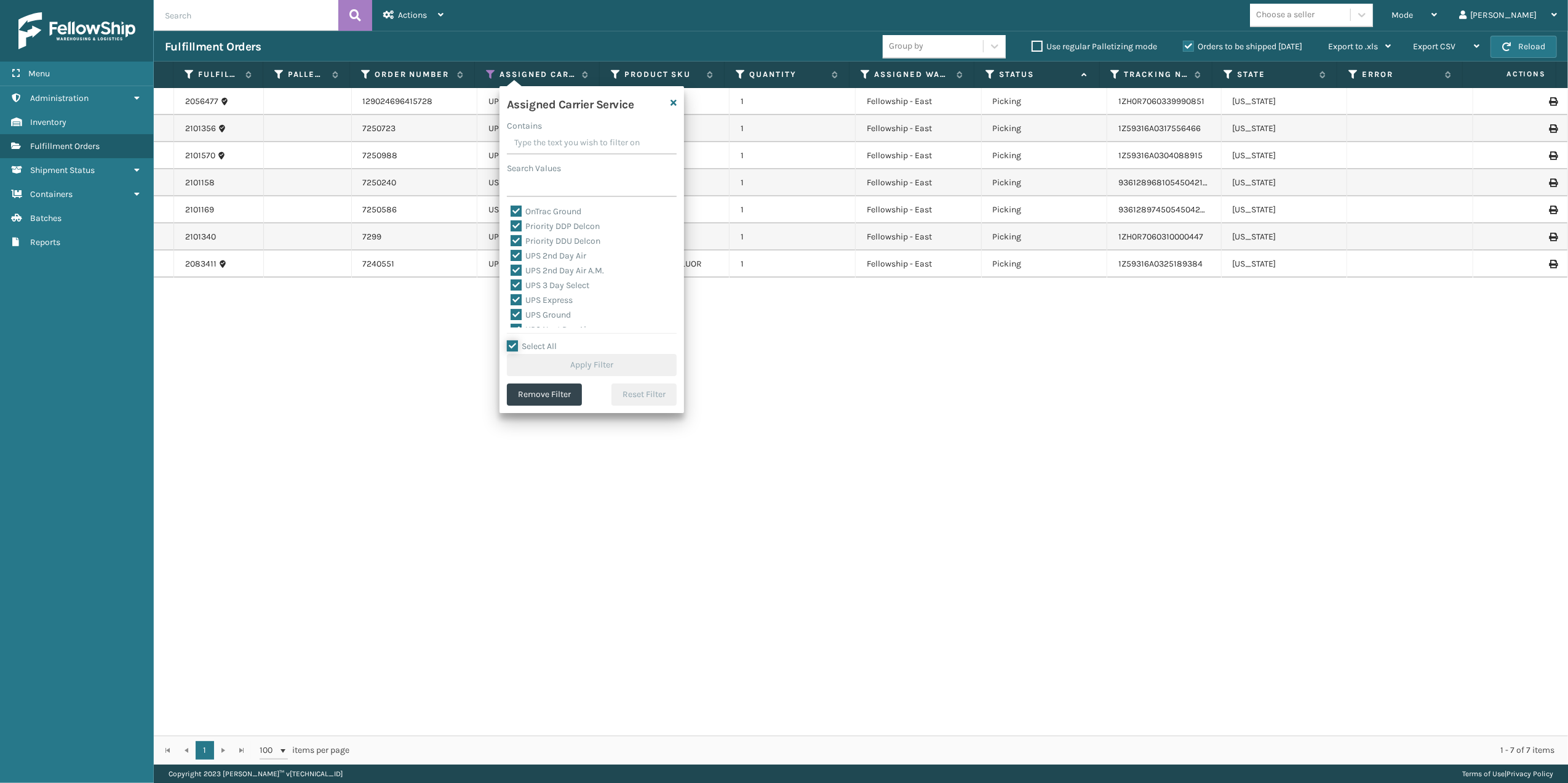
checkbox input "true"
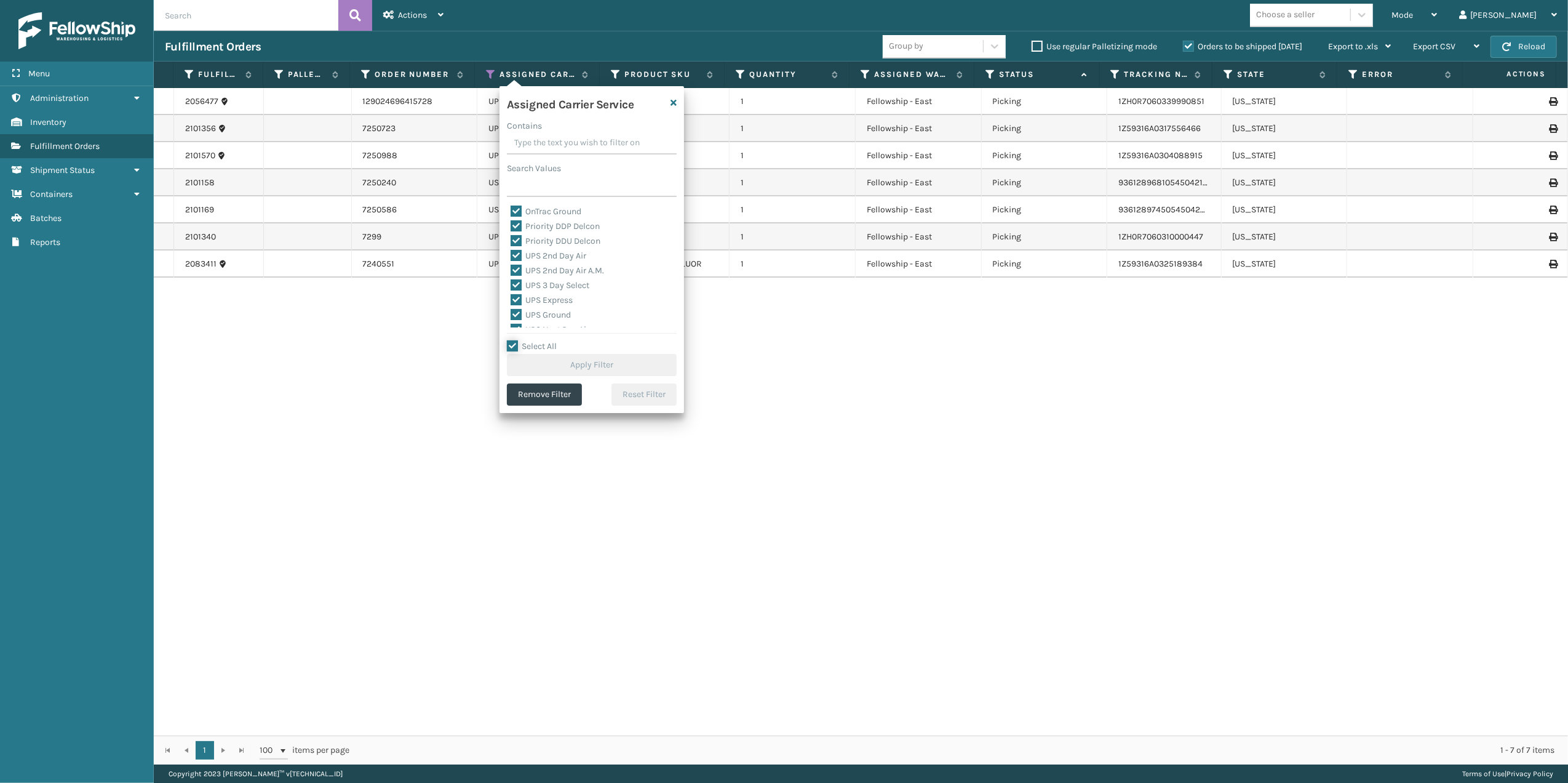
checkbox input "true"
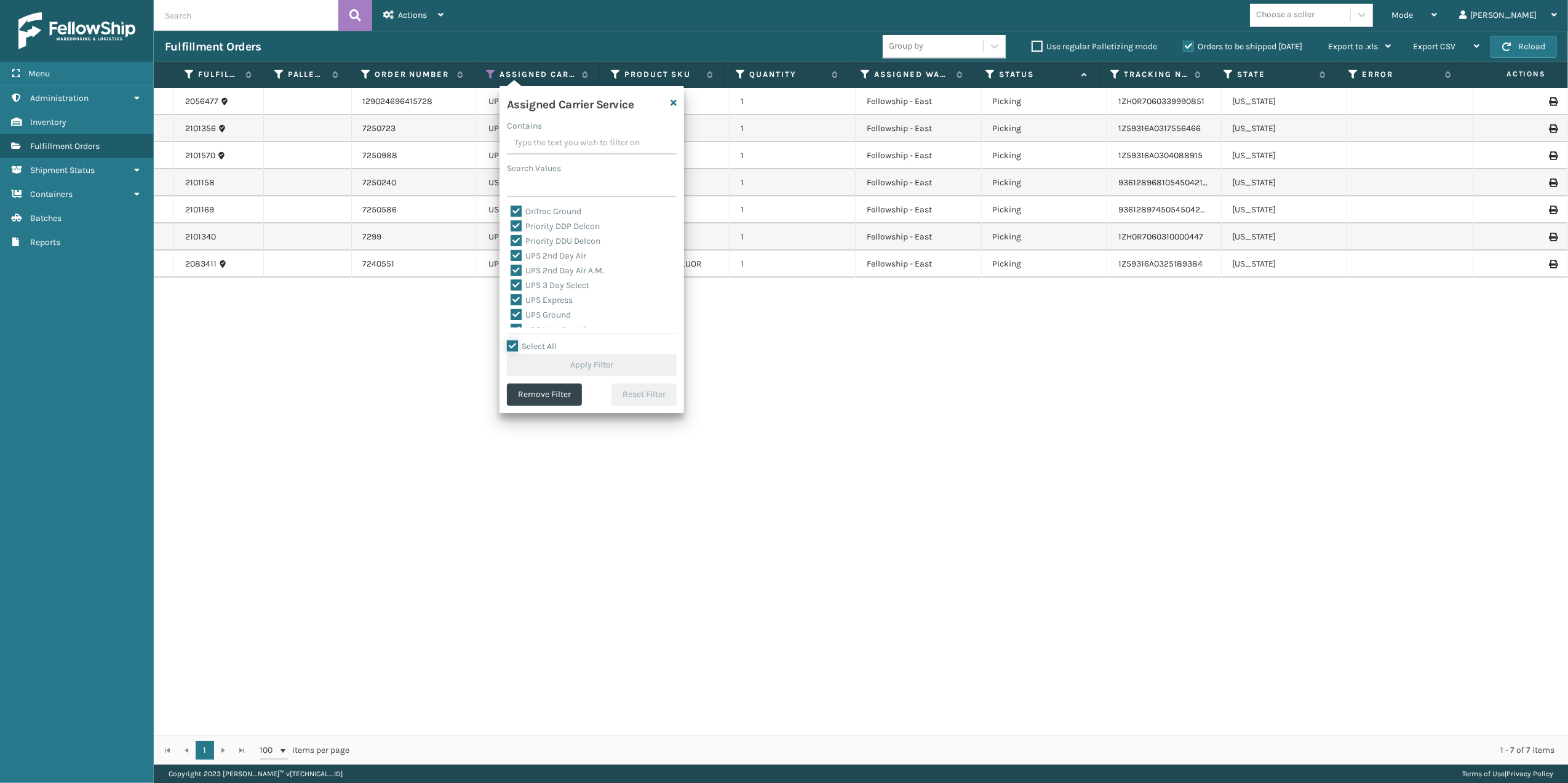
checkbox input "true"
drag, startPoint x: 517, startPoint y: 320, endPoint x: 528, endPoint y: 327, distance: 13.0
click at [517, 320] on label "LTL" at bounding box center [524, 320] width 27 height 11
click at [511, 320] on input "LTL" at bounding box center [511, 317] width 1 height 8
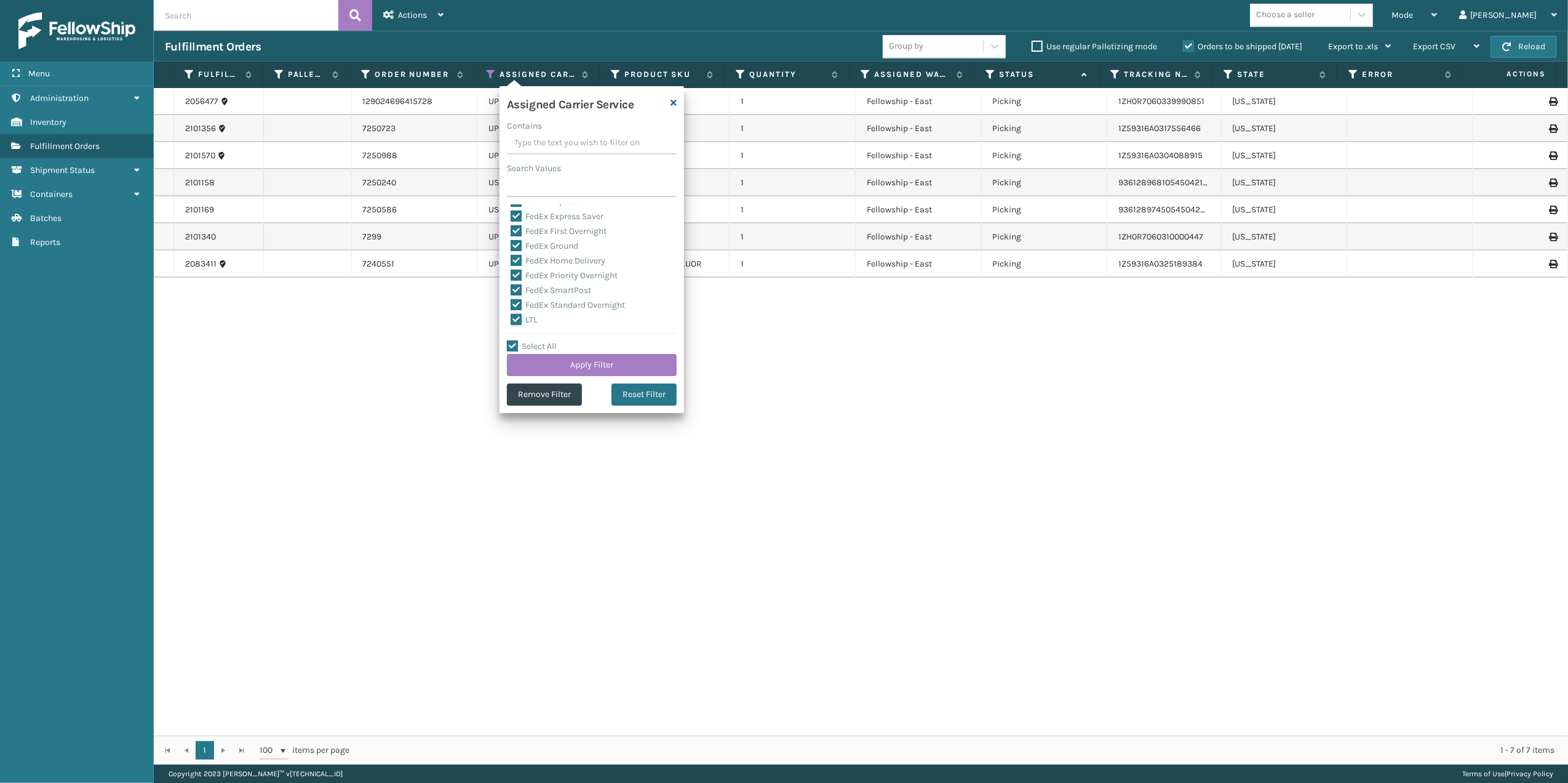
checkbox input "false"
click at [565, 360] on button "Apply Filter" at bounding box center [592, 364] width 170 height 22
